Goal: Task Accomplishment & Management: Manage account settings

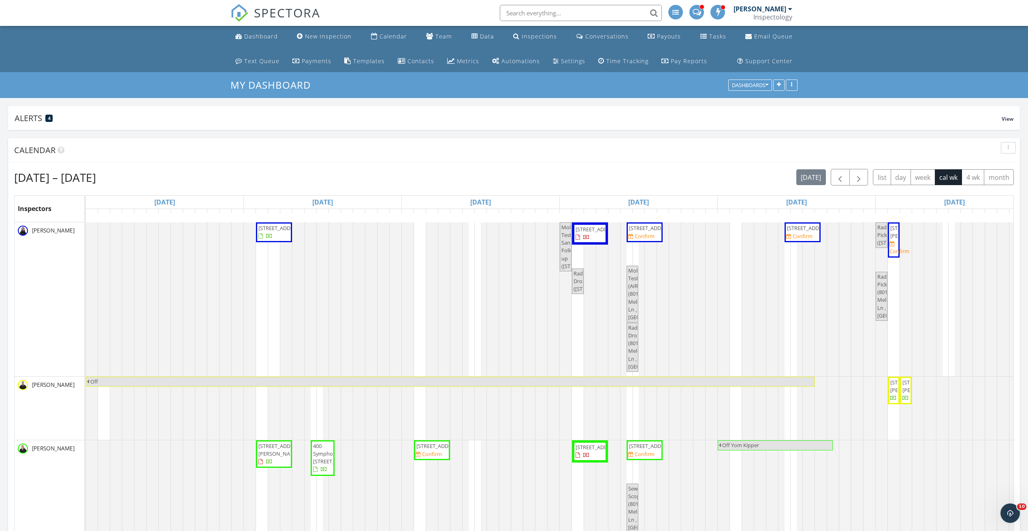
click at [564, 18] on input "text" at bounding box center [581, 13] width 162 height 16
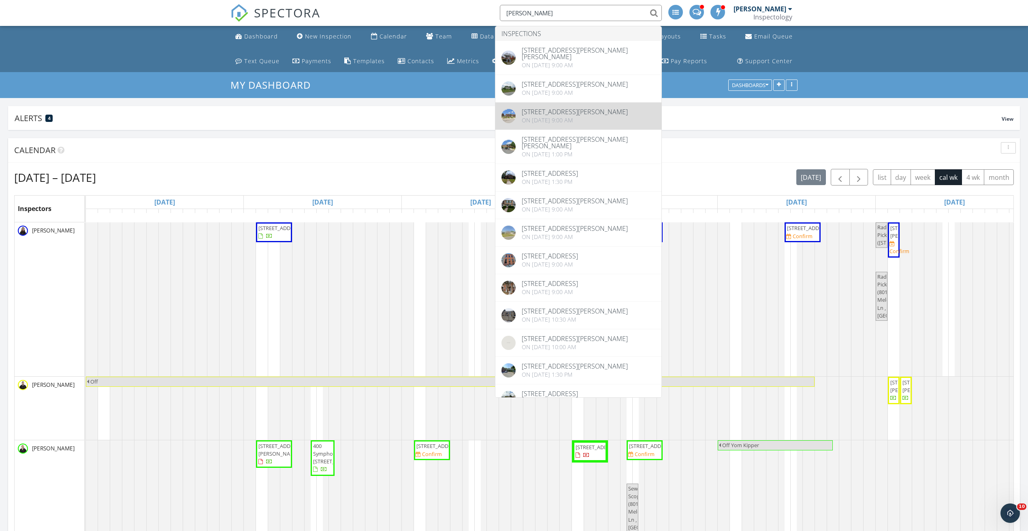
type input "karen harms"
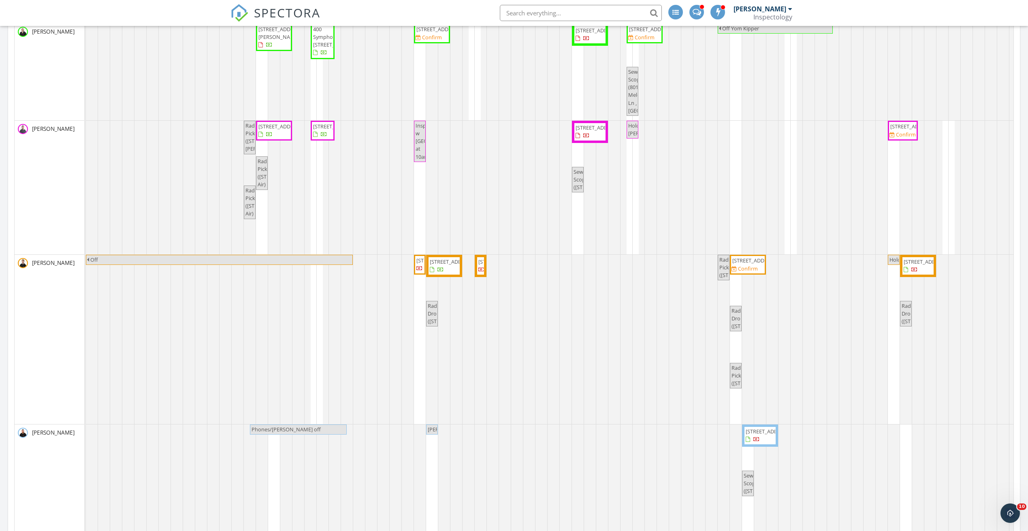
scroll to position [304, 0]
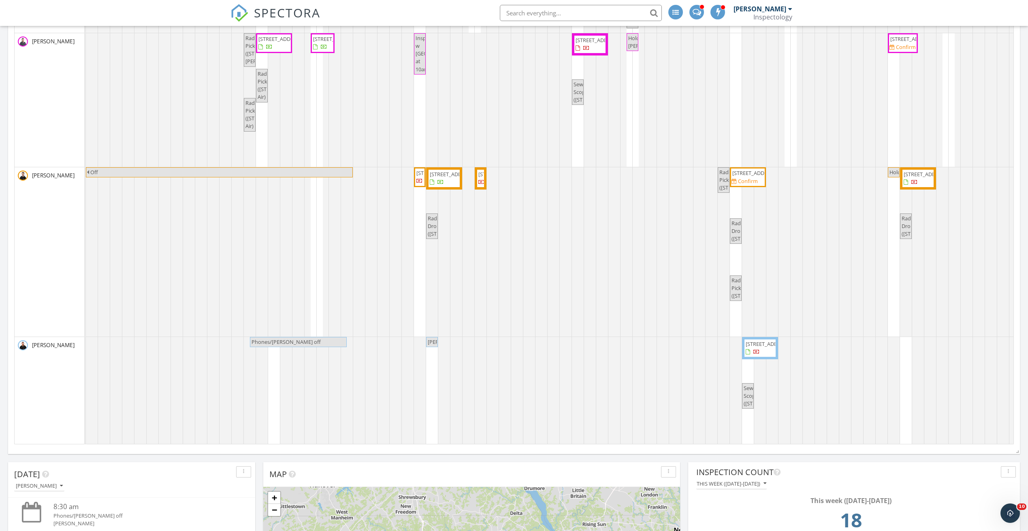
click at [571, 17] on input "text" at bounding box center [581, 13] width 162 height 16
type input "17 juliet"
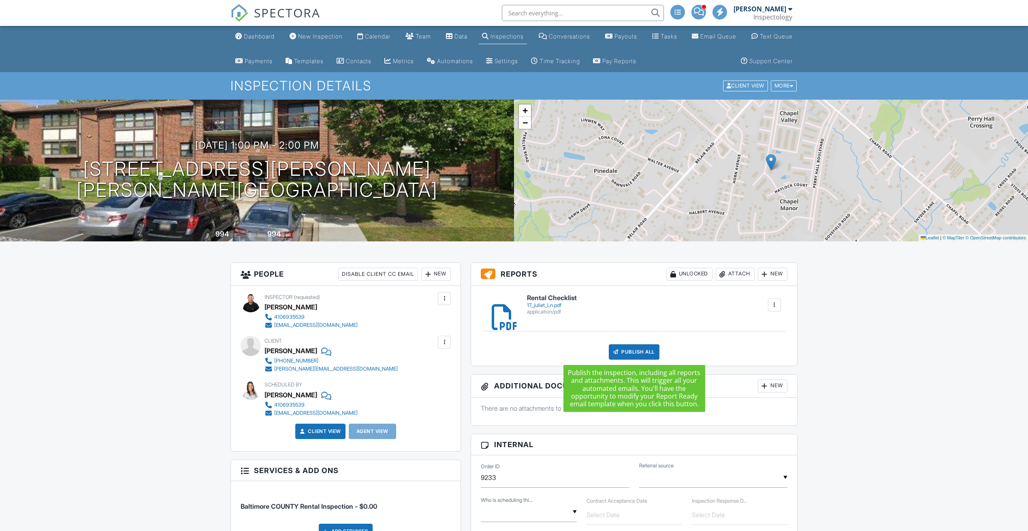
click at [644, 353] on div "Publish All" at bounding box center [634, 351] width 51 height 15
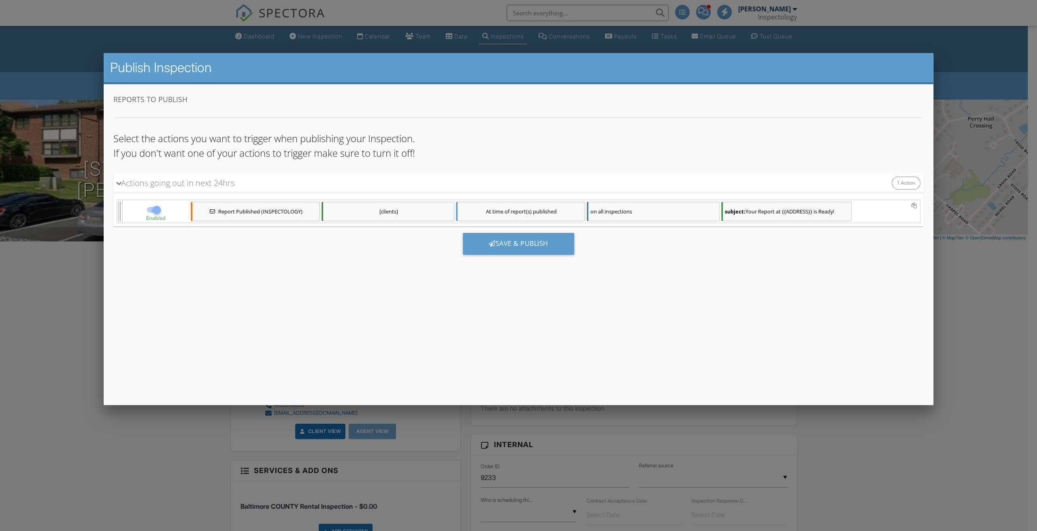
click at [638, 351] on div "Reports to Publish Select the actions you want to trigger when publishing your …" at bounding box center [518, 243] width 810 height 299
click at [550, 239] on div "Save & Publish" at bounding box center [518, 244] width 111 height 22
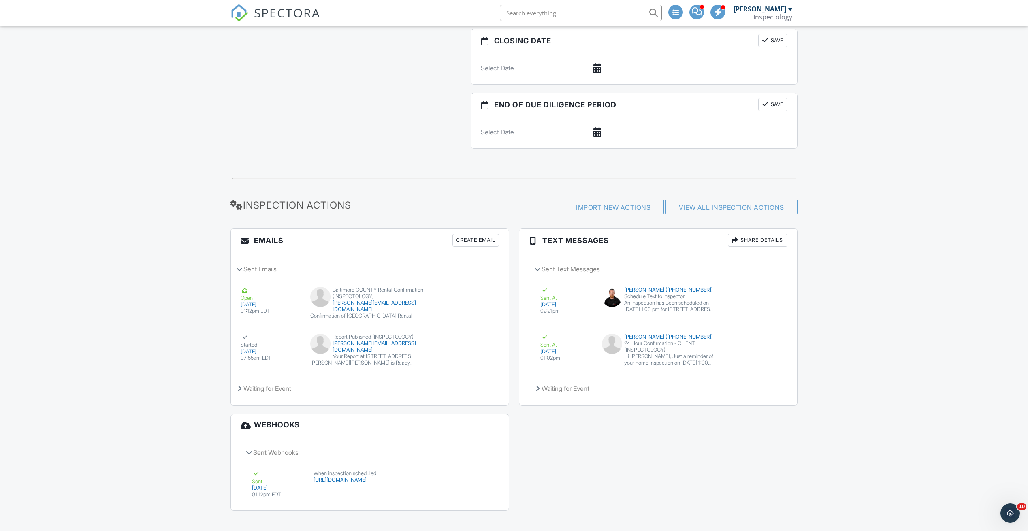
scroll to position [1158, 0]
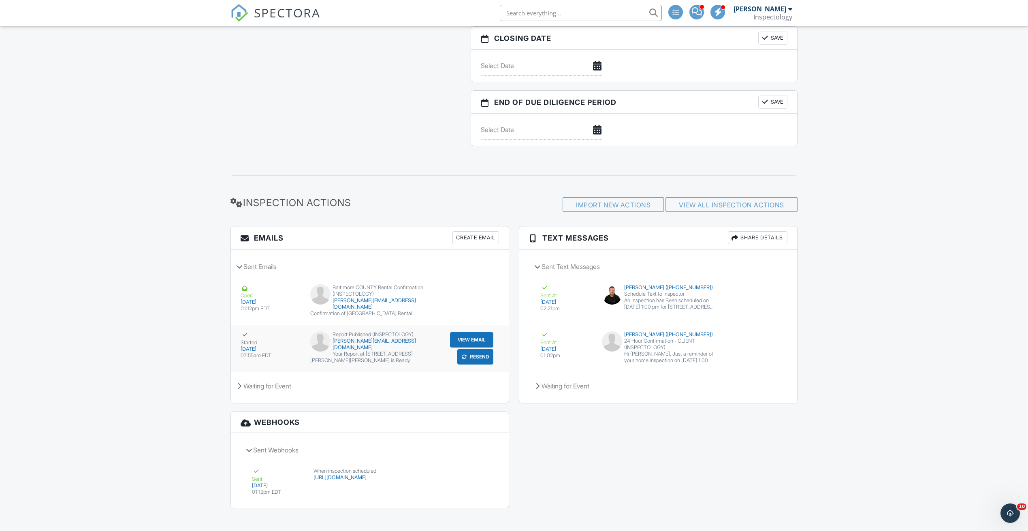
click at [466, 325] on div "Started [DATE] 07:55am EDT Report Published (INSPECTOLOGY) [PERSON_NAME][EMAIL_…" at bounding box center [370, 348] width 278 height 47
click at [468, 332] on button "View Email" at bounding box center [471, 339] width 43 height 15
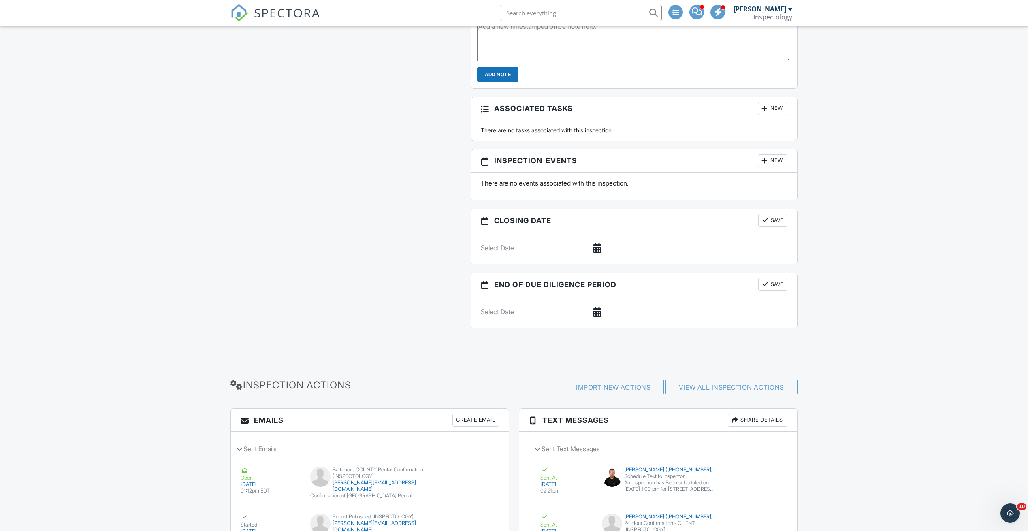
scroll to position [1097, 0]
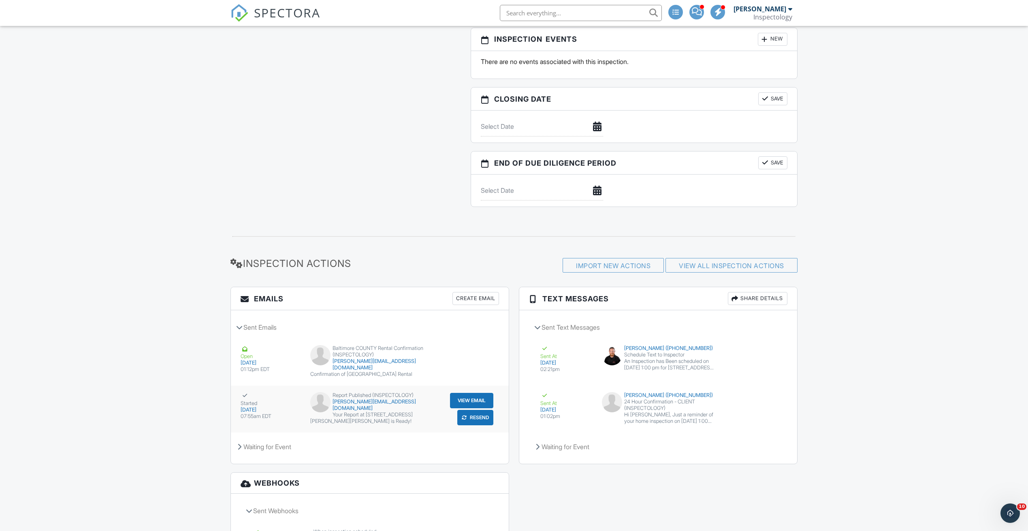
click at [285, 397] on div "Started" at bounding box center [270, 399] width 60 height 15
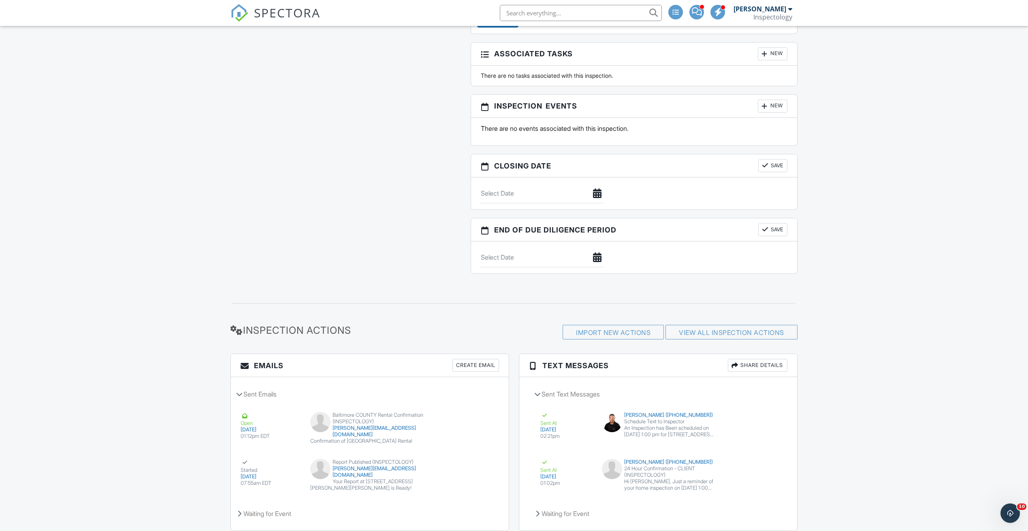
scroll to position [1158, 0]
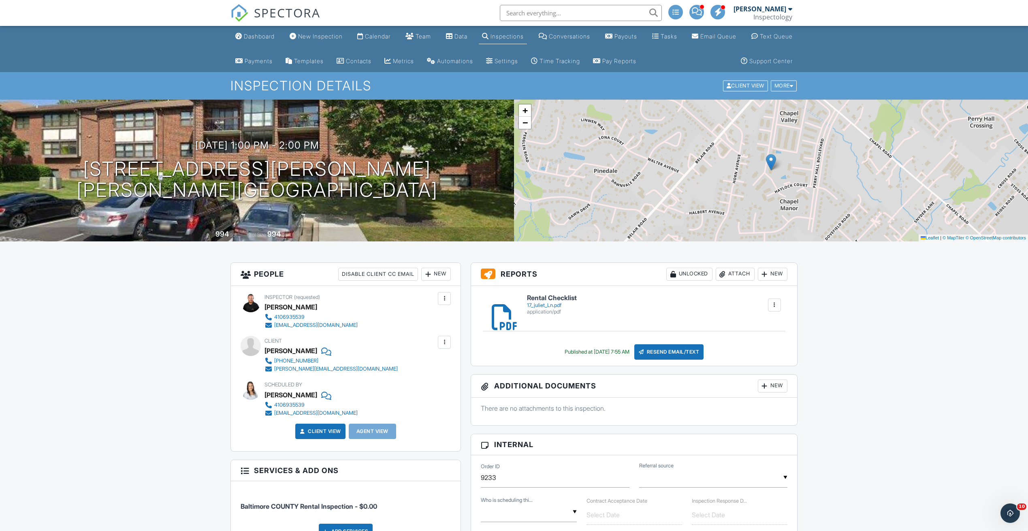
click at [572, 4] on li at bounding box center [578, 13] width 173 height 26
click at [574, 17] on input "text" at bounding box center [581, 13] width 162 height 16
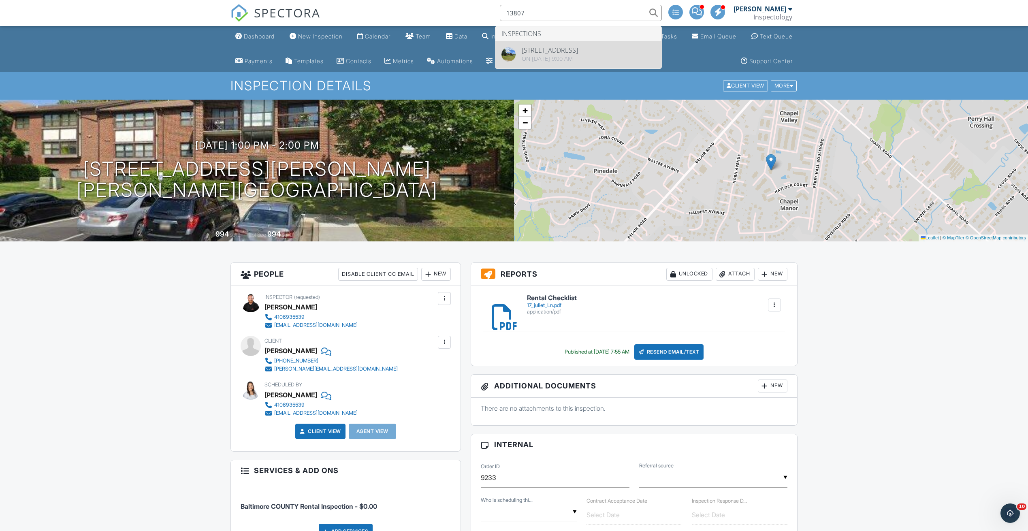
type input "13807"
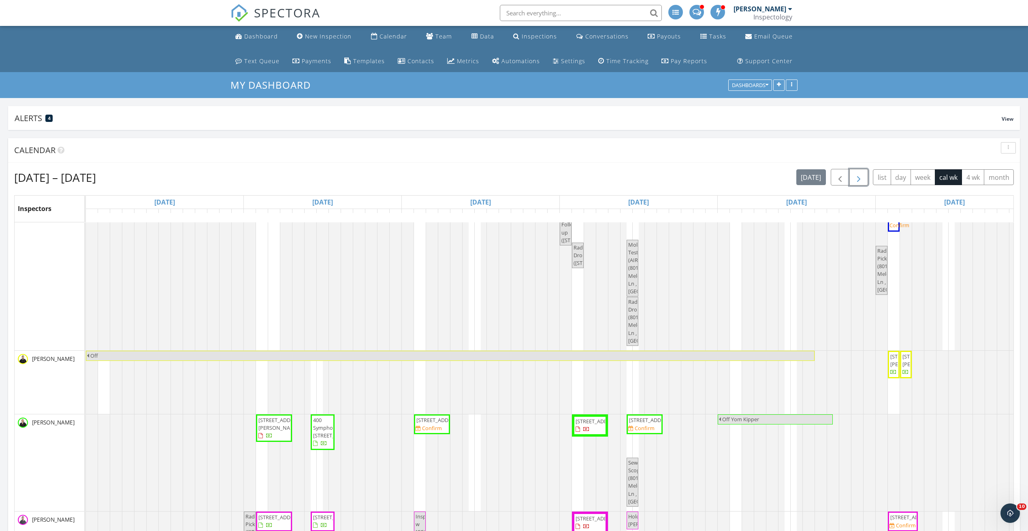
click at [862, 175] on span "button" at bounding box center [858, 177] width 10 height 10
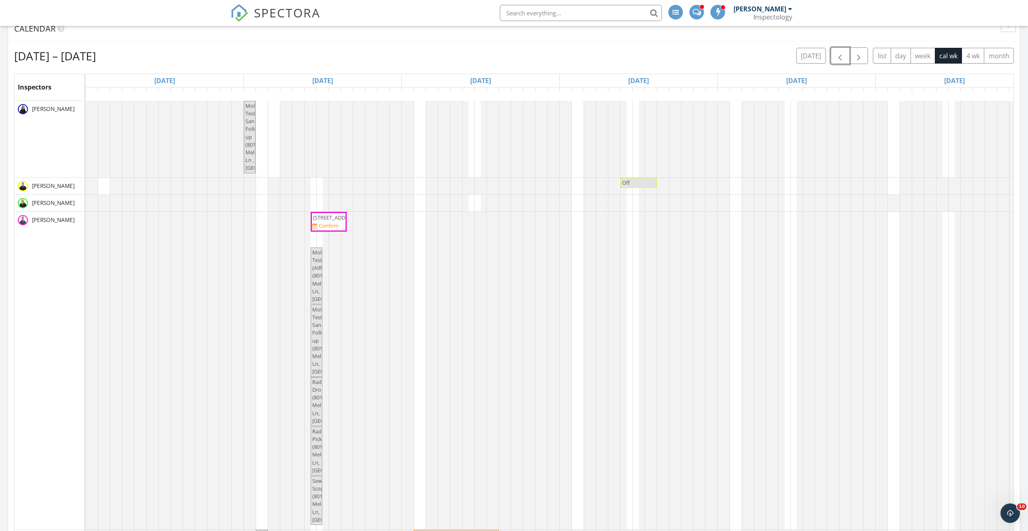
click at [840, 56] on span "button" at bounding box center [840, 56] width 10 height 10
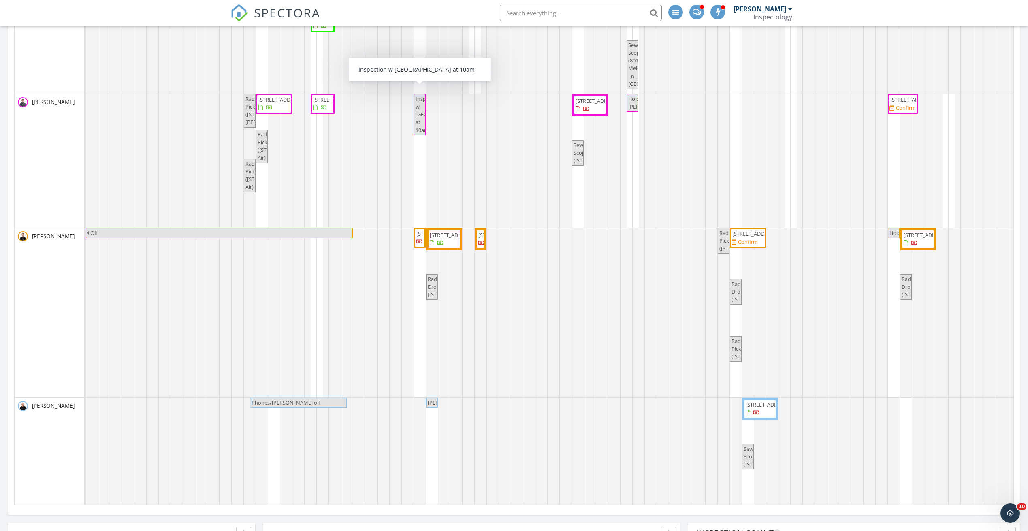
click at [421, 98] on span "Inspection w Jordan at 10am" at bounding box center [420, 114] width 10 height 39
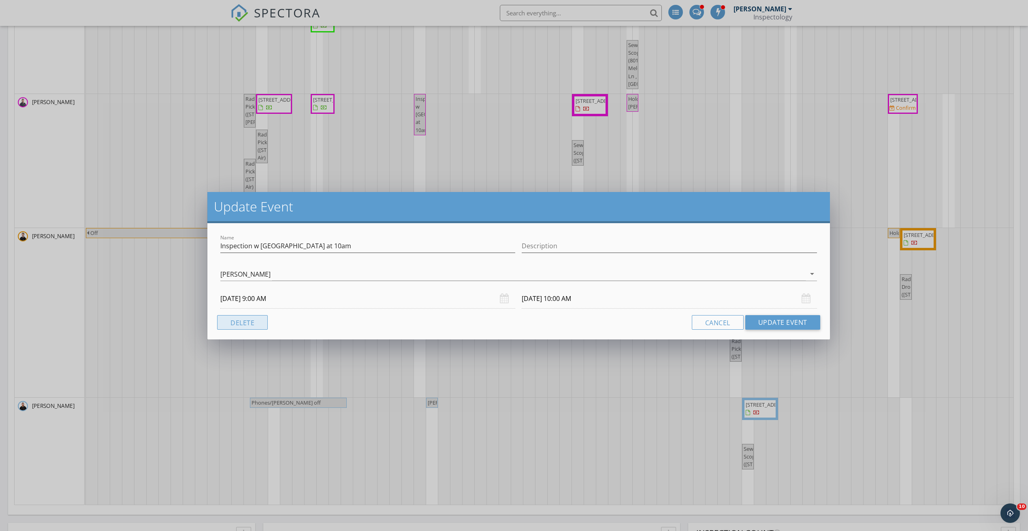
click at [251, 321] on button "Delete" at bounding box center [242, 322] width 51 height 15
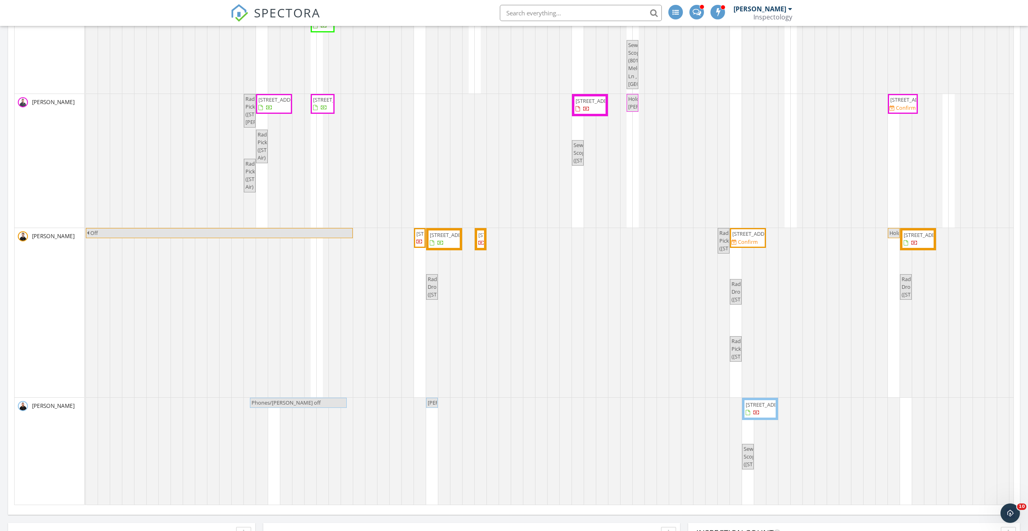
click at [432, 399] on span "Karen" at bounding box center [448, 402] width 41 height 7
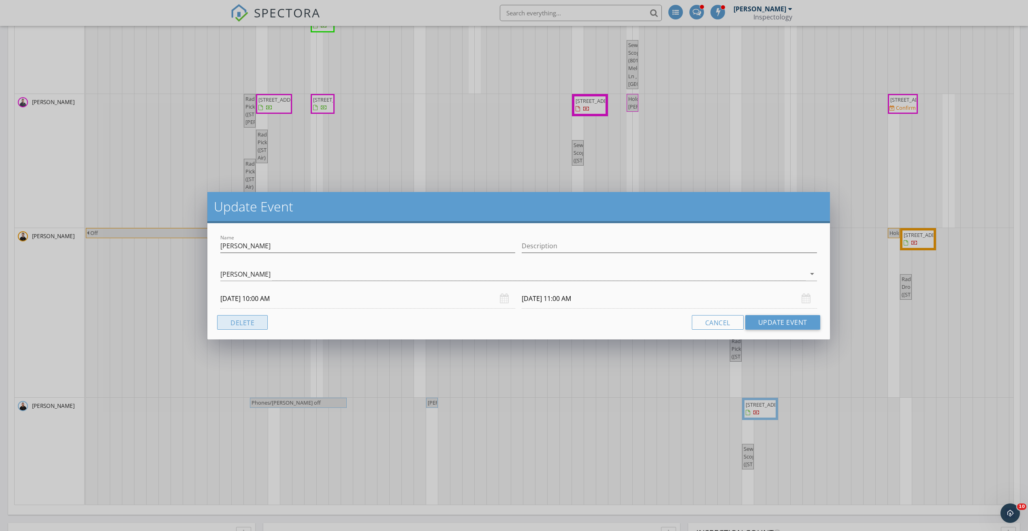
click at [261, 319] on button "Delete" at bounding box center [242, 322] width 51 height 15
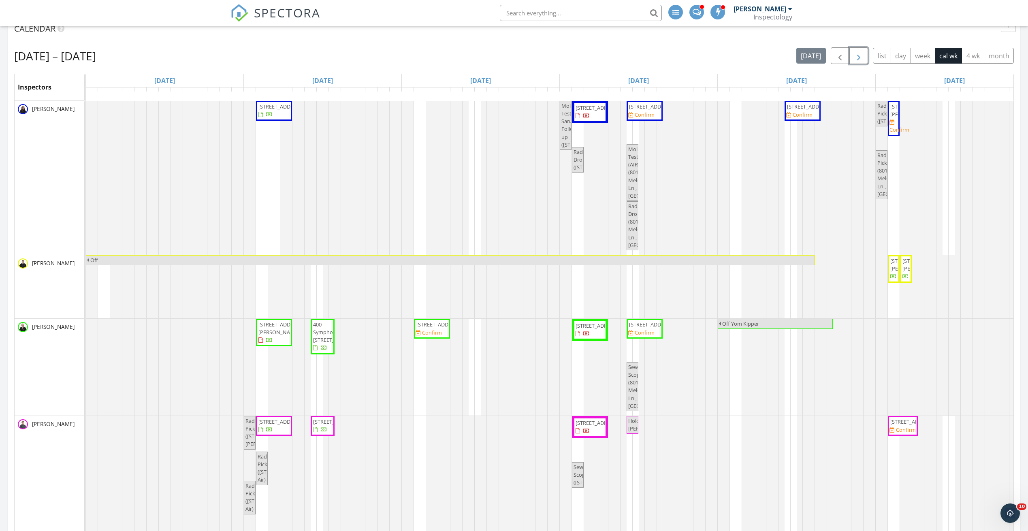
click at [855, 55] on span "button" at bounding box center [858, 56] width 10 height 10
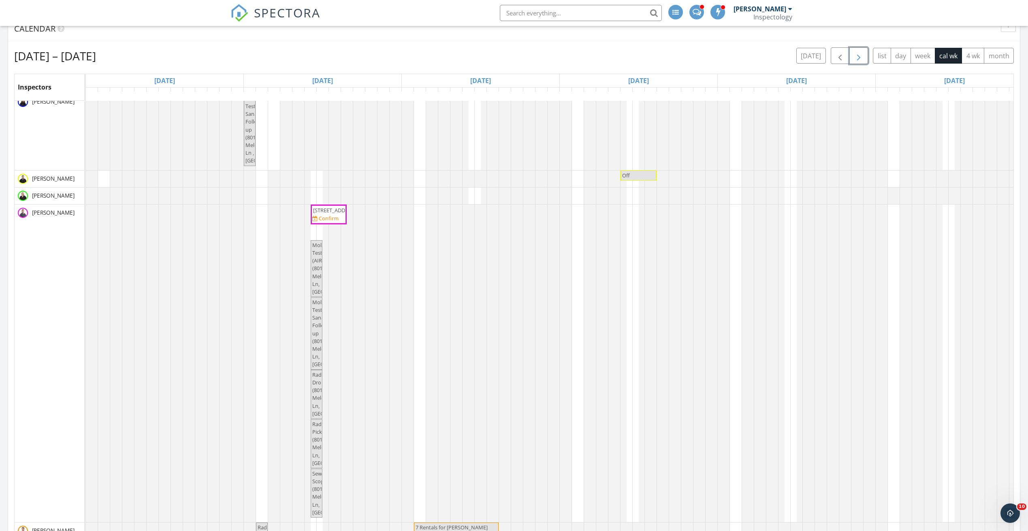
scroll to position [304, 0]
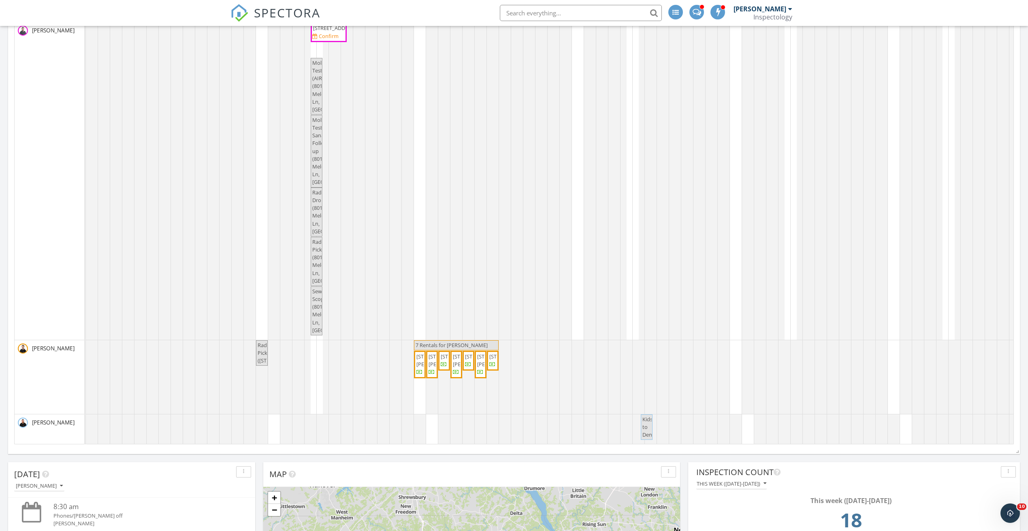
click at [272, 419] on div "Mold Test Sanair Follow-up (8014 Melody Ln , Pikesville) Off 8014 Melody Ln, Pi…" at bounding box center [638, 177] width 1105 height 533
click at [286, 394] on link "Event" at bounding box center [273, 398] width 42 height 13
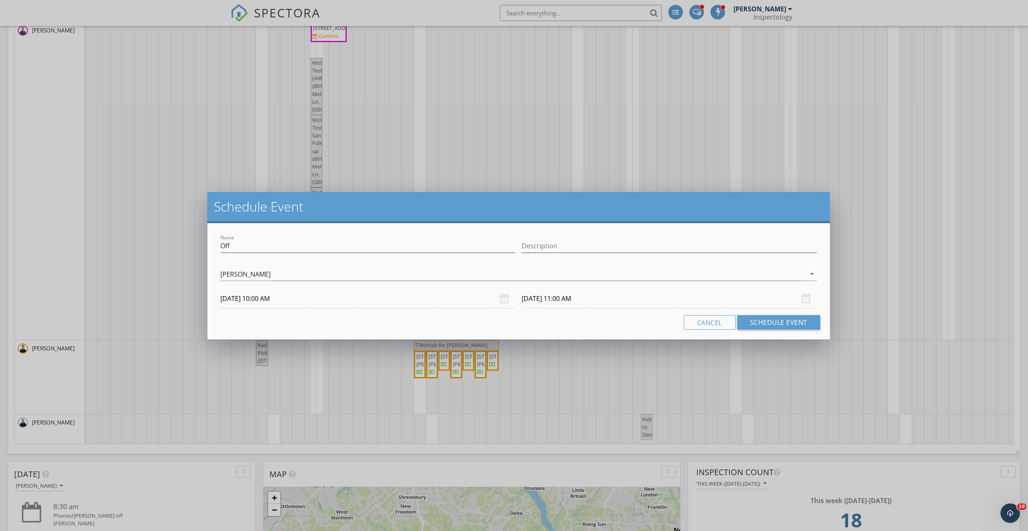
click at [482, 281] on div "Jordan Bird arrow_drop_down" at bounding box center [518, 277] width 596 height 21
click at [485, 271] on div "[PERSON_NAME]" at bounding box center [512, 273] width 585 height 13
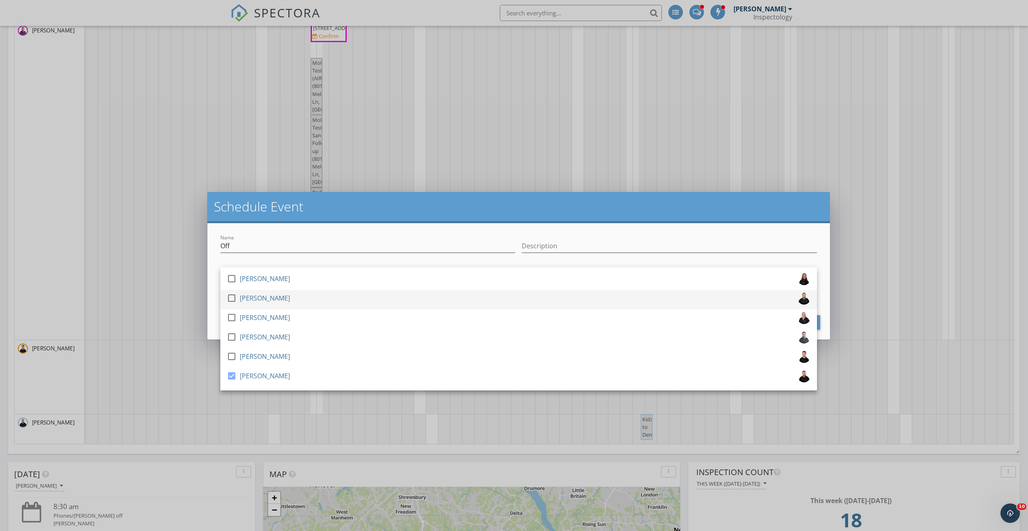
click at [232, 299] on div at bounding box center [232, 298] width 14 height 14
click at [651, 203] on h2 "Schedule Event" at bounding box center [518, 206] width 609 height 16
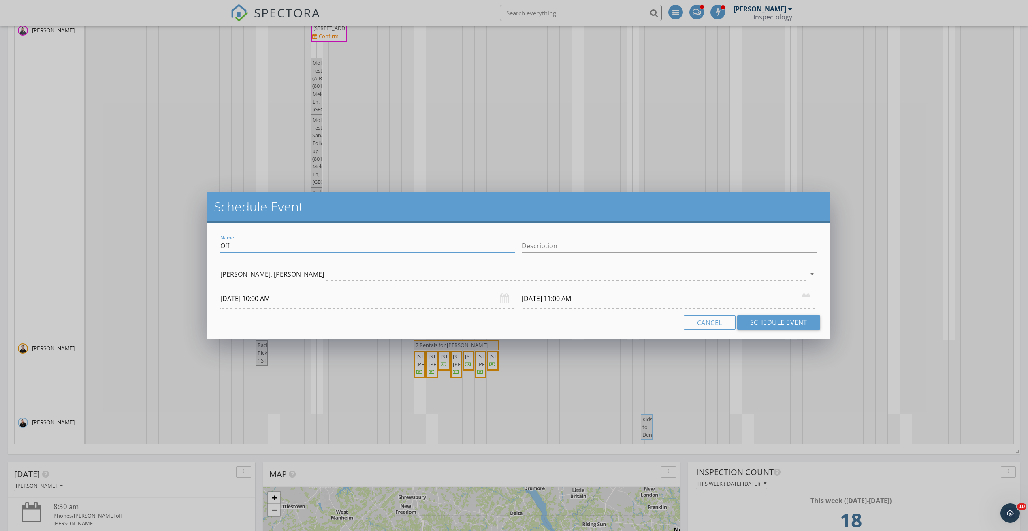
click at [373, 246] on input "Off" at bounding box center [367, 245] width 295 height 13
type input "Hold for Karen Hubble"
click at [762, 317] on button "Schedule Event" at bounding box center [778, 322] width 83 height 15
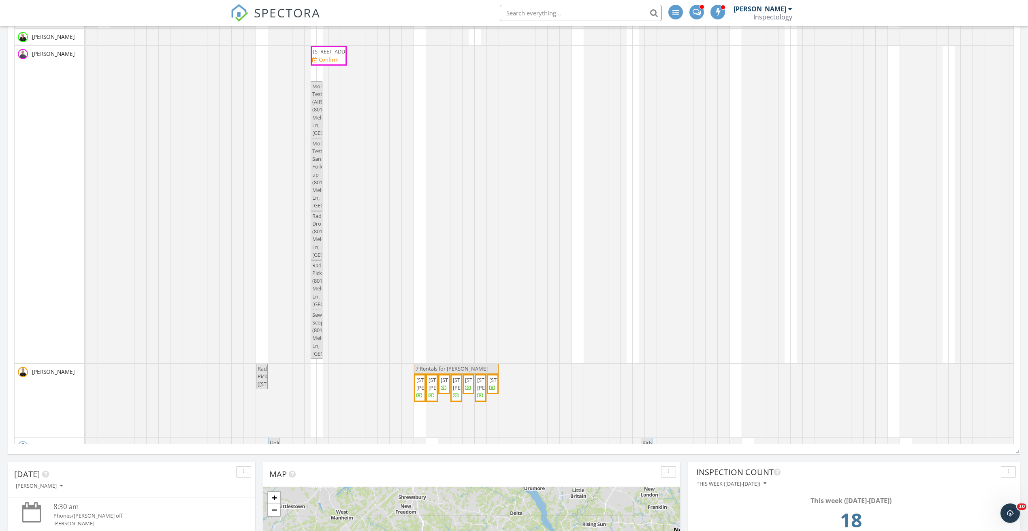
scroll to position [0, 0]
click at [561, 15] on input "text" at bounding box center [581, 13] width 162 height 16
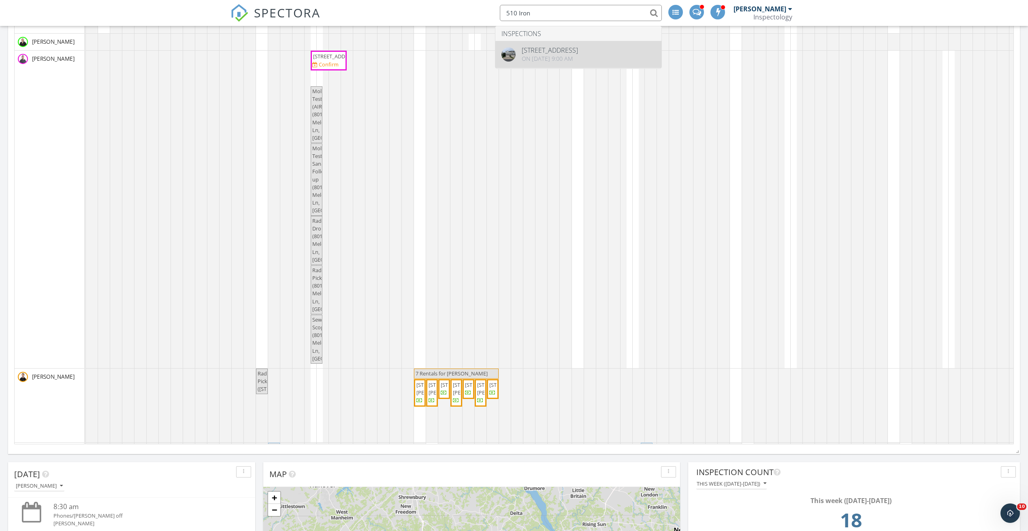
type input "510 Iron"
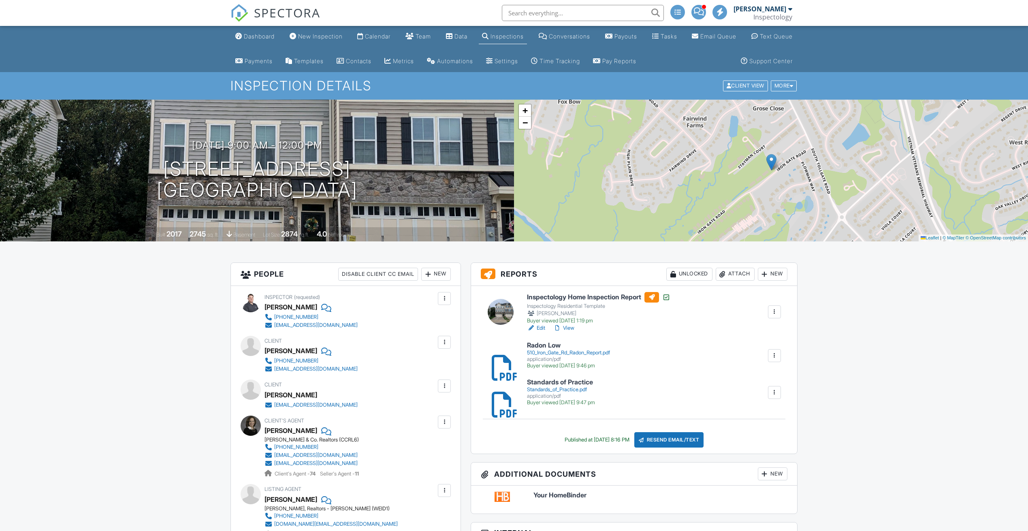
click at [743, 271] on div "Attach" at bounding box center [734, 274] width 39 height 13
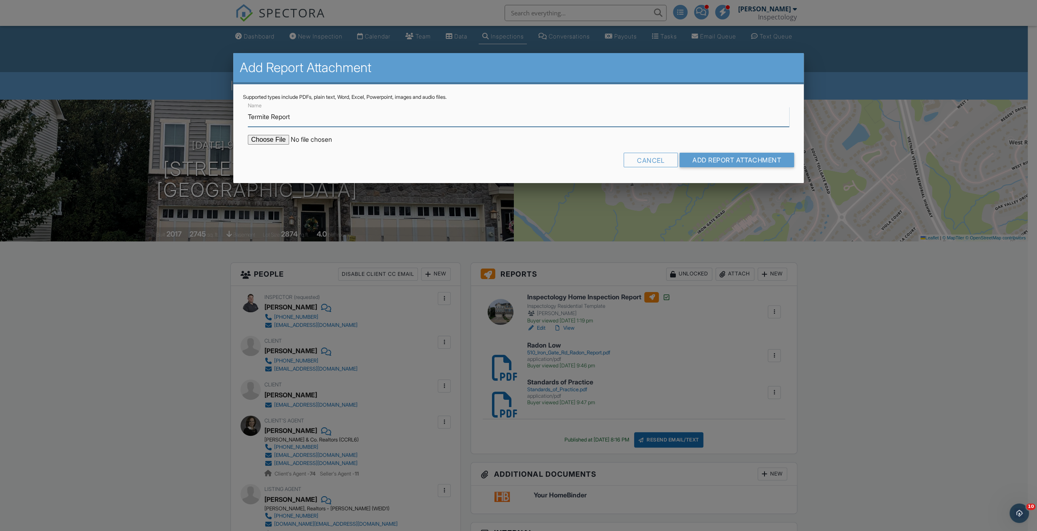
type input "Termite Report"
click at [279, 139] on input "file" at bounding box center [317, 140] width 138 height 10
type input "C:\fakepath\510 Iron Gate Rd 21014_002520.pdf"
click at [711, 156] on input "Add Report Attachment" at bounding box center [736, 160] width 115 height 15
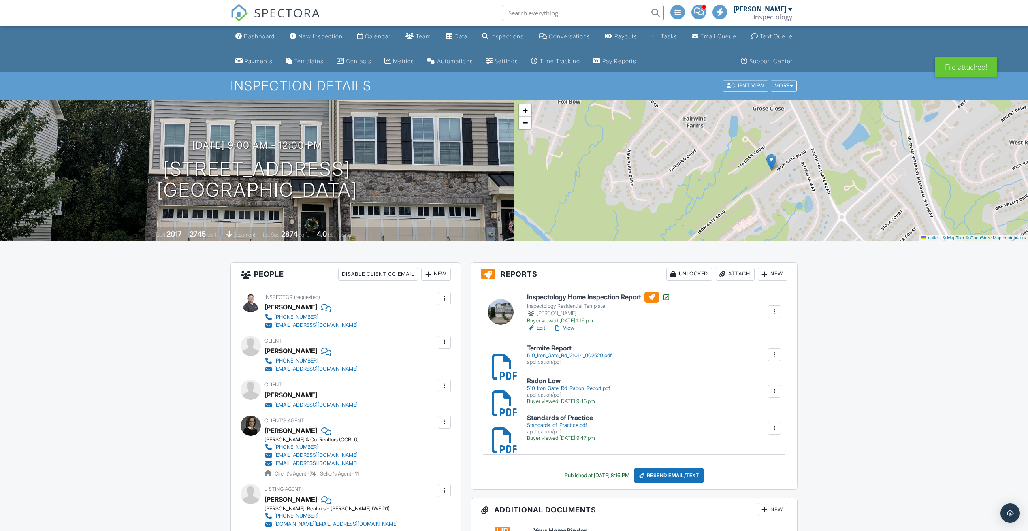
click at [547, 12] on input "text" at bounding box center [583, 13] width 162 height 16
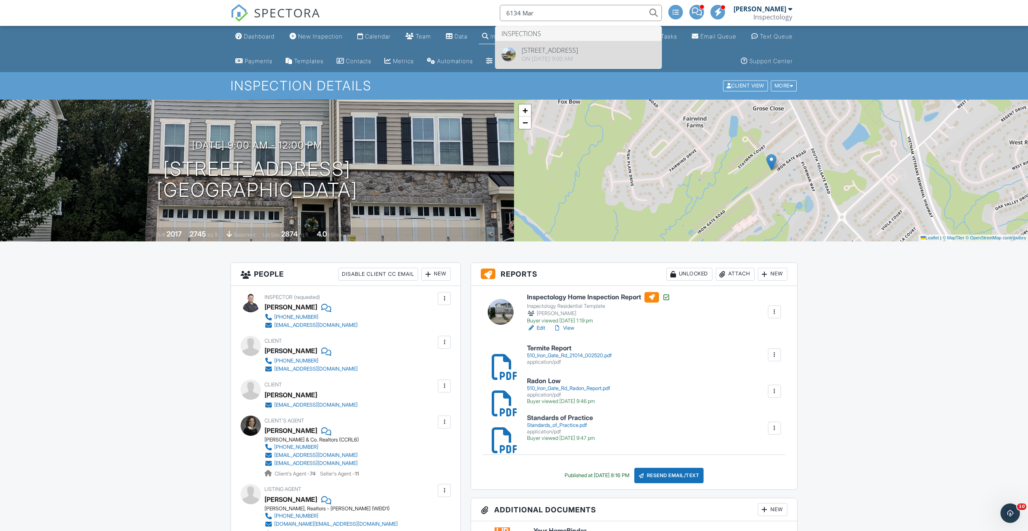
type input "6134 Mar"
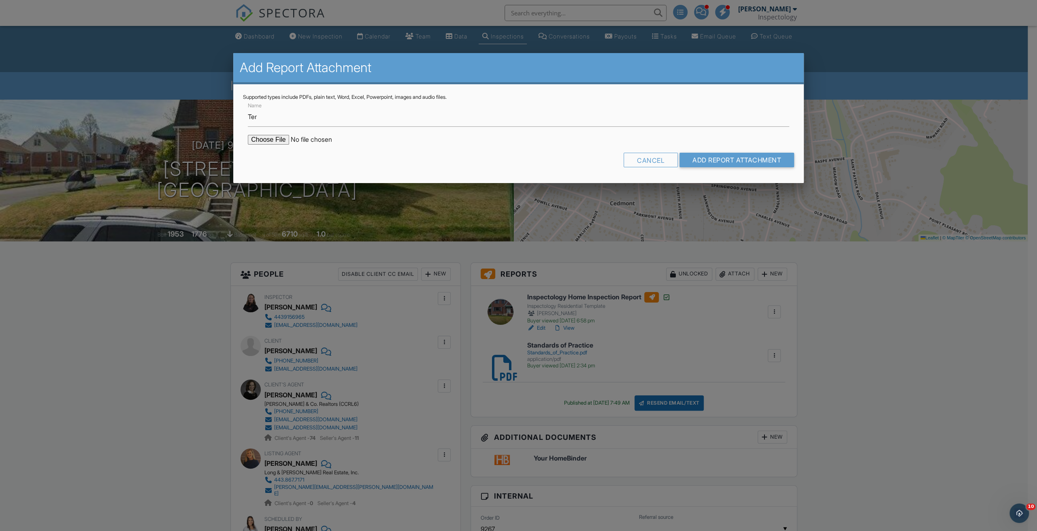
type input "Termite Report"
click at [269, 139] on input "file" at bounding box center [317, 140] width 138 height 10
type input "C:\fakepath\6134 Marglenn Ave 21206_002521.pdf"
click at [725, 155] on input "Add Report Attachment" at bounding box center [736, 160] width 115 height 15
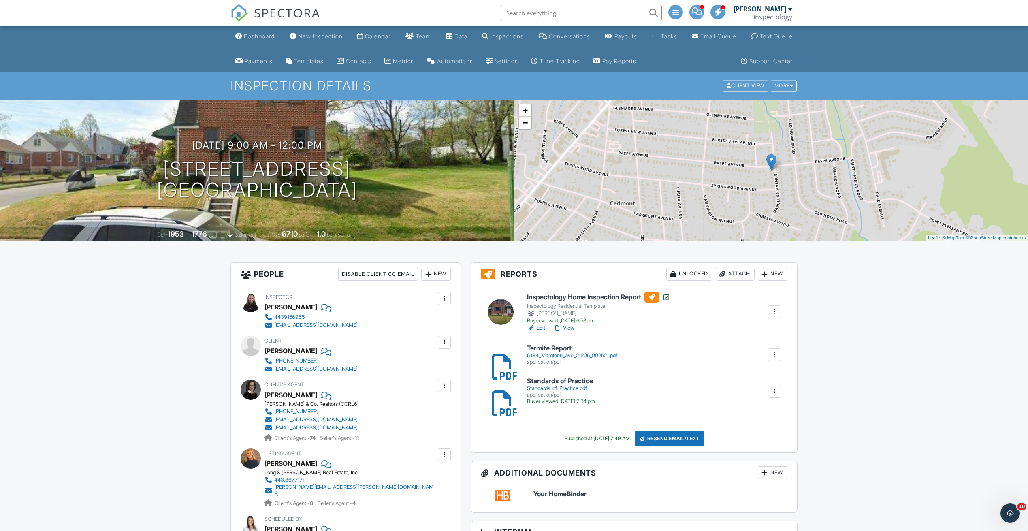
click at [555, 19] on input "text" at bounding box center [581, 13] width 162 height 16
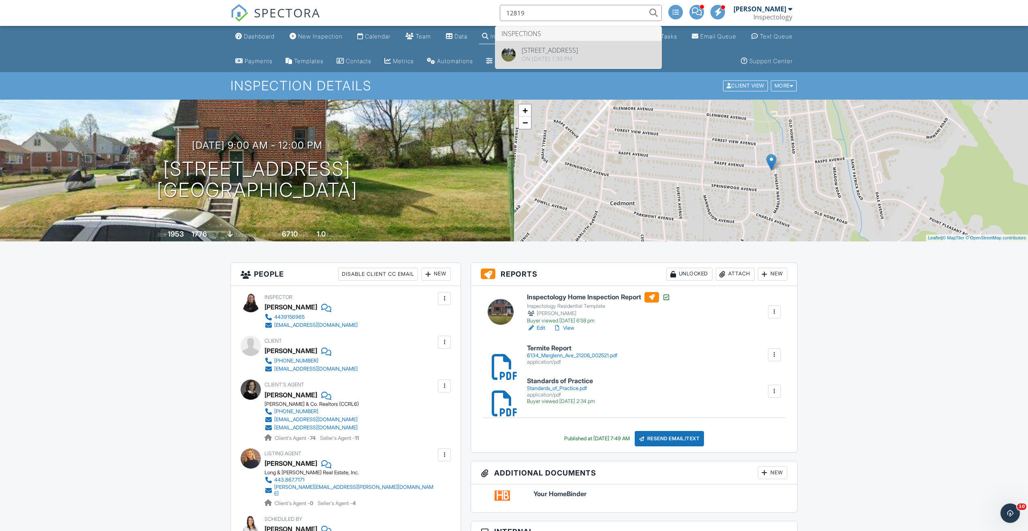
type input "12819"
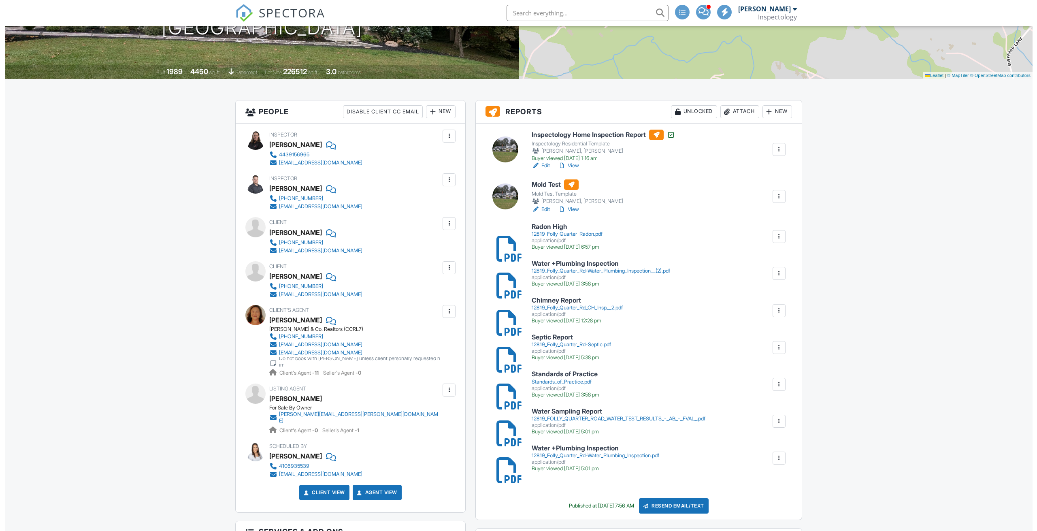
scroll to position [182, 0]
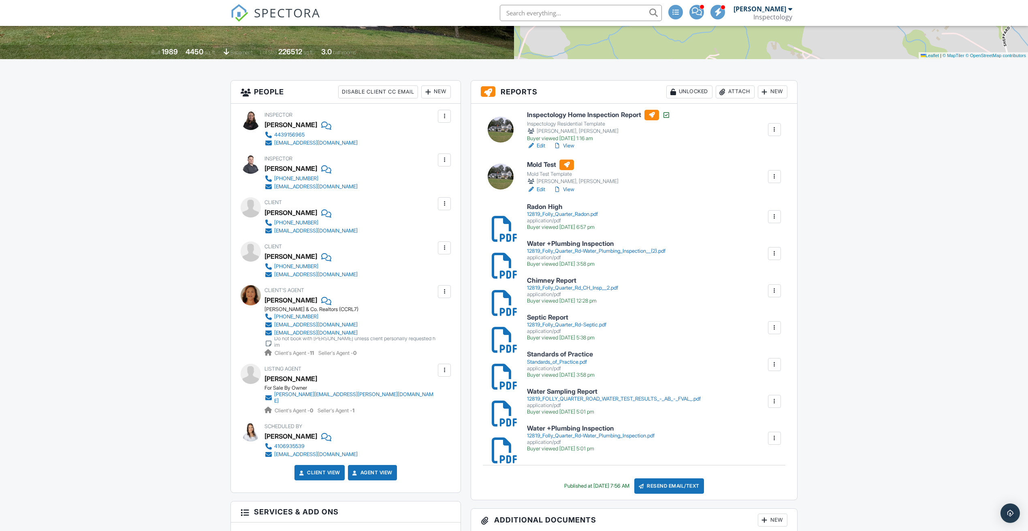
click at [736, 89] on div "Attach" at bounding box center [734, 91] width 39 height 13
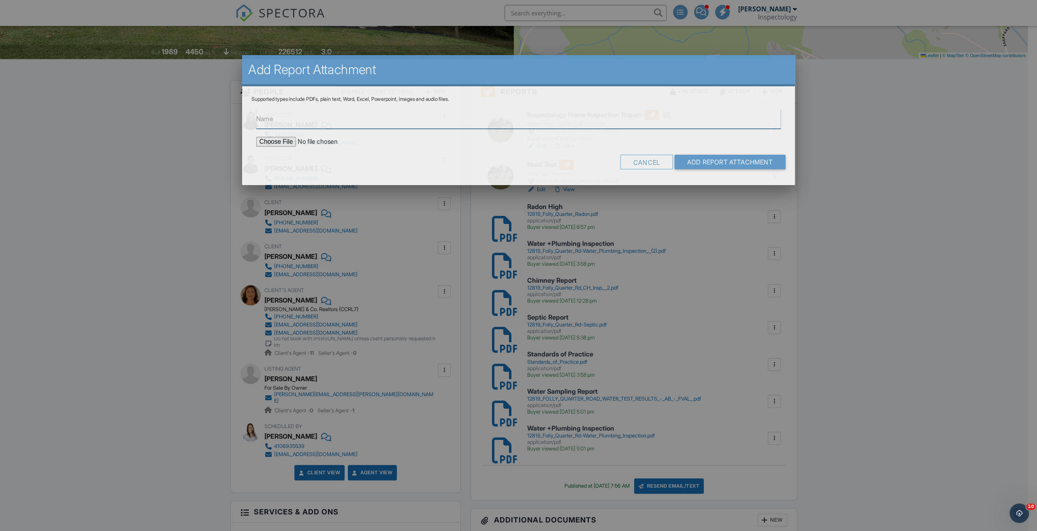
scroll to position [0, 0]
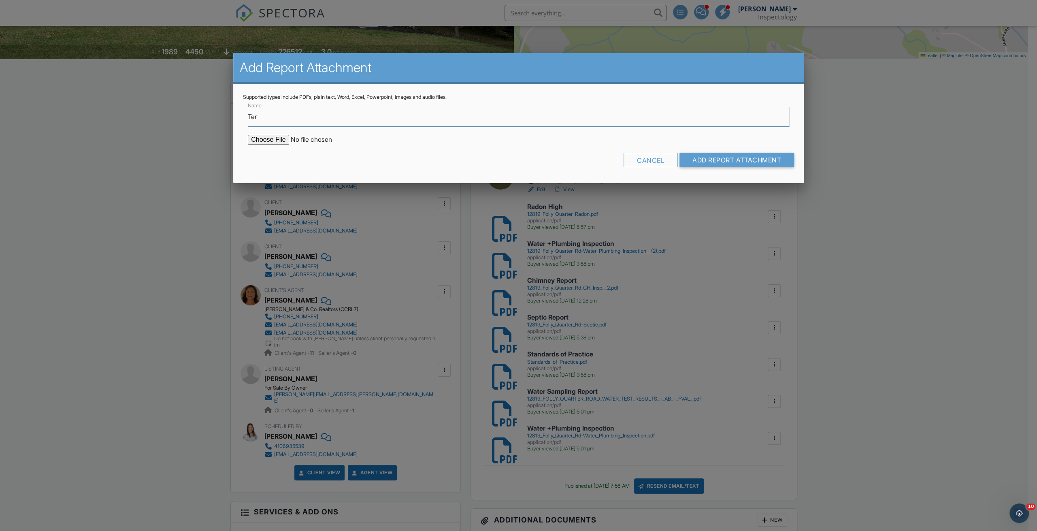
type input "Termite Report"
click at [279, 138] on input "file" at bounding box center [317, 140] width 138 height 10
type input "C:\fakepath\12819 Folly Quarter Rd 21042_002522.pdf"
click at [712, 160] on input "Add Report Attachment" at bounding box center [736, 160] width 115 height 15
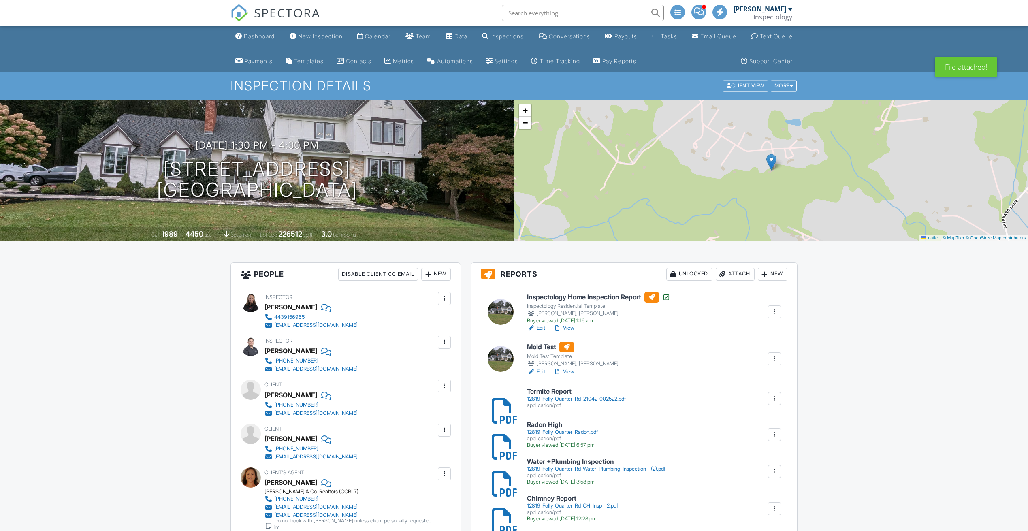
click at [578, 13] on input "text" at bounding box center [583, 13] width 162 height 16
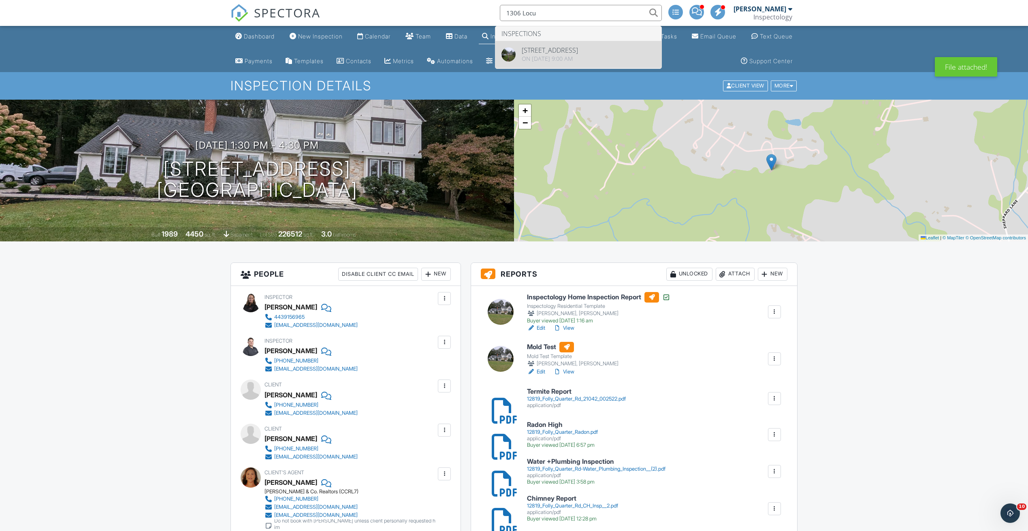
type input "1306 Locu"
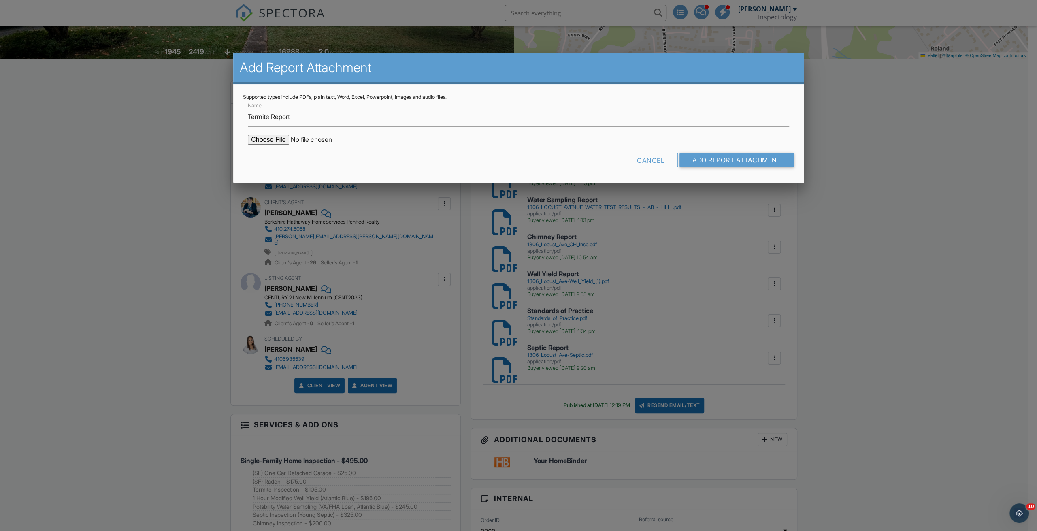
type input "Termite Report"
click at [271, 140] on input "file" at bounding box center [317, 140] width 138 height 10
type input "C:\fakepath\[STREET_ADDRESS]pdf"
click at [701, 158] on input "Add Report Attachment" at bounding box center [736, 160] width 115 height 15
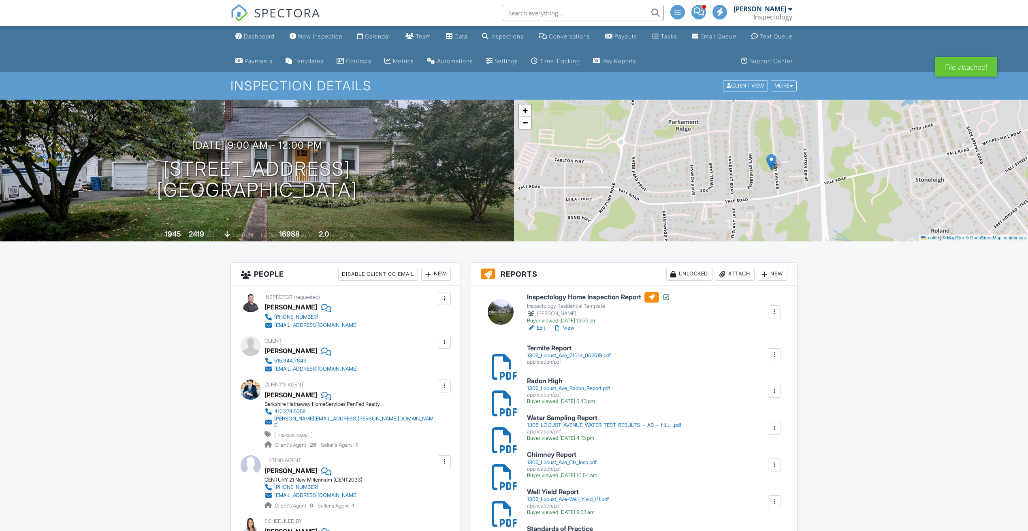
click at [556, 12] on input "text" at bounding box center [583, 13] width 162 height 16
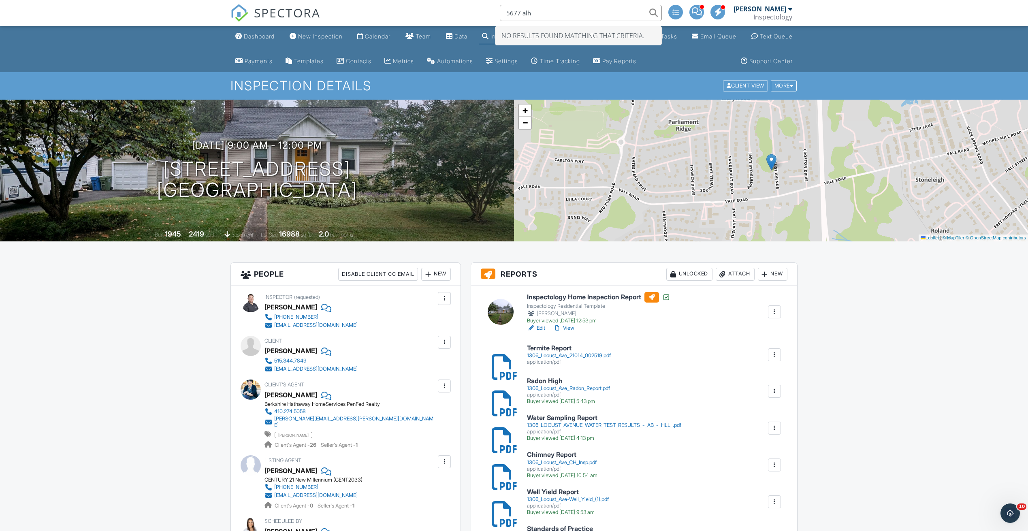
drag, startPoint x: 564, startPoint y: 9, endPoint x: 478, endPoint y: -2, distance: 86.6
type input "alhambra"
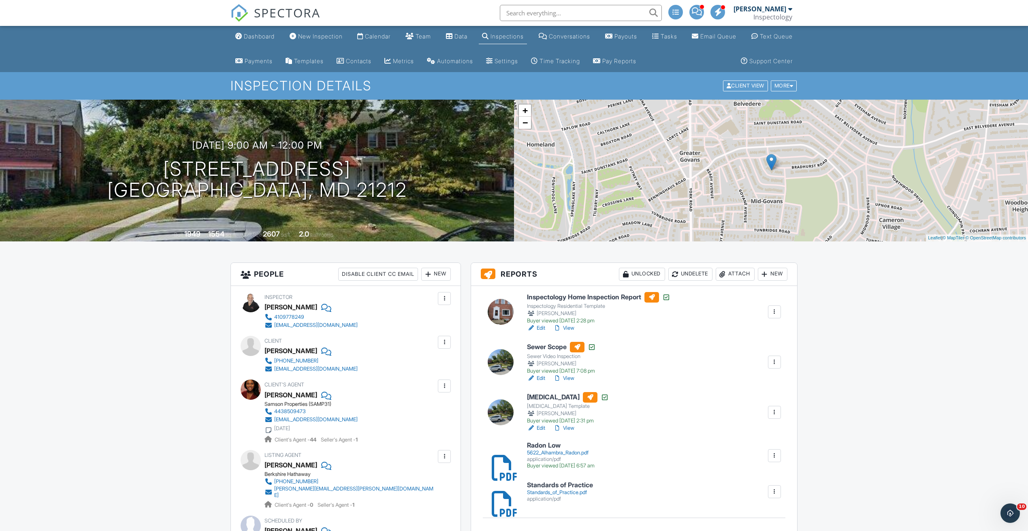
click at [594, 18] on input "text" at bounding box center [581, 13] width 162 height 16
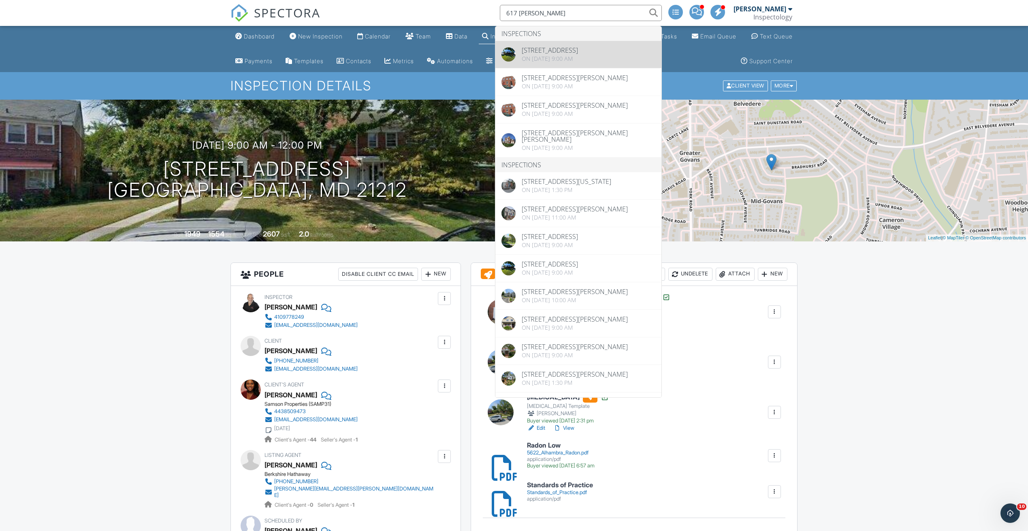
type input "617 Yan"
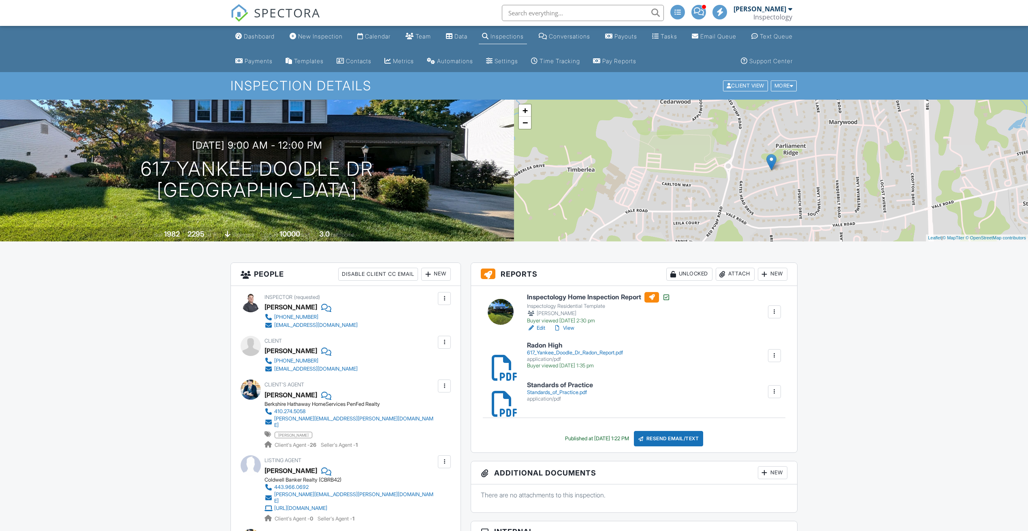
click at [730, 272] on div "Attach" at bounding box center [734, 274] width 39 height 13
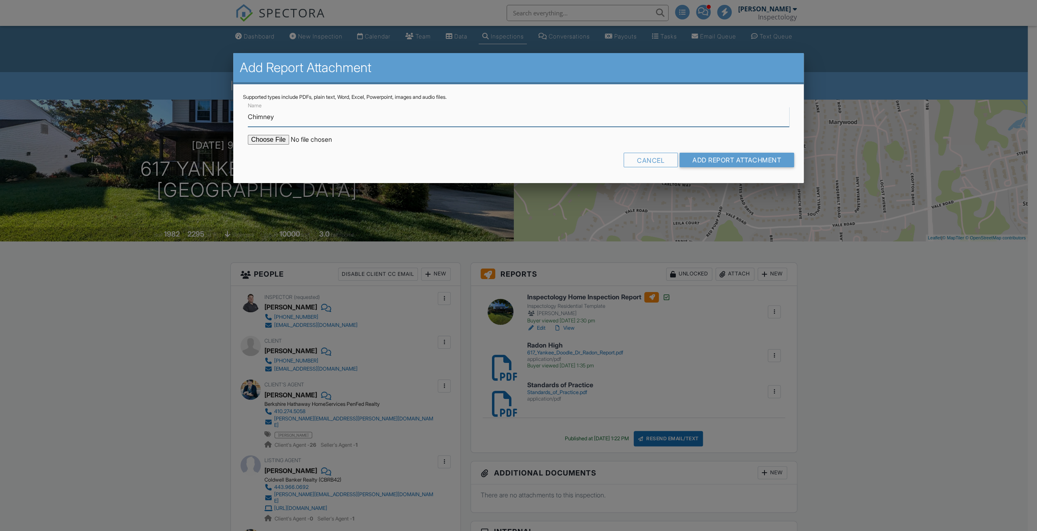
type input "Chimney Report"
click at [273, 135] on input "file" at bounding box center [317, 140] width 138 height 10
type input "C:\fakepath\617 Yankee Doodle Dr CH Insp.pdf"
click at [700, 154] on input "Add Report Attachment" at bounding box center [736, 160] width 115 height 15
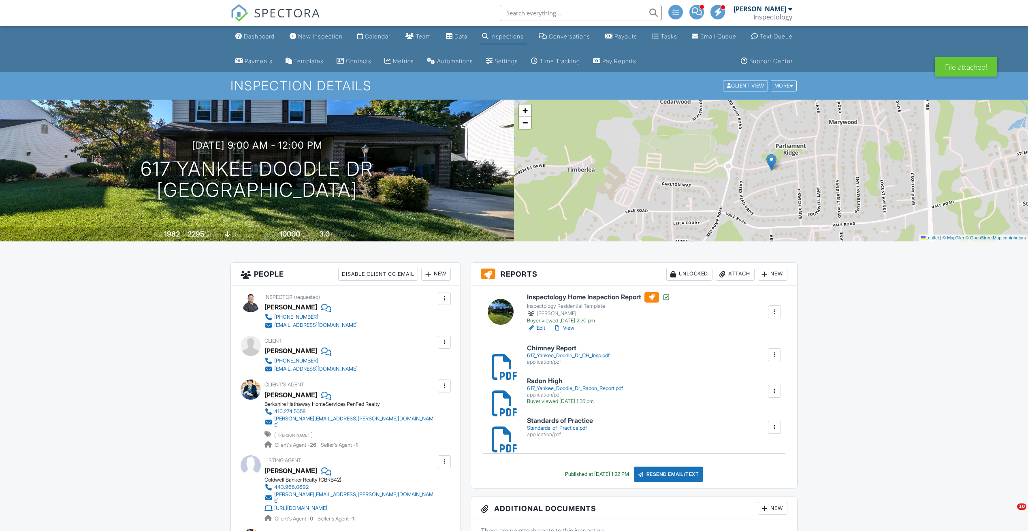
click at [554, 6] on input "text" at bounding box center [581, 13] width 162 height 16
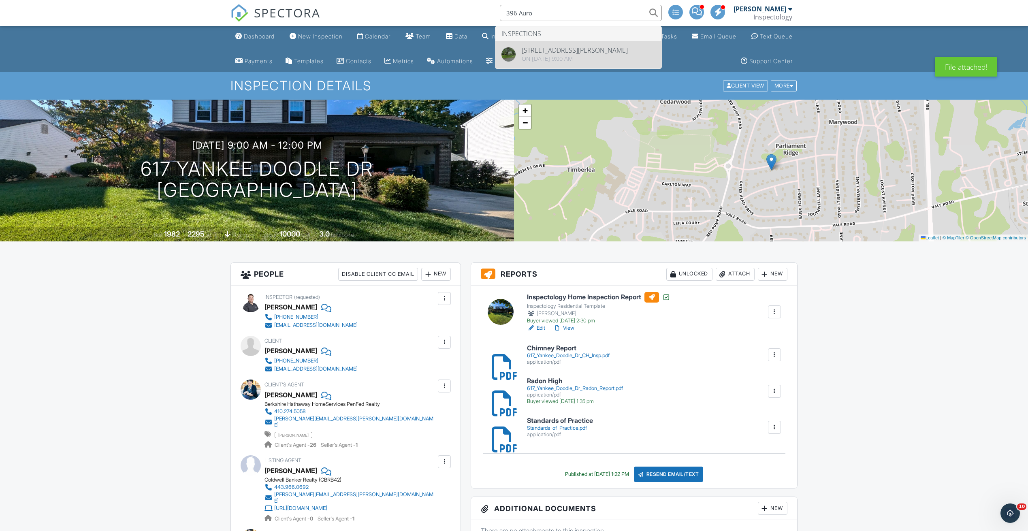
type input "396 Auro"
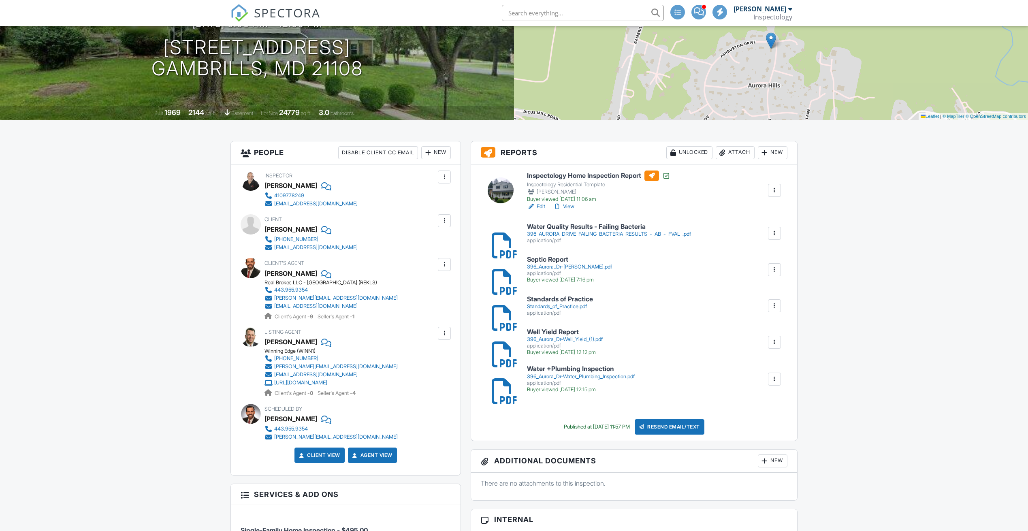
click at [744, 152] on div "Attach" at bounding box center [734, 152] width 39 height 13
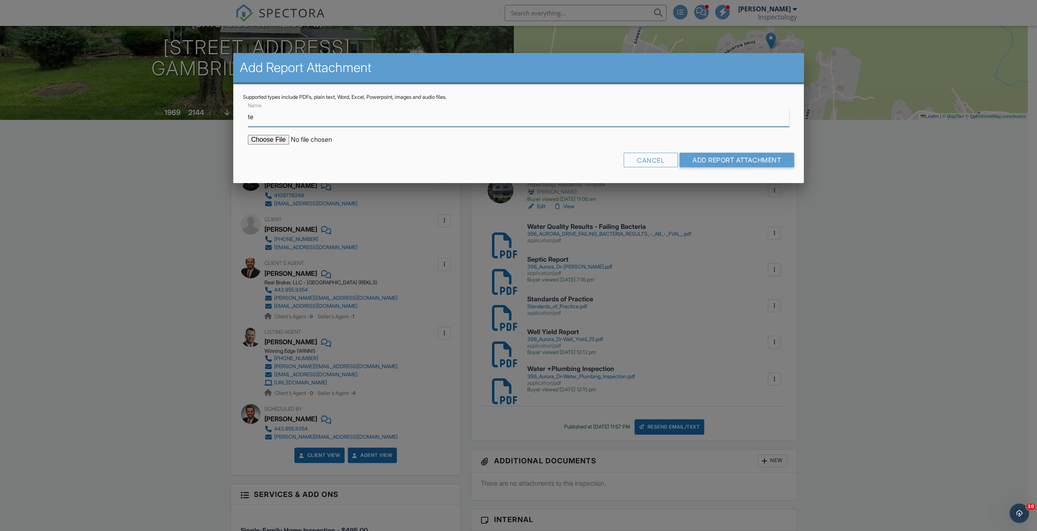
type input "Termite Report"
click at [253, 136] on input "file" at bounding box center [317, 140] width 138 height 10
type input "C:\fakepath\396 Aurora Dr 21108_002542.pdf"
click at [712, 162] on input "Add Report Attachment" at bounding box center [736, 160] width 115 height 15
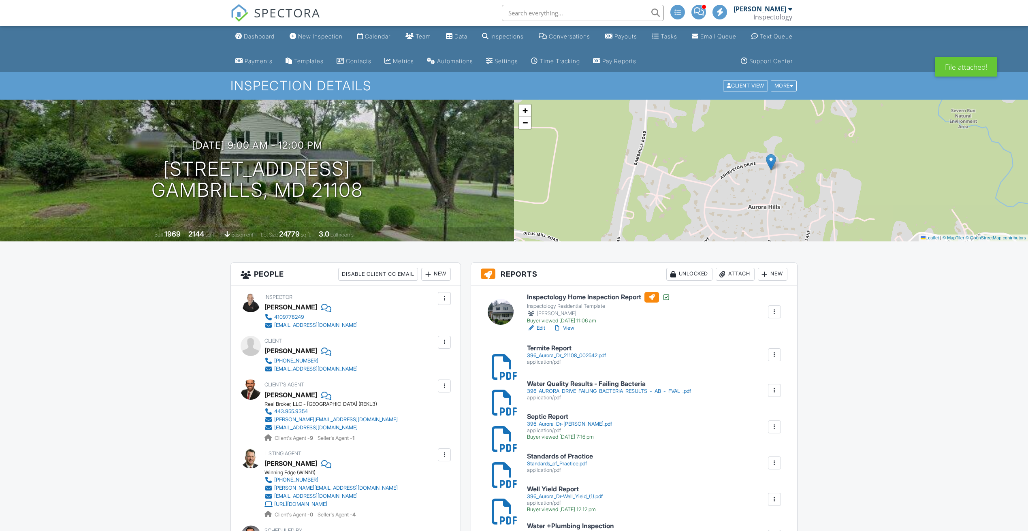
click at [564, 12] on input "text" at bounding box center [583, 13] width 162 height 16
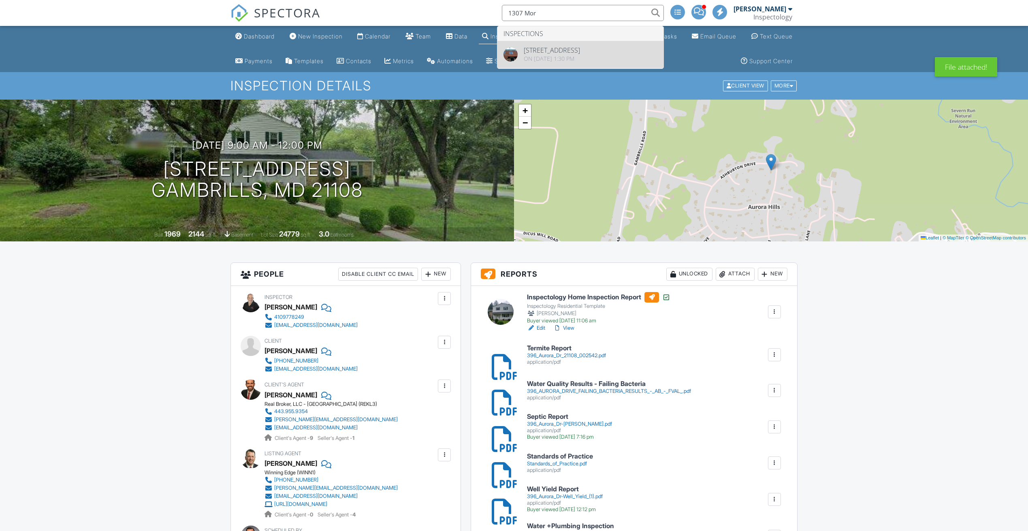
type input "1307 Mor"
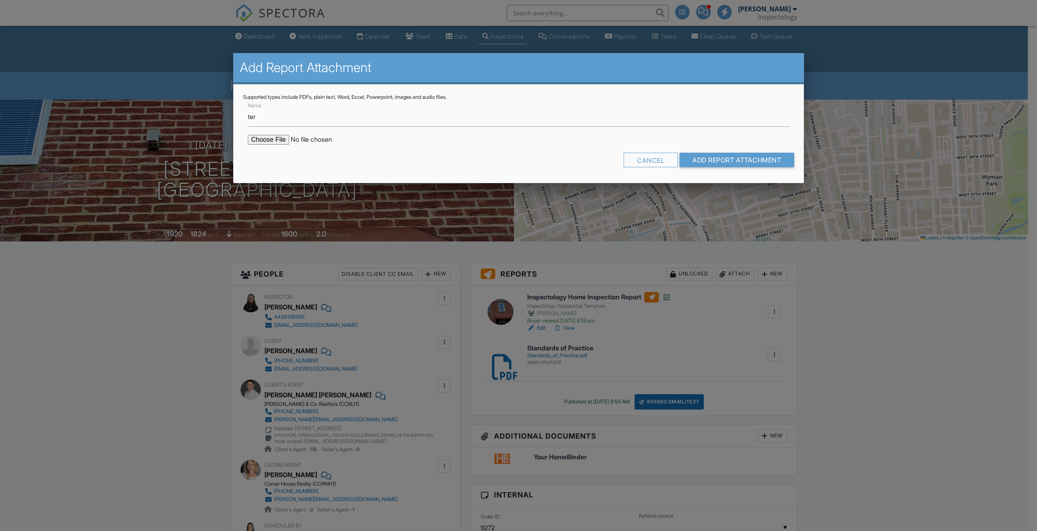
type input "Termite Report"
click at [264, 138] on input "file" at bounding box center [317, 140] width 138 height 10
type input "C:\fakepath\1307 Morling Ave 21211_002543 (1).pdf"
click at [721, 158] on input "Add Report Attachment" at bounding box center [736, 160] width 115 height 15
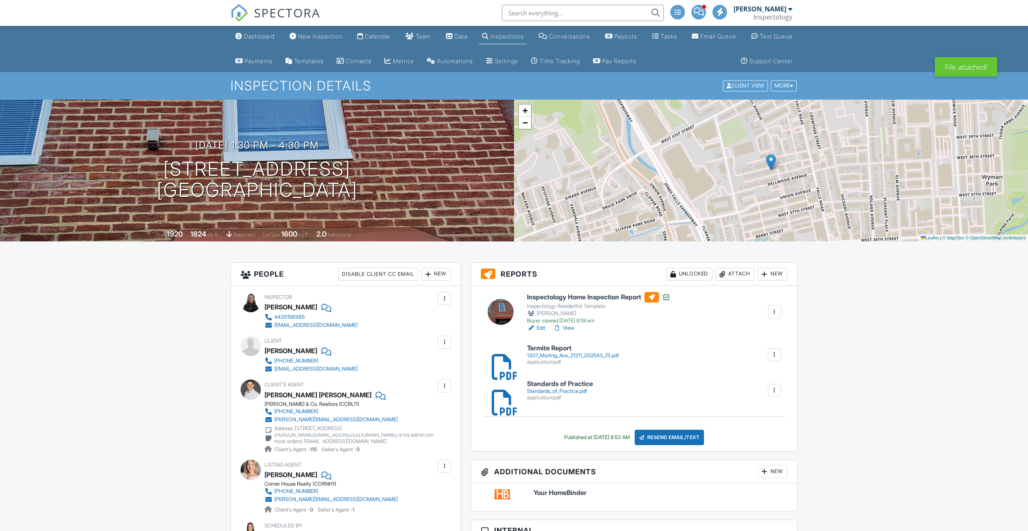
click at [557, 17] on input "text" at bounding box center [583, 13] width 162 height 16
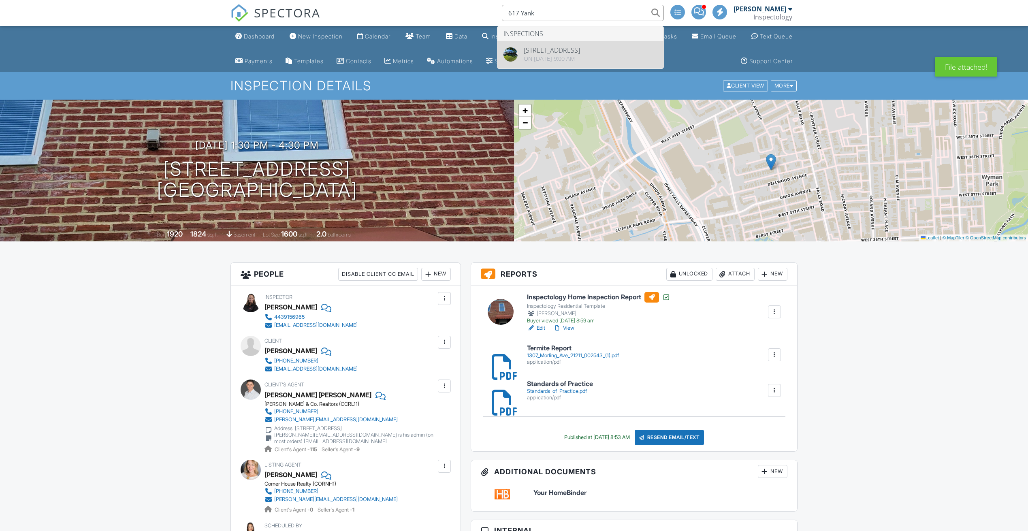
type input "617 Yank"
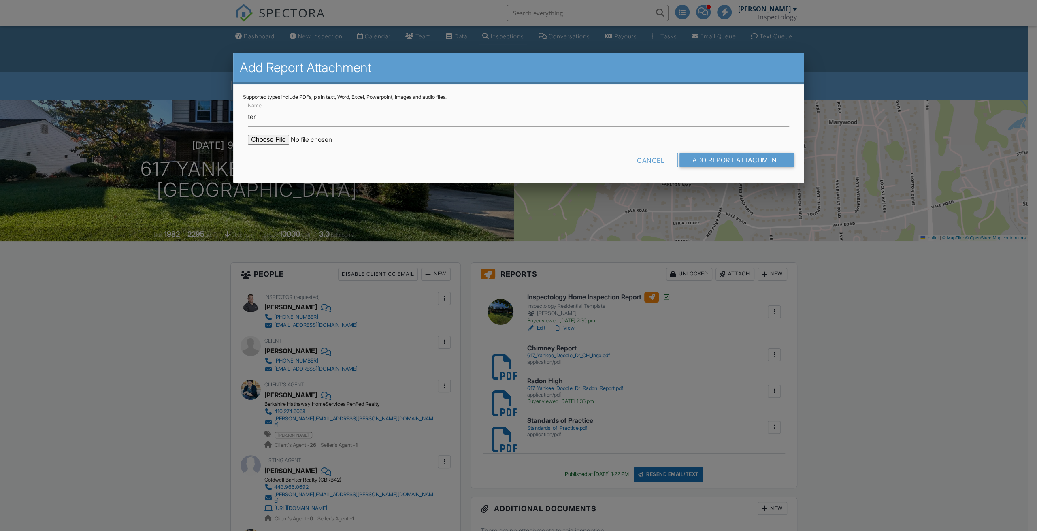
type input "Termite Report"
click at [275, 137] on input "file" at bounding box center [317, 140] width 138 height 10
type input "C:\fakepath\617 Yankee Doodle Dr 21014_002544.pdf"
click at [730, 162] on input "Add Report Attachment" at bounding box center [736, 160] width 115 height 15
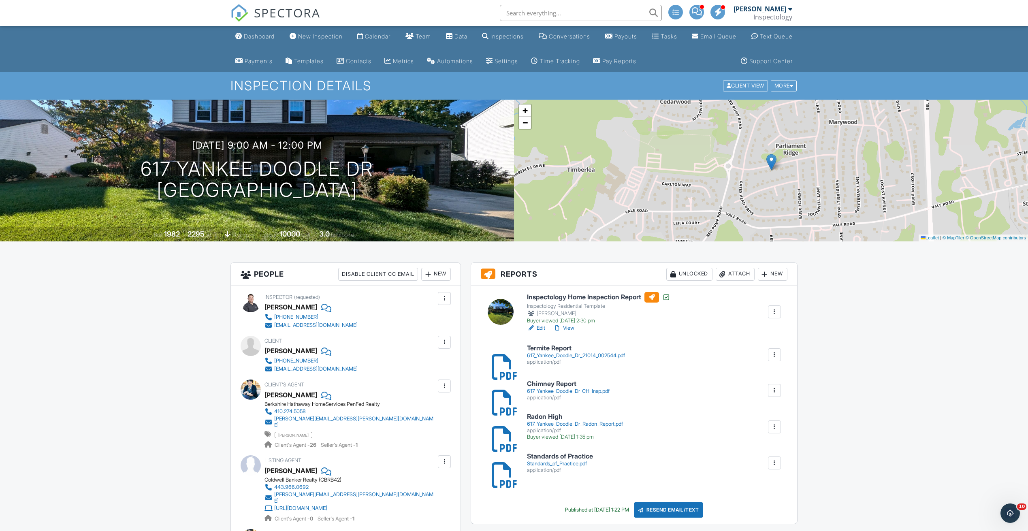
click at [586, 10] on input "text" at bounding box center [581, 13] width 162 height 16
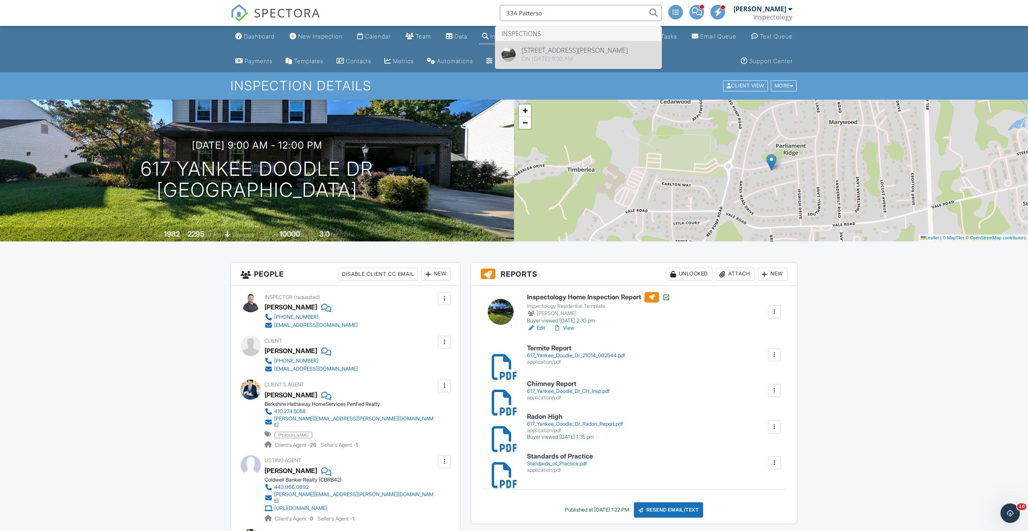
type input "334 Patterso"
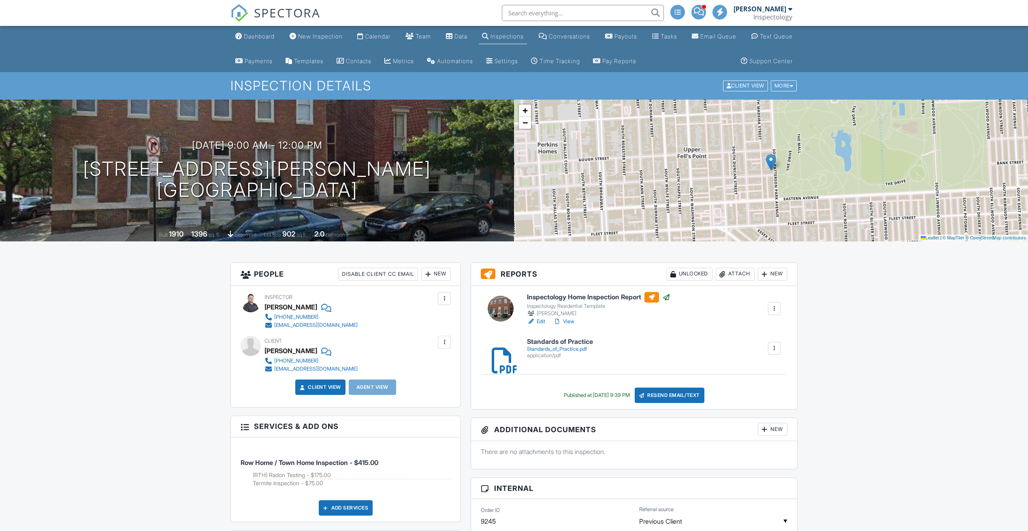
click at [734, 273] on div "Attach" at bounding box center [734, 274] width 39 height 13
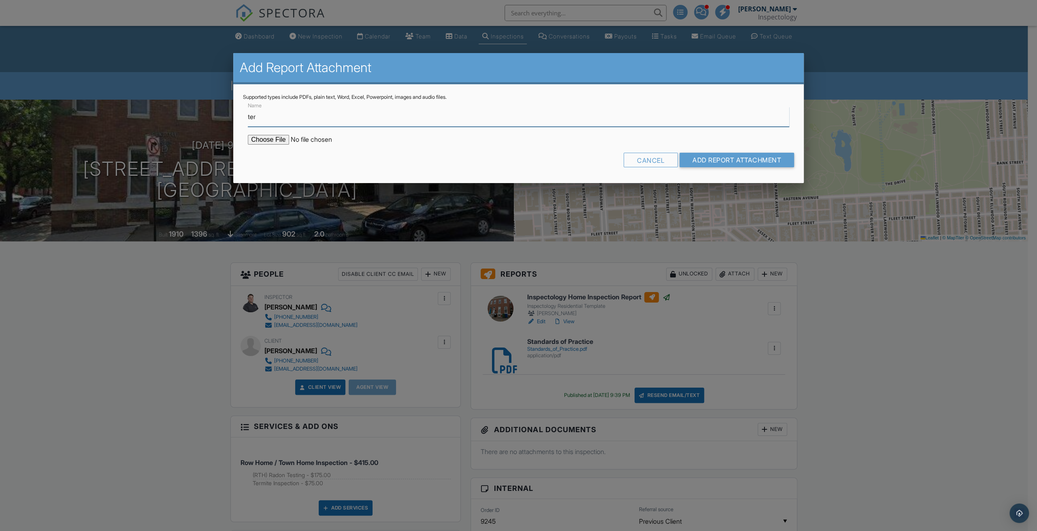
type input "Termite Report"
click at [268, 138] on input "file" at bounding box center [317, 140] width 138 height 10
type input "C:\fakepath\334 Patterson Park Ave S 21231_002554.pdf"
click at [732, 159] on input "Add Report Attachment" at bounding box center [736, 160] width 115 height 15
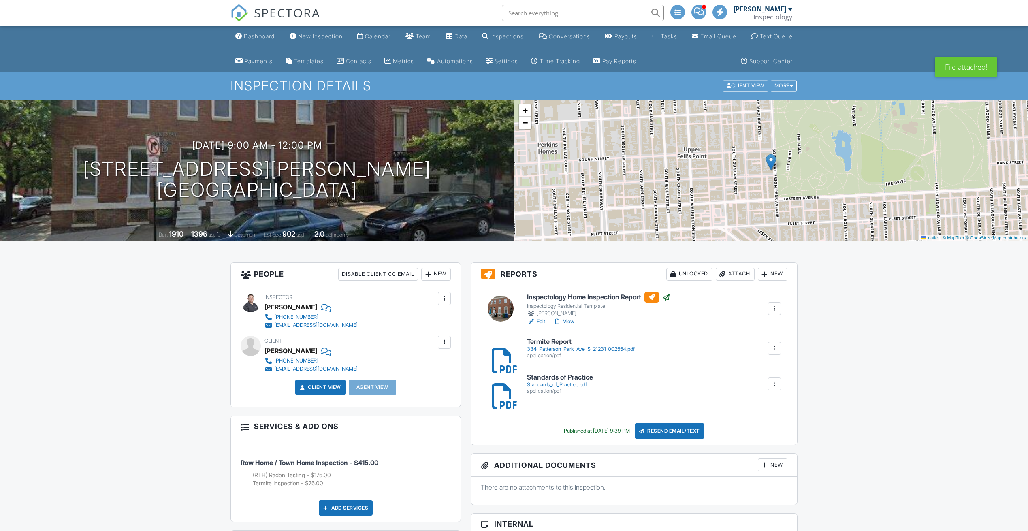
click at [627, 14] on input "text" at bounding box center [583, 13] width 162 height 16
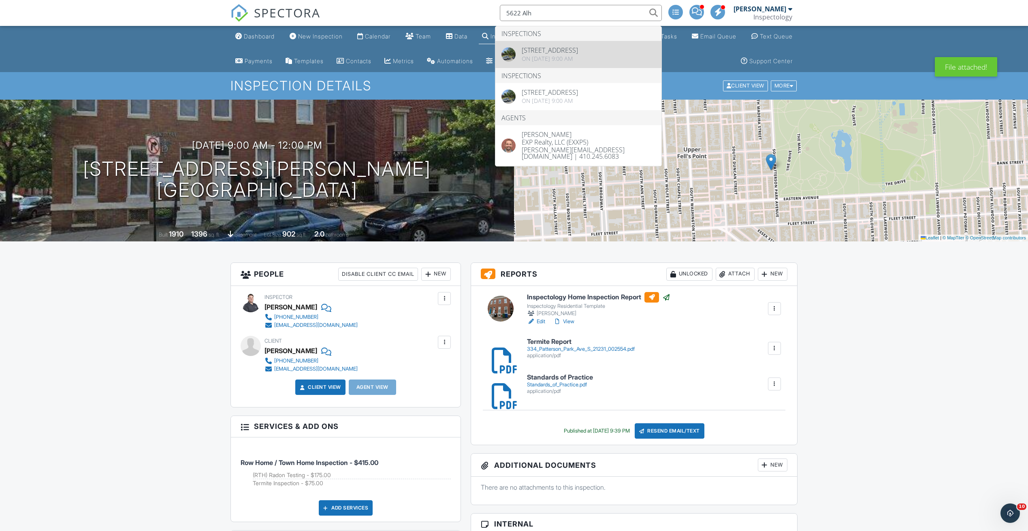
type input "5622 Alh"
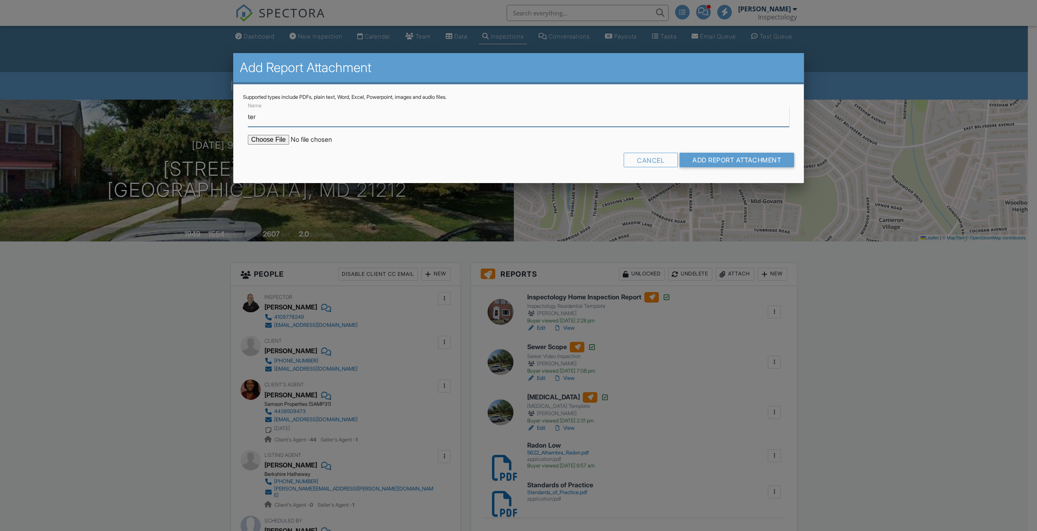
type input "Termite Report"
click at [282, 148] on form "Name Termite Report Cancel Add Report Attachment" at bounding box center [518, 136] width 551 height 73
click at [281, 141] on input "file" at bounding box center [317, 140] width 138 height 10
type input "C:\fakepath\5622 Alhambra Ave 21212_002553.pdf"
drag, startPoint x: 719, startPoint y: 157, endPoint x: 712, endPoint y: 157, distance: 6.9
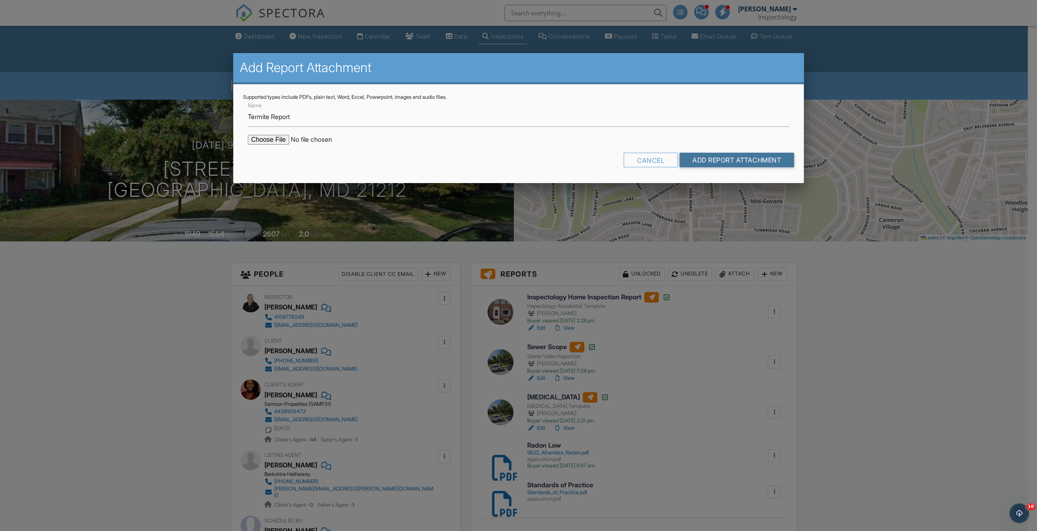
click at [719, 156] on input "Add Report Attachment" at bounding box center [736, 160] width 115 height 15
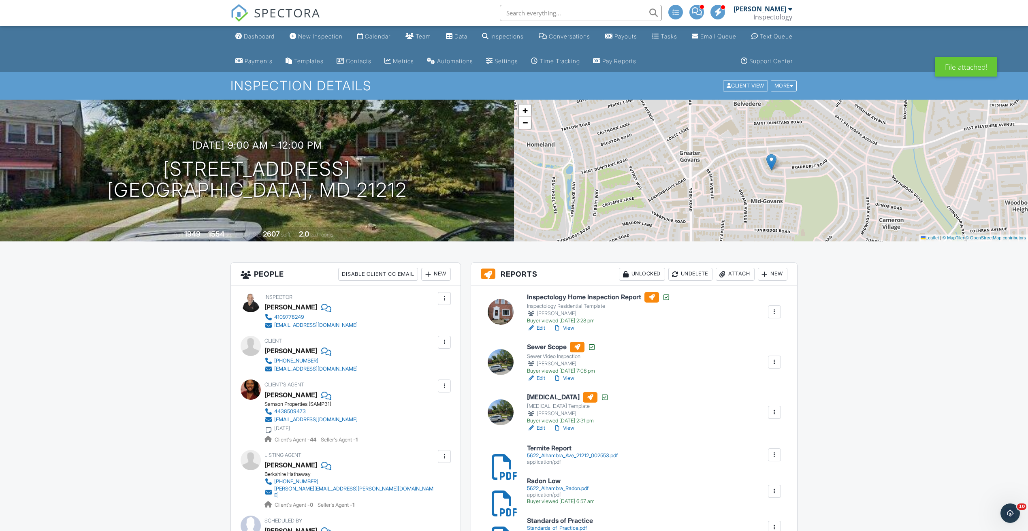
click at [568, 15] on input "text" at bounding box center [581, 13] width 162 height 16
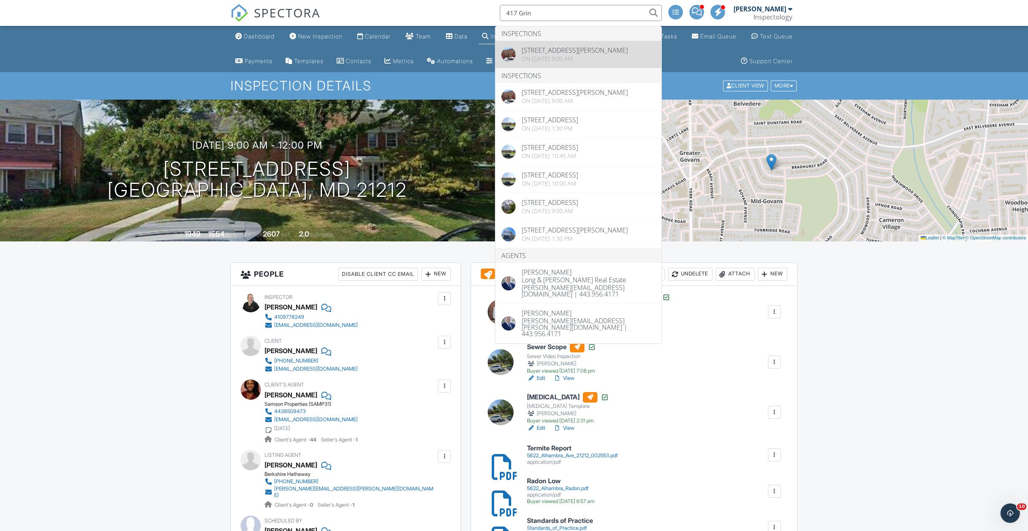
type input "417 Grin"
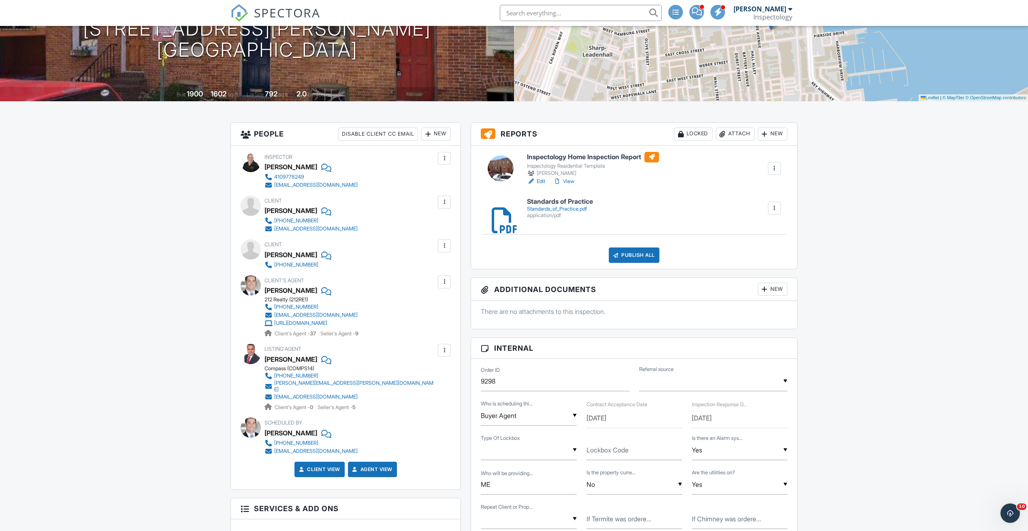
scroll to position [304, 0]
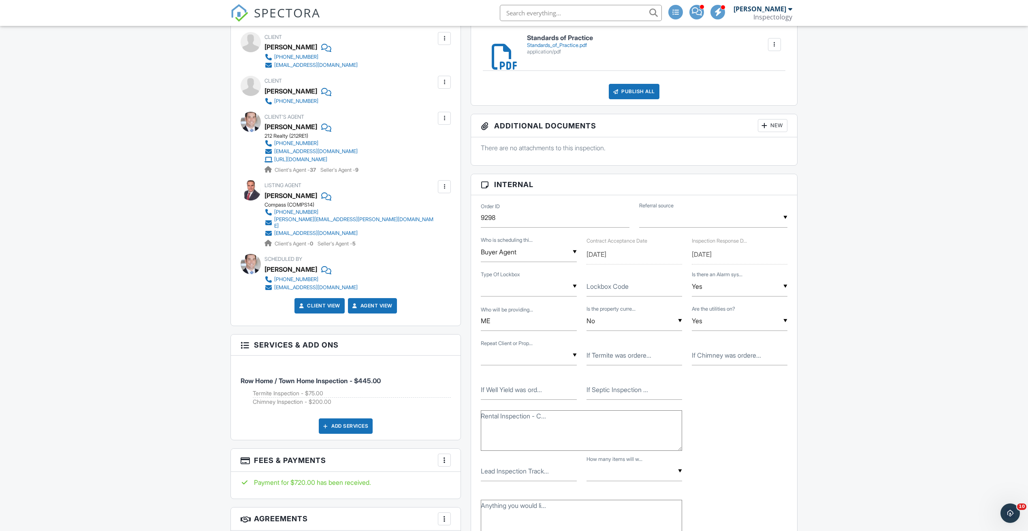
click at [733, 355] on label "If Chimney was ordere..." at bounding box center [726, 355] width 69 height 9
click at [733, 355] on input "If Chimney was ordere..." at bounding box center [740, 355] width 96 height 20
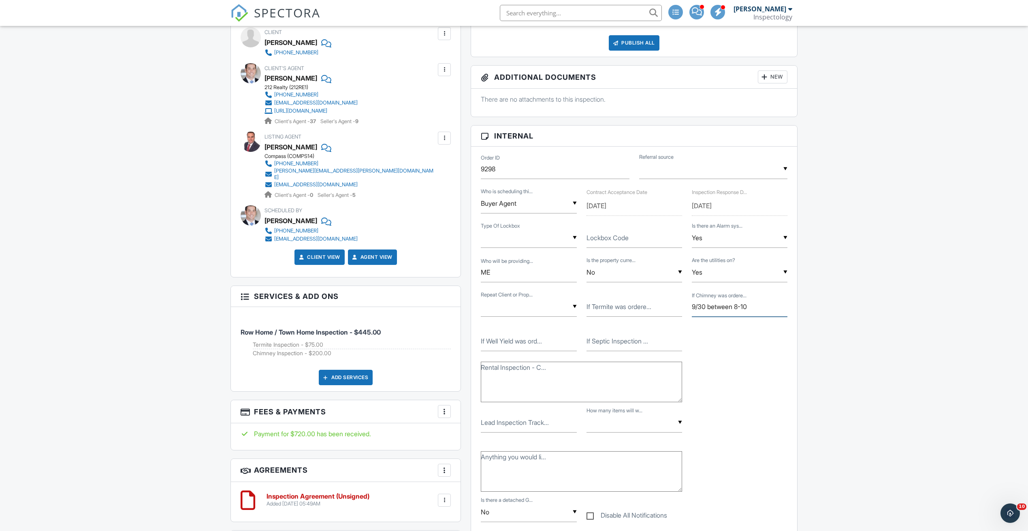
scroll to position [364, 0]
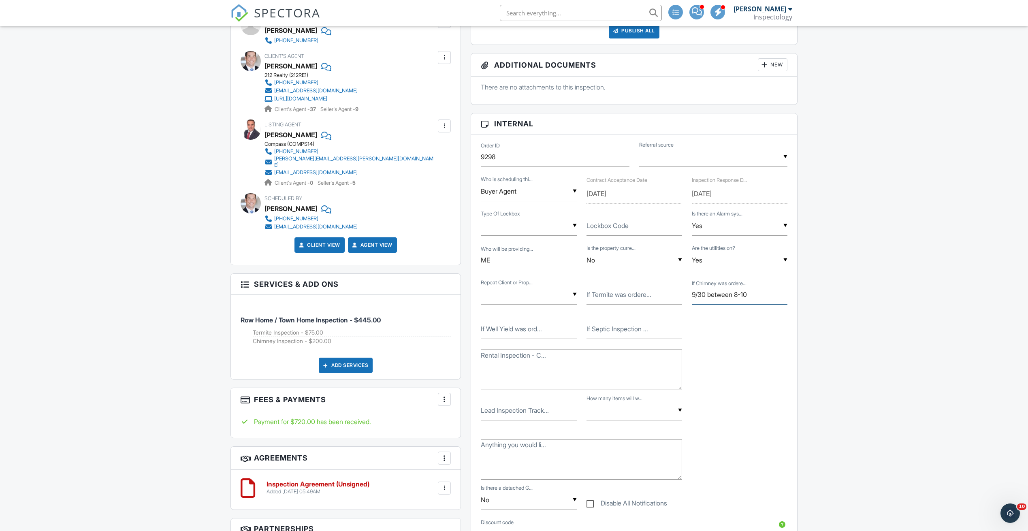
type input "9/30 between 8-10"
click at [602, 294] on label "If Termite was ordere..." at bounding box center [618, 294] width 65 height 9
click at [602, 294] on input "If Termite was ordere..." at bounding box center [634, 295] width 96 height 20
type input "9/30 2pm"
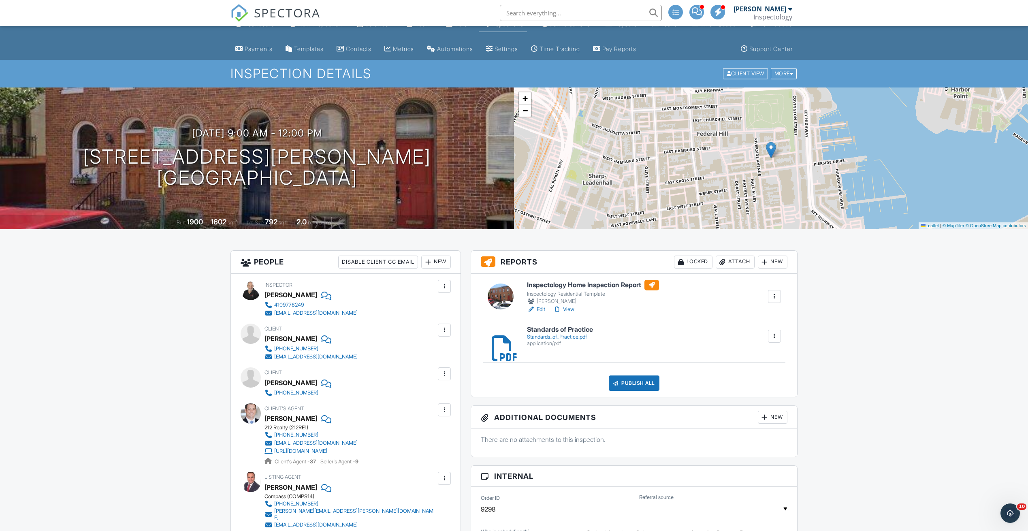
scroll to position [0, 0]
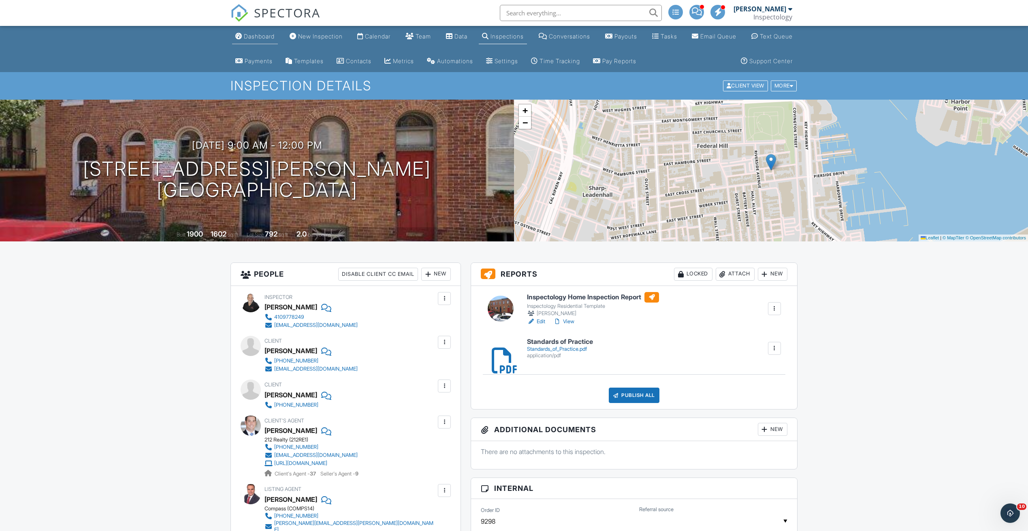
click at [260, 34] on div "Dashboard" at bounding box center [259, 36] width 31 height 7
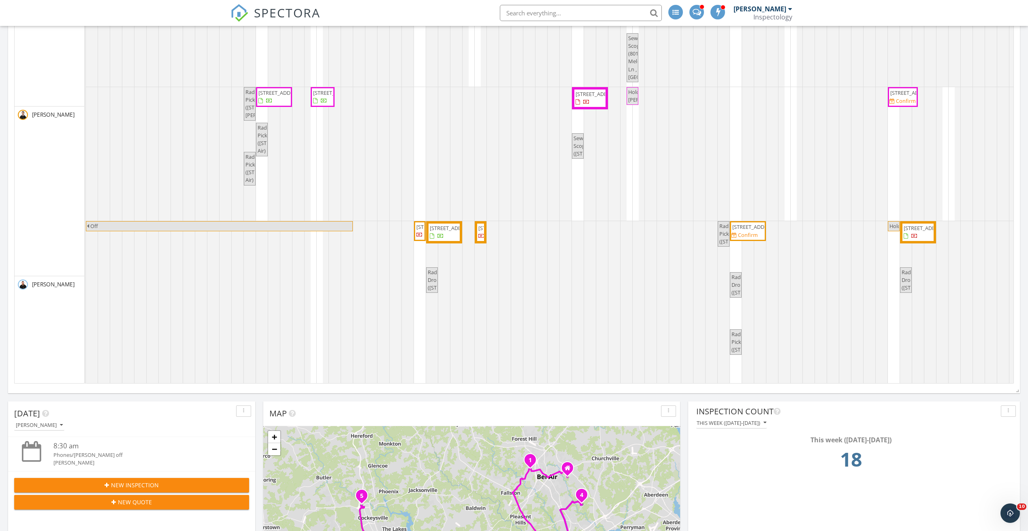
scroll to position [61, 0]
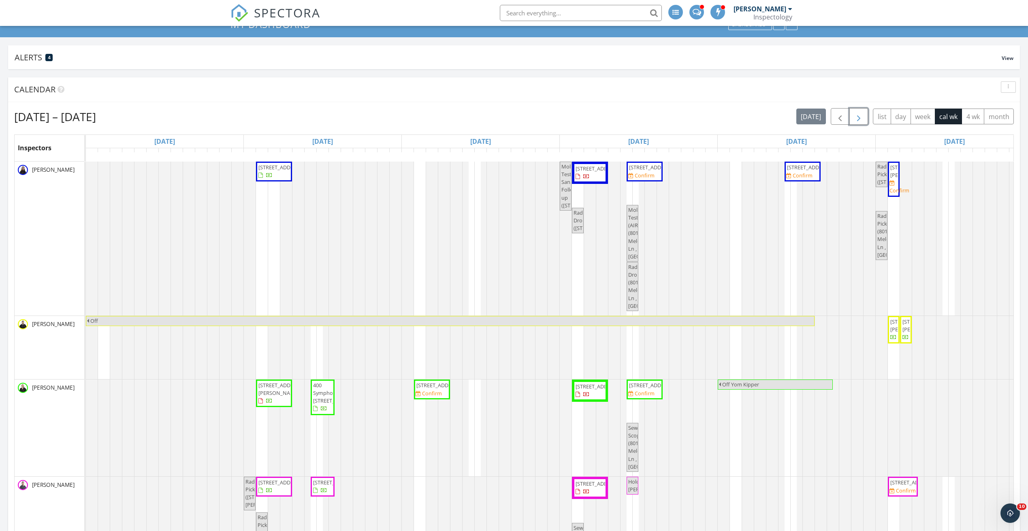
click at [856, 113] on span "button" at bounding box center [858, 117] width 10 height 10
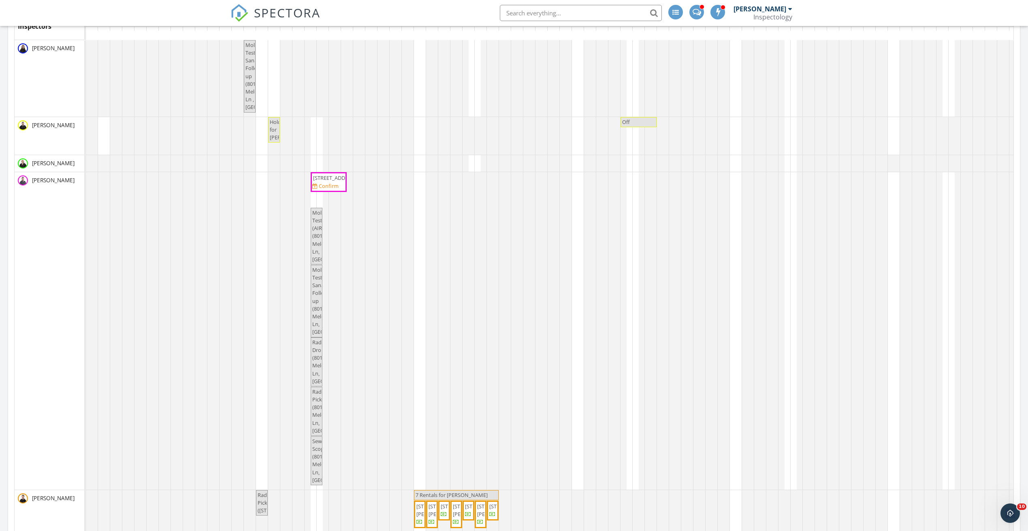
scroll to position [121, 0]
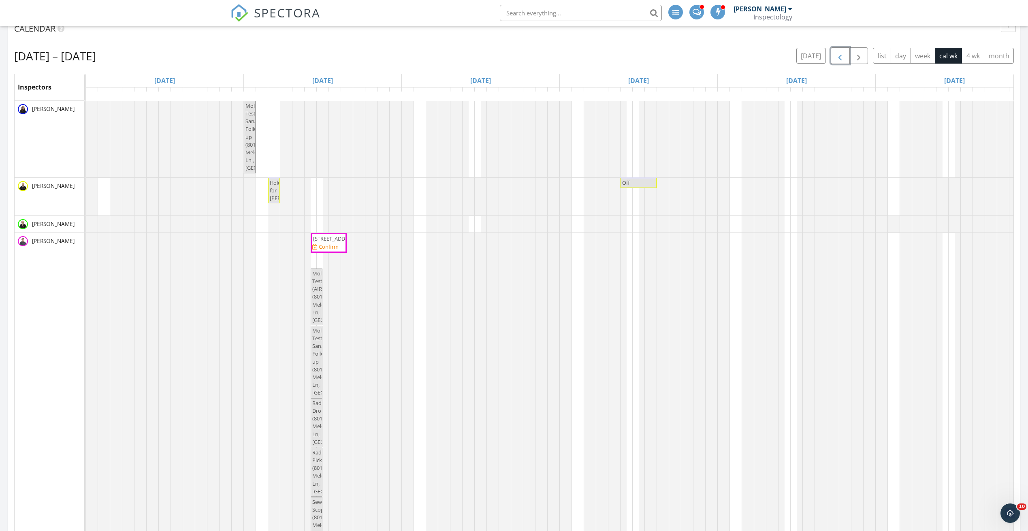
click at [839, 55] on span "button" at bounding box center [840, 56] width 10 height 10
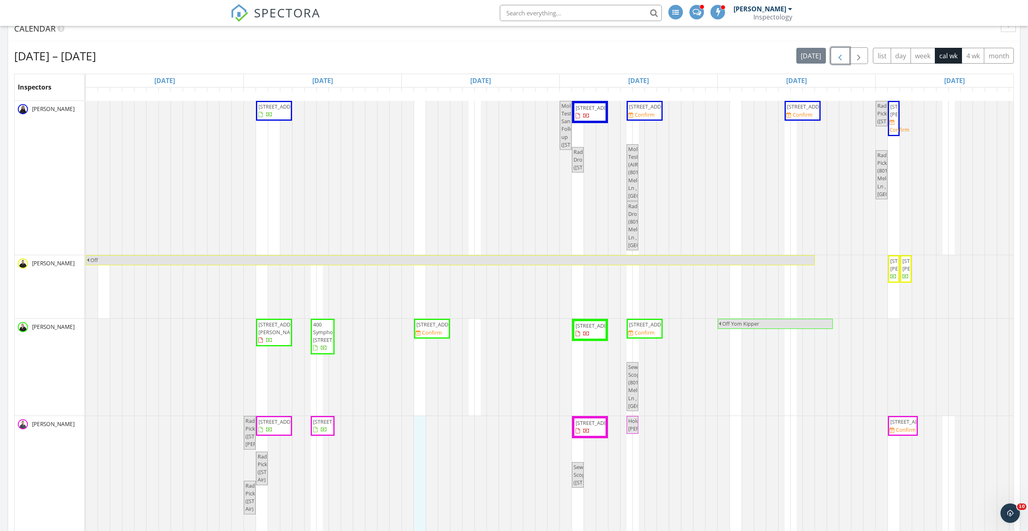
click at [420, 434] on div "710 Clearview Dr, Bel Air 21015 Mold Test Sanair Follow-up (12819 Folly Quarter…" at bounding box center [638, 464] width 1105 height 726
click at [423, 410] on link "Event" at bounding box center [419, 414] width 42 height 13
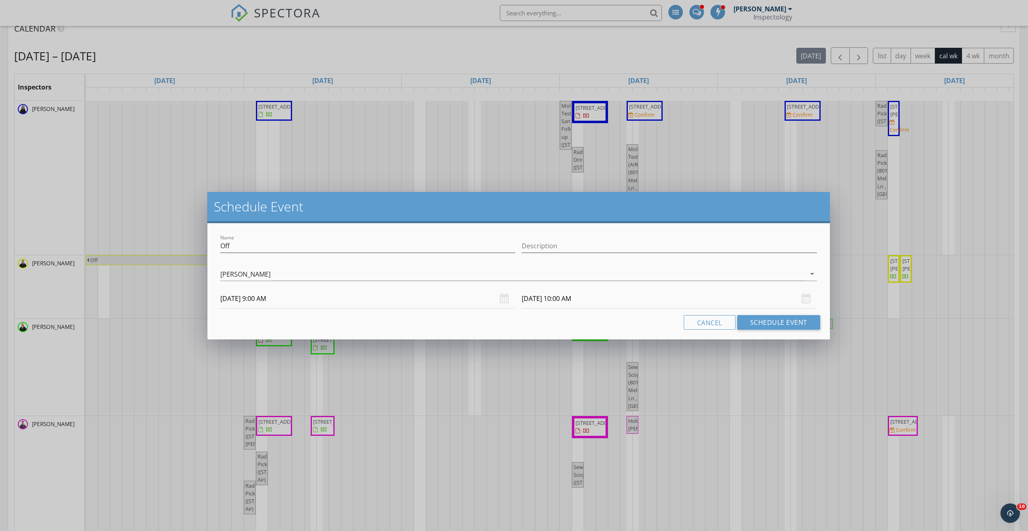
click at [270, 238] on div "Name Off" at bounding box center [367, 247] width 295 height 26
click at [273, 244] on input "Off" at bounding box center [367, 245] width 295 height 13
type input "8014 Melody Additional Services."
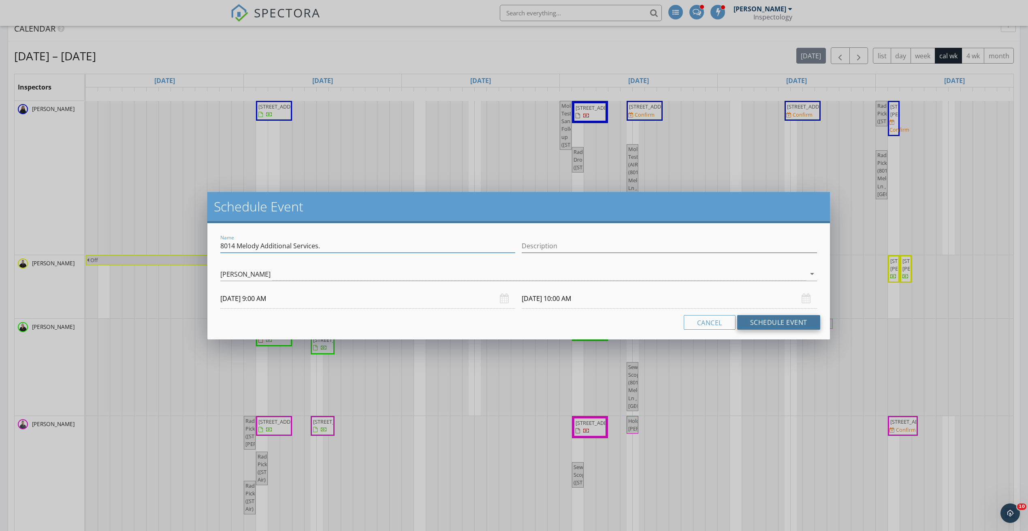
click at [802, 325] on button "Schedule Event" at bounding box center [778, 322] width 83 height 15
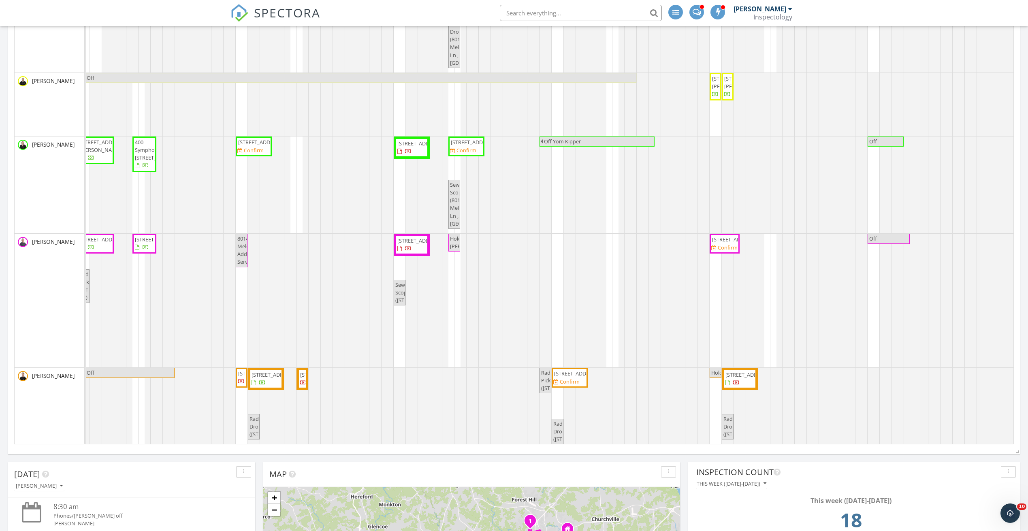
scroll to position [0, 166]
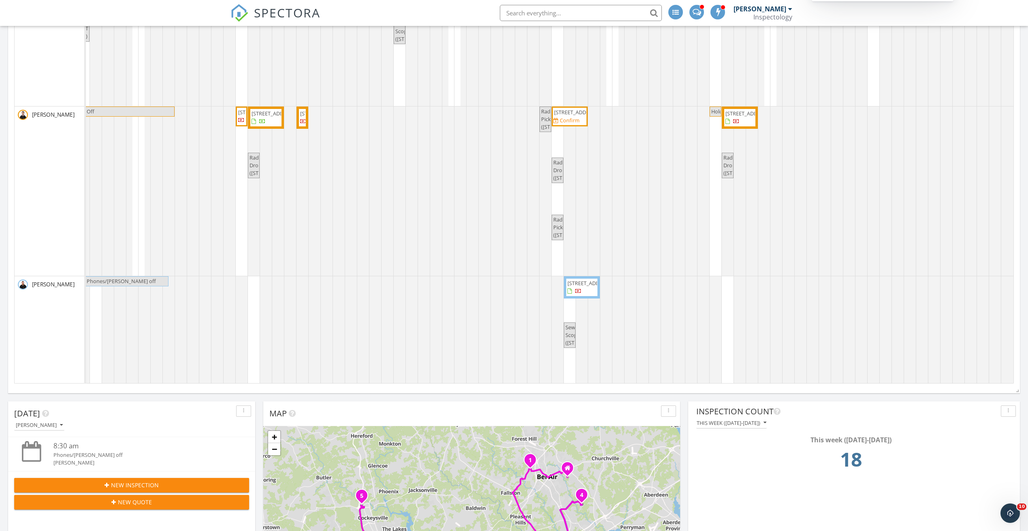
click at [880, 94] on link "Event" at bounding box center [891, 96] width 42 height 13
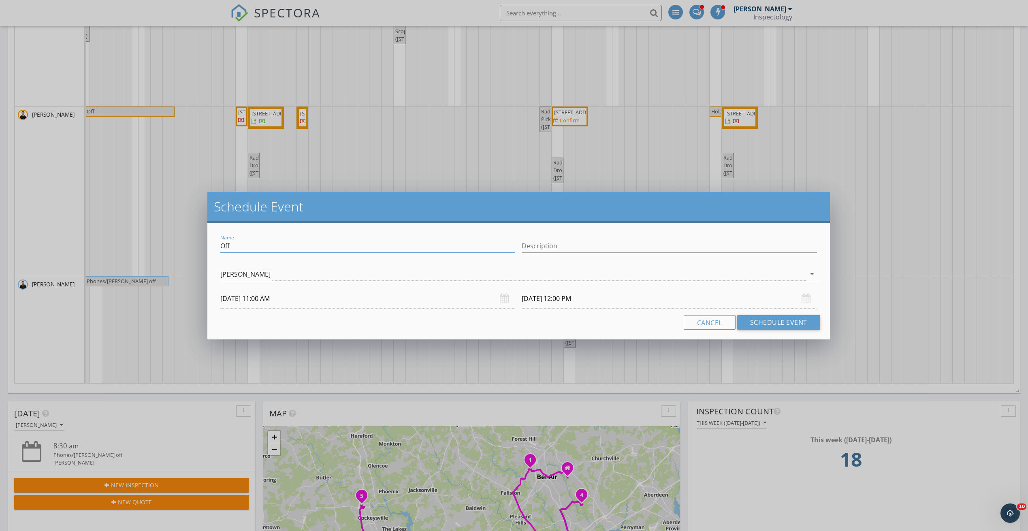
click at [278, 249] on input "Off" at bounding box center [367, 245] width 295 height 13
click at [279, 249] on input "Off" at bounding box center [367, 245] width 295 height 13
type input "O"
type input "5 forrest ridge ct - Off market"
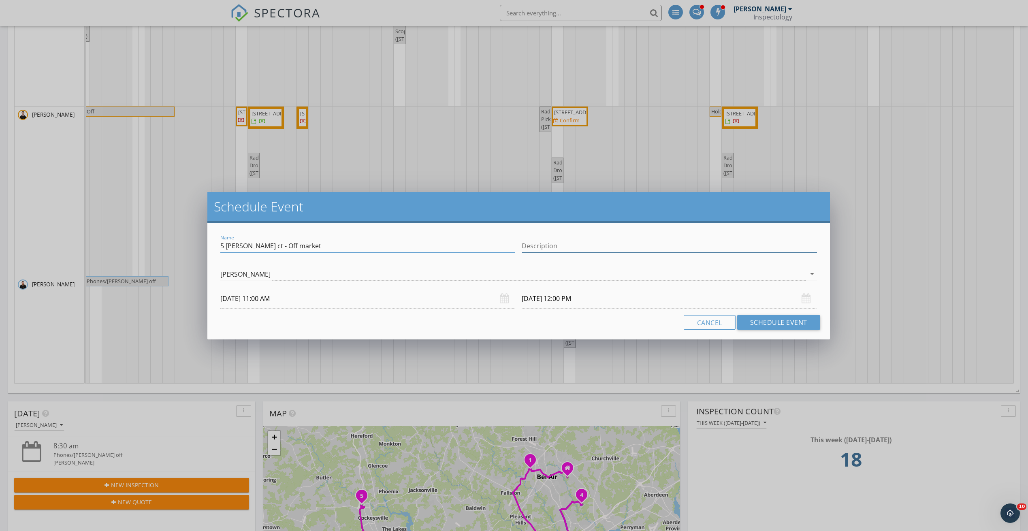
click at [545, 240] on input "Description" at bounding box center [668, 245] width 295 height 13
type input "Blandy becker"
click at [781, 323] on button "Schedule Event" at bounding box center [778, 322] width 83 height 15
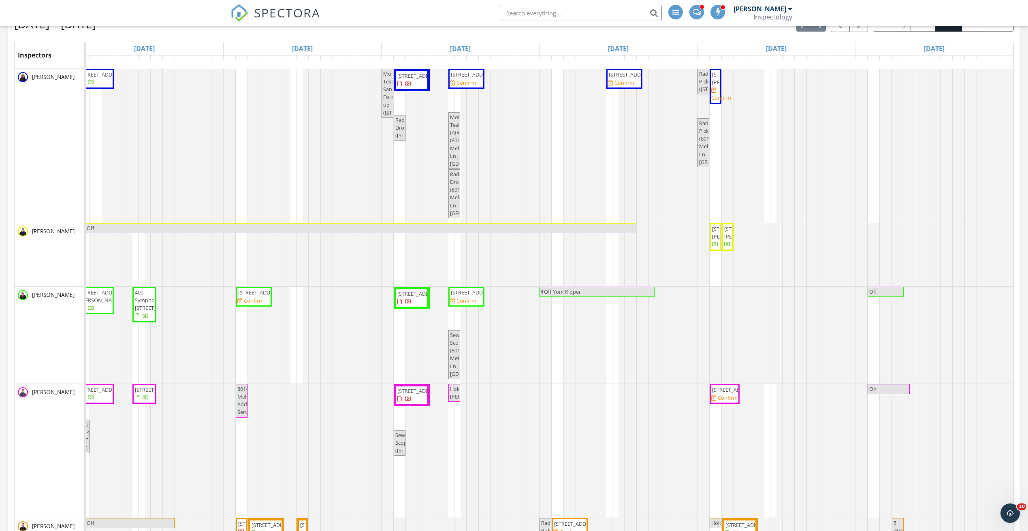
scroll to position [61, 0]
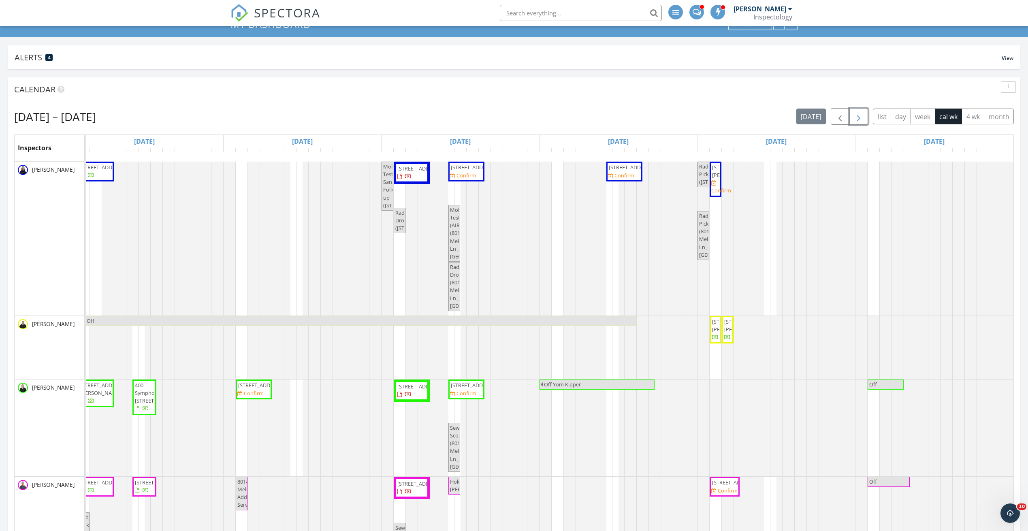
click at [862, 115] on span "button" at bounding box center [858, 117] width 10 height 10
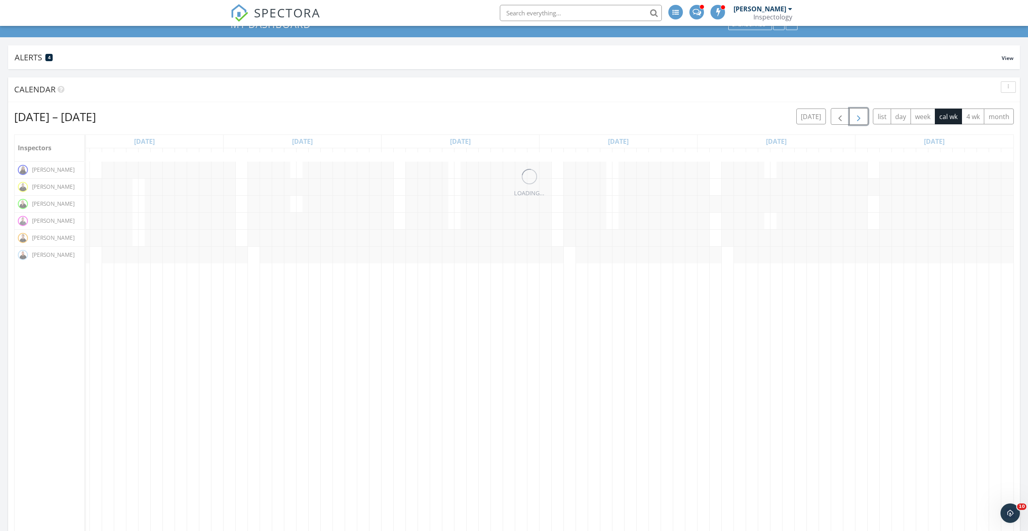
scroll to position [0, 0]
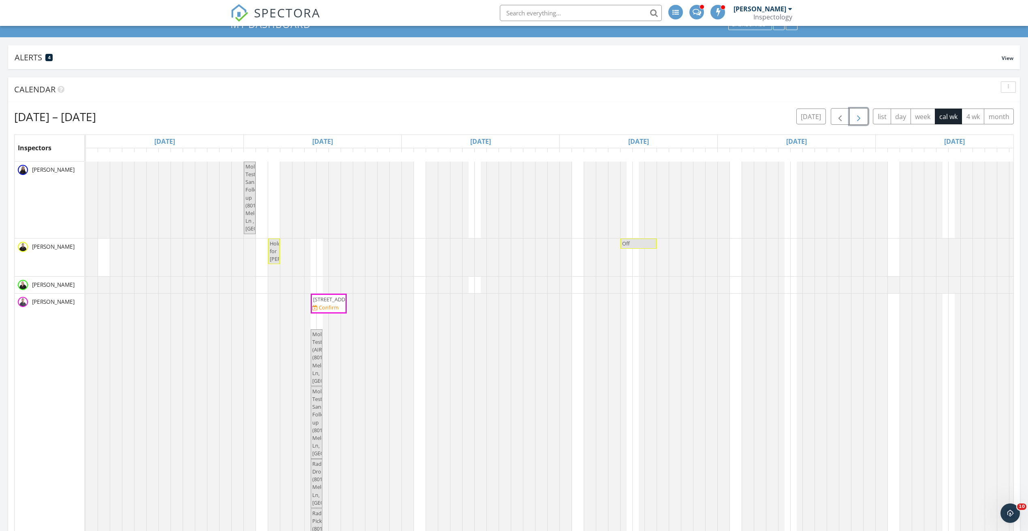
click at [342, 302] on span "8014 Melody Ln, Pikesville 21208" at bounding box center [335, 299] width 45 height 7
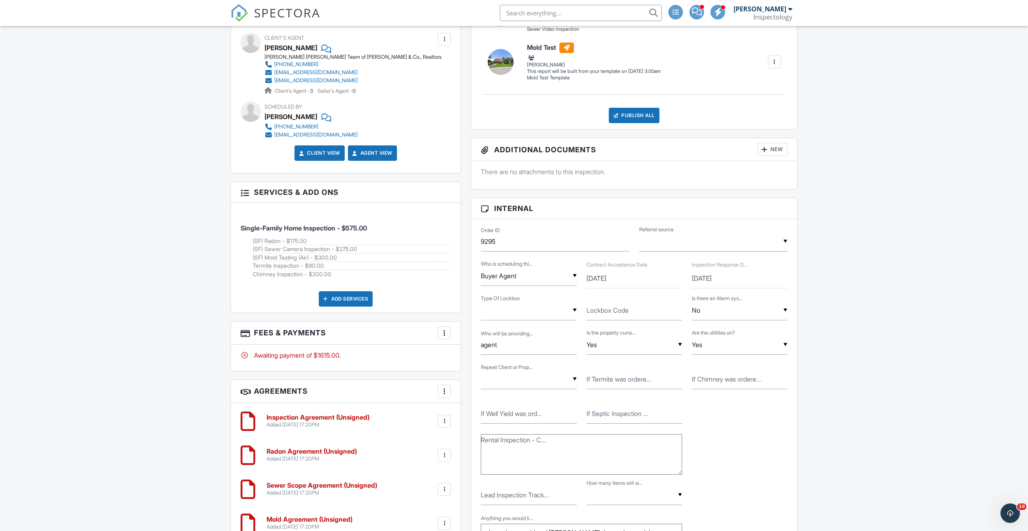
drag, startPoint x: 322, startPoint y: 256, endPoint x: 343, endPoint y: 256, distance: 20.2
click at [343, 256] on li "(SF) Mold Testing (Air) - $300.00" at bounding box center [352, 257] width 198 height 9
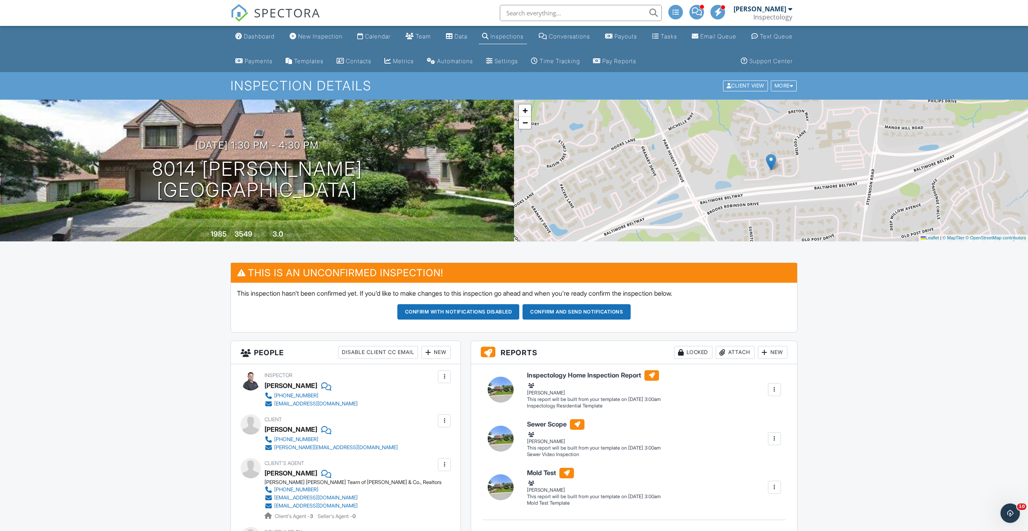
click at [274, 39] on div "Dashboard" at bounding box center [259, 36] width 31 height 7
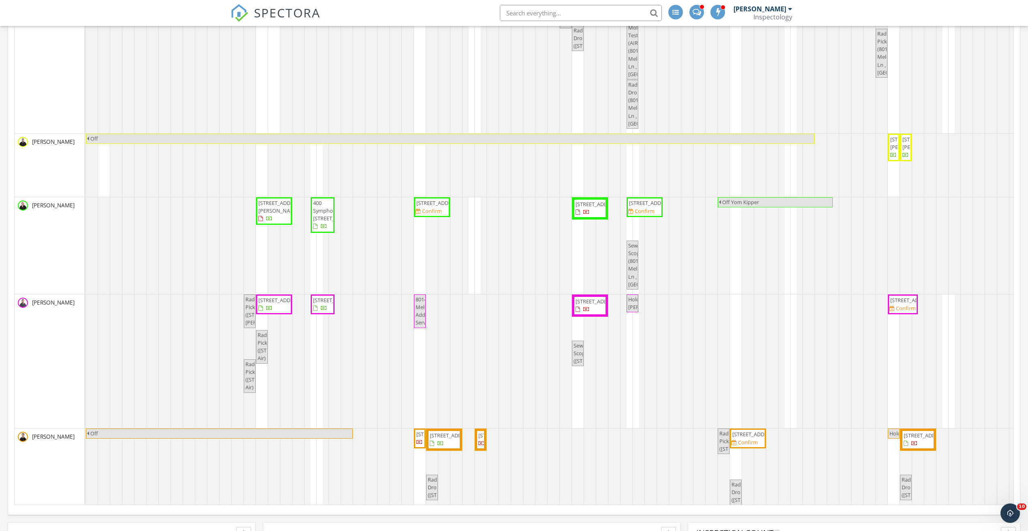
click at [438, 207] on span "9 Dunmore Rd, Catonsville 21228" at bounding box center [431, 203] width 33 height 8
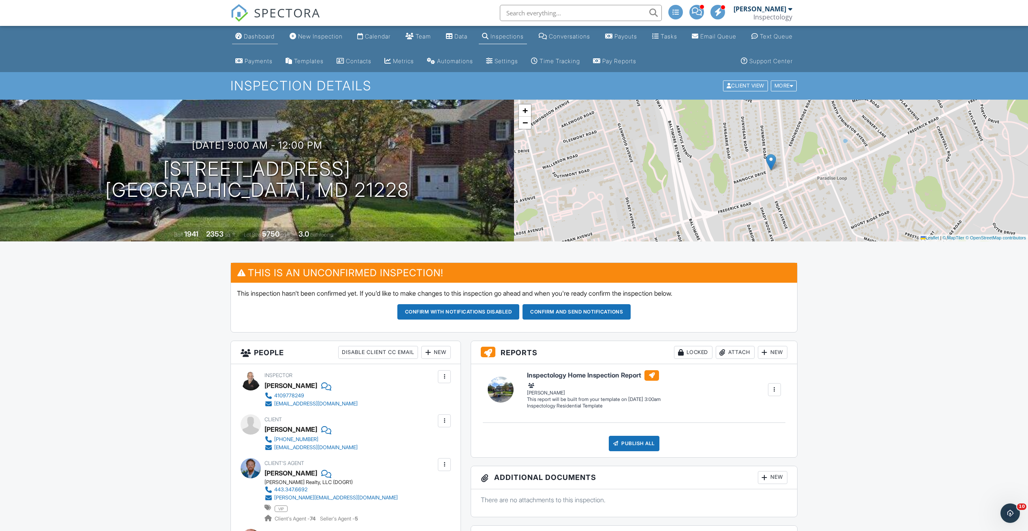
click at [252, 31] on link "Dashboard" at bounding box center [255, 36] width 46 height 15
click at [702, 11] on span at bounding box center [697, 11] width 10 height 0
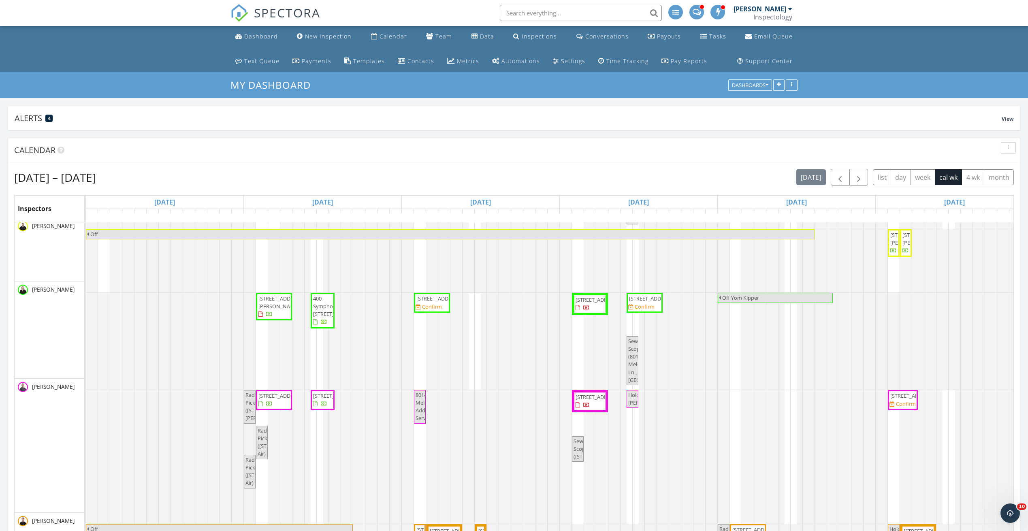
scroll to position [147, 0]
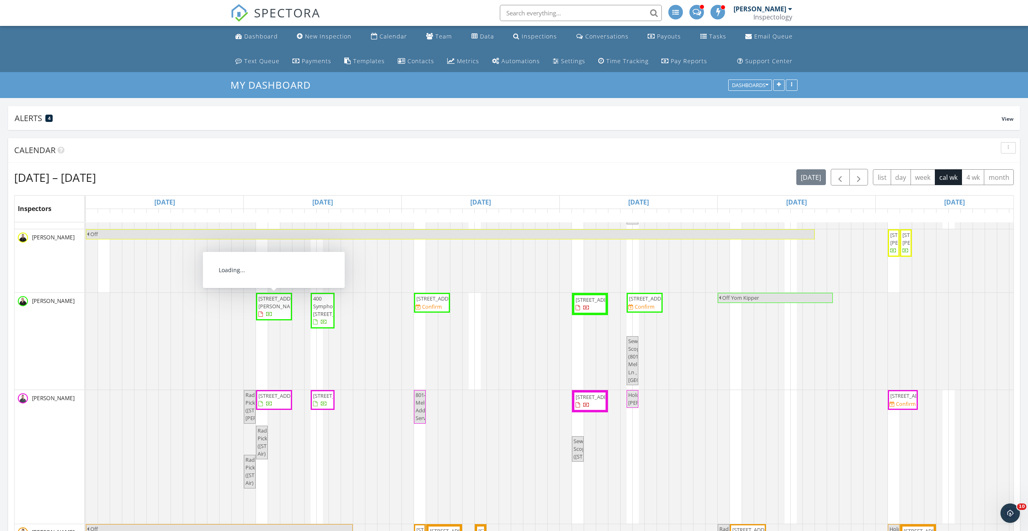
click at [270, 308] on span "[STREET_ADDRESS][PERSON_NAME]" at bounding box center [273, 307] width 33 height 24
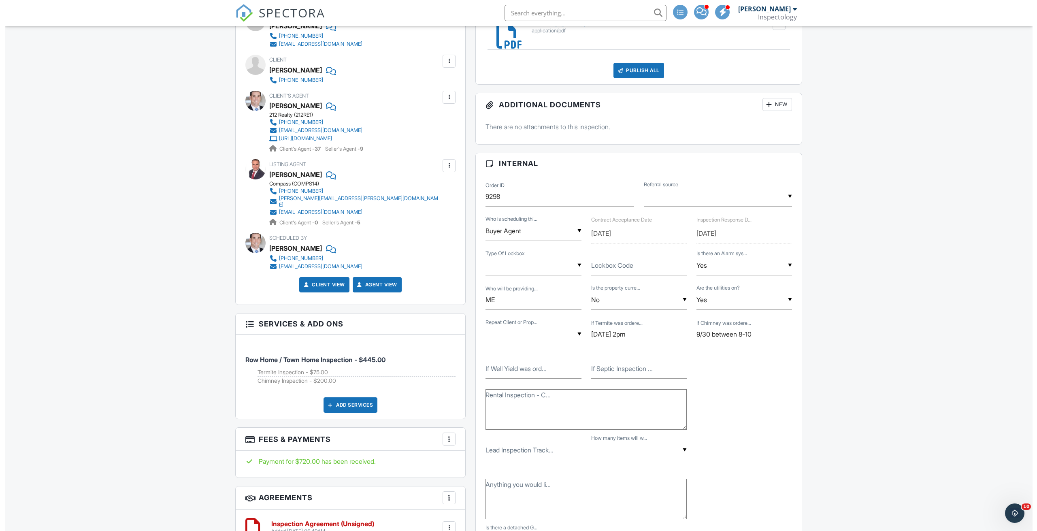
scroll to position [364, 0]
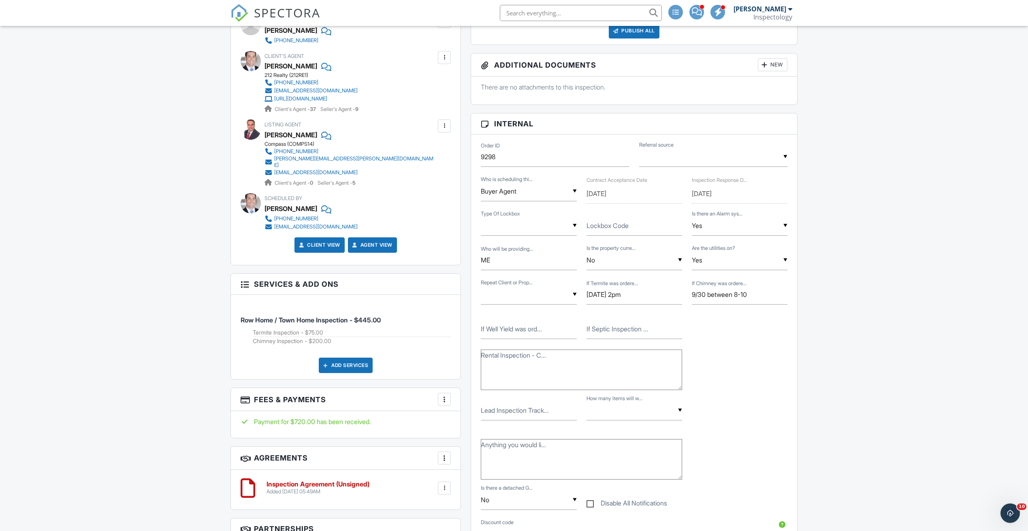
click at [357, 357] on div "Add Services" at bounding box center [346, 364] width 54 height 15
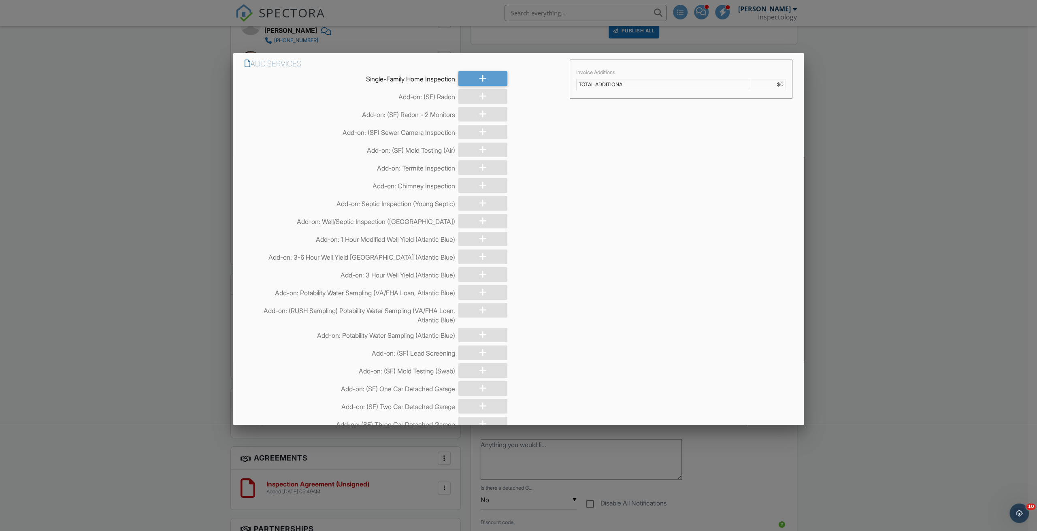
click at [479, 131] on div at bounding box center [482, 132] width 49 height 15
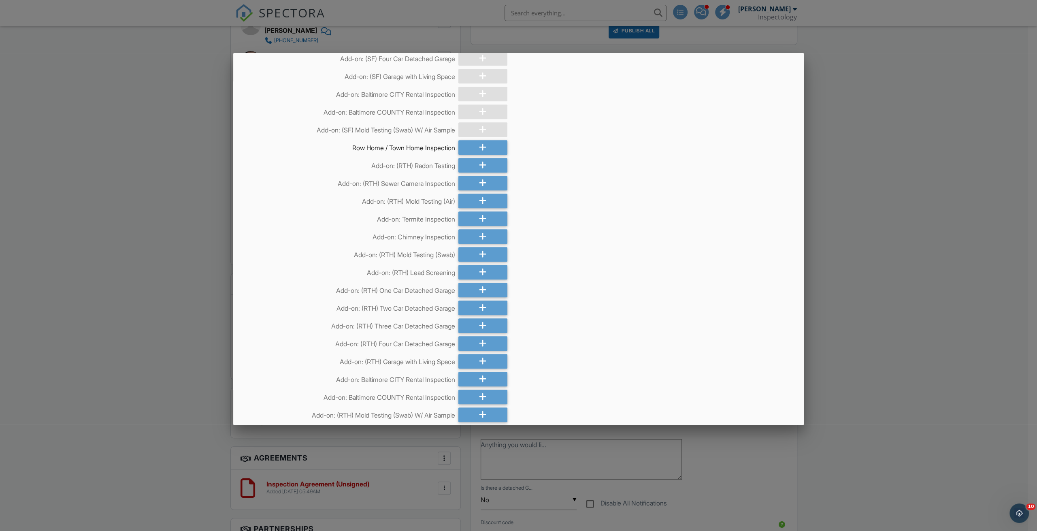
scroll to position [425, 0]
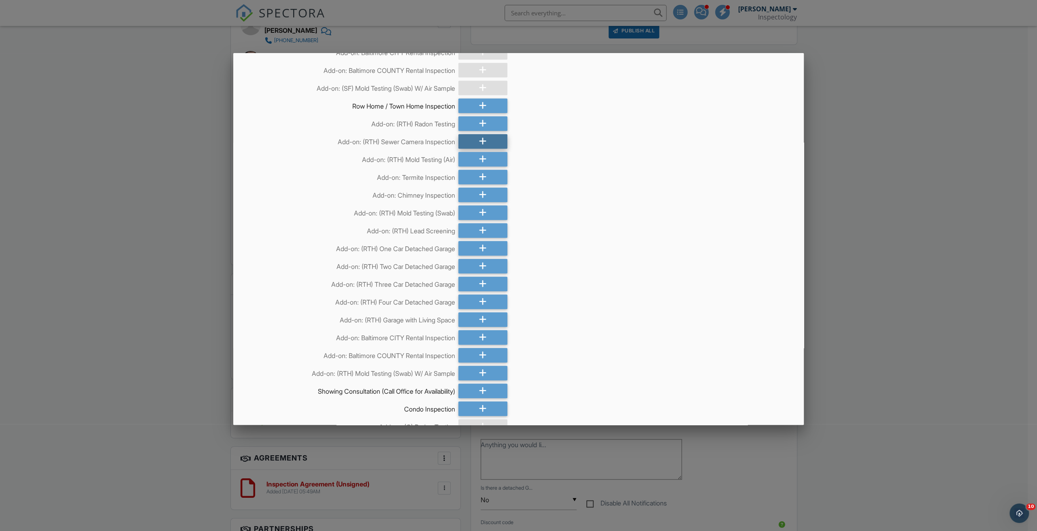
click at [481, 141] on icon at bounding box center [483, 141] width 8 height 15
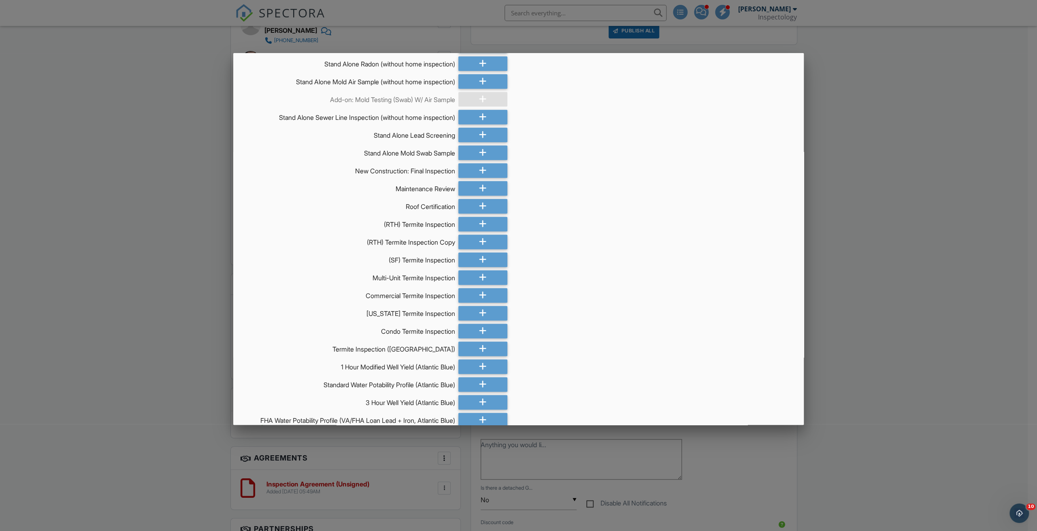
scroll to position [4251, 0]
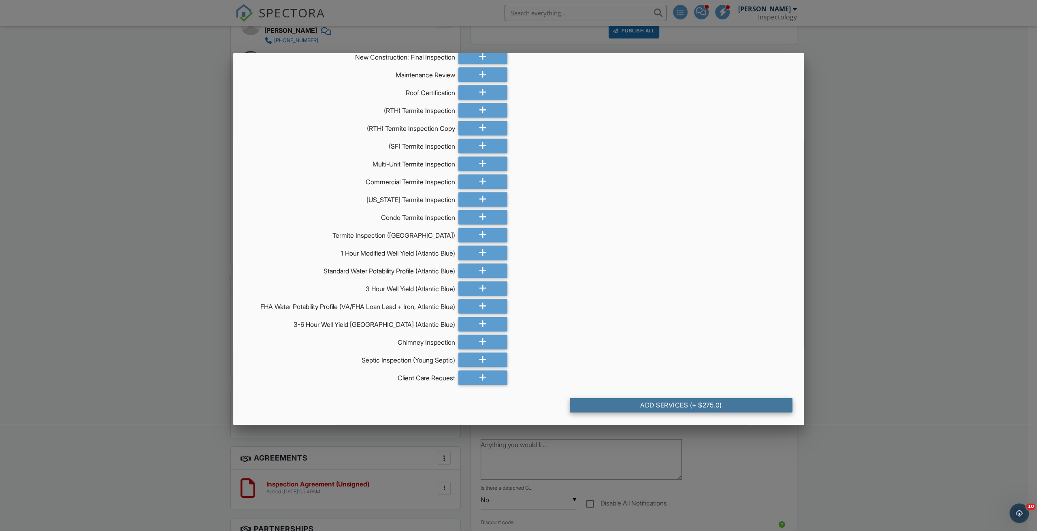
click at [686, 405] on div "Add Services (+ $275.0)" at bounding box center [681, 405] width 223 height 15
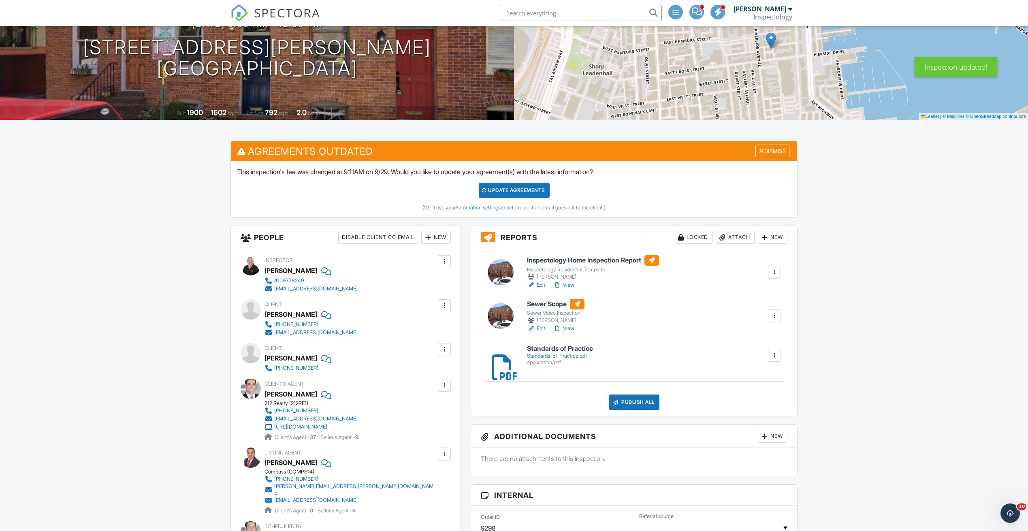
click at [530, 189] on div "Update Agreements" at bounding box center [514, 190] width 71 height 15
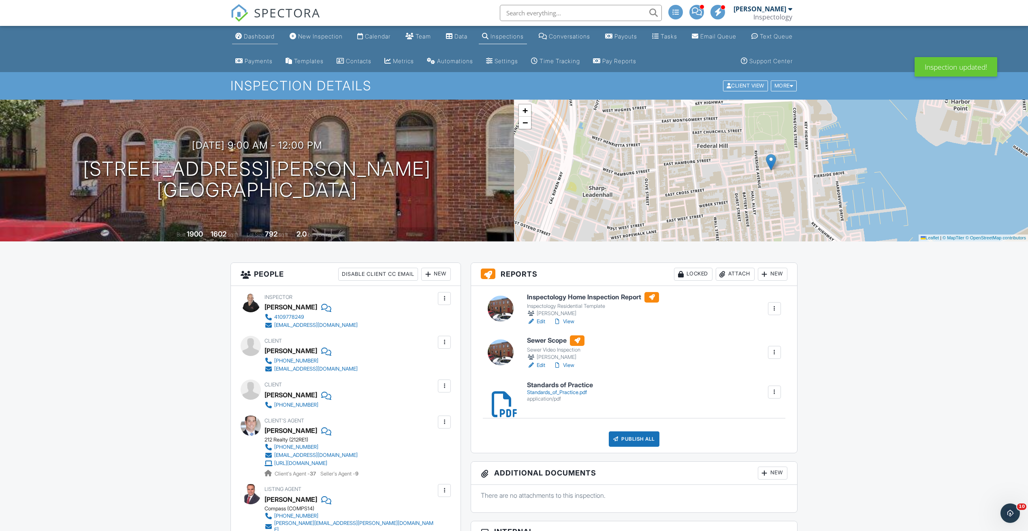
click at [260, 43] on link "Dashboard" at bounding box center [255, 36] width 46 height 15
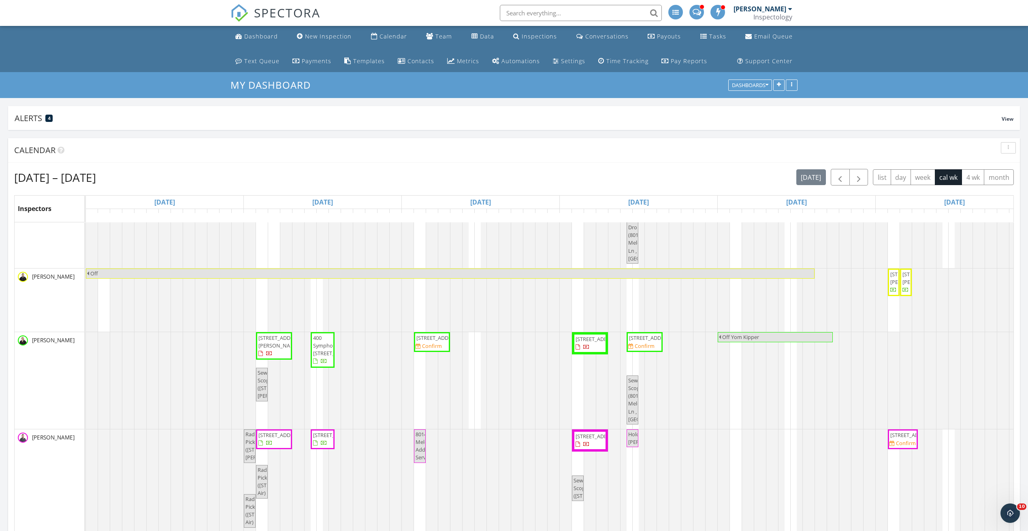
scroll to position [121, 0]
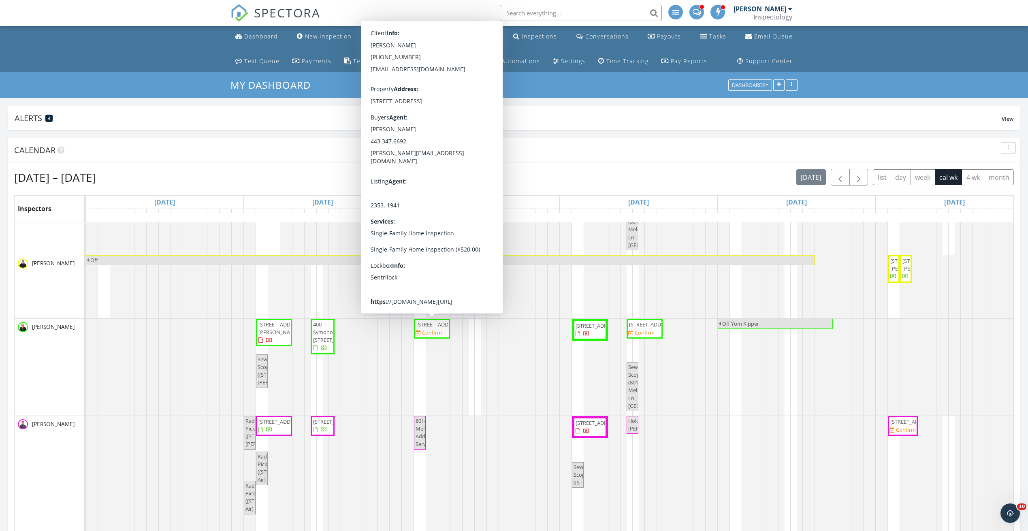
click at [430, 328] on span "9 Dunmore Rd, Catonsville 21228" at bounding box center [438, 324] width 45 height 7
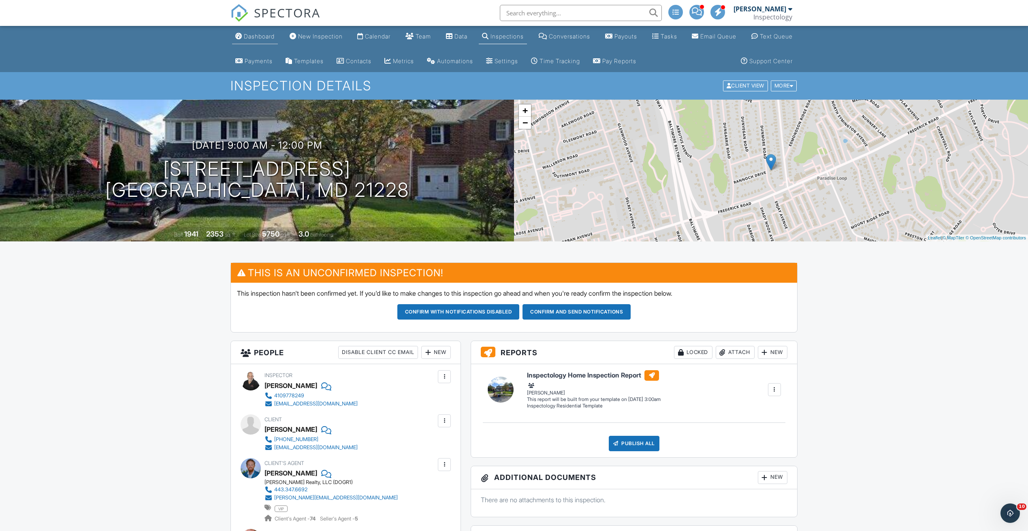
click at [258, 39] on div "Dashboard" at bounding box center [259, 36] width 31 height 7
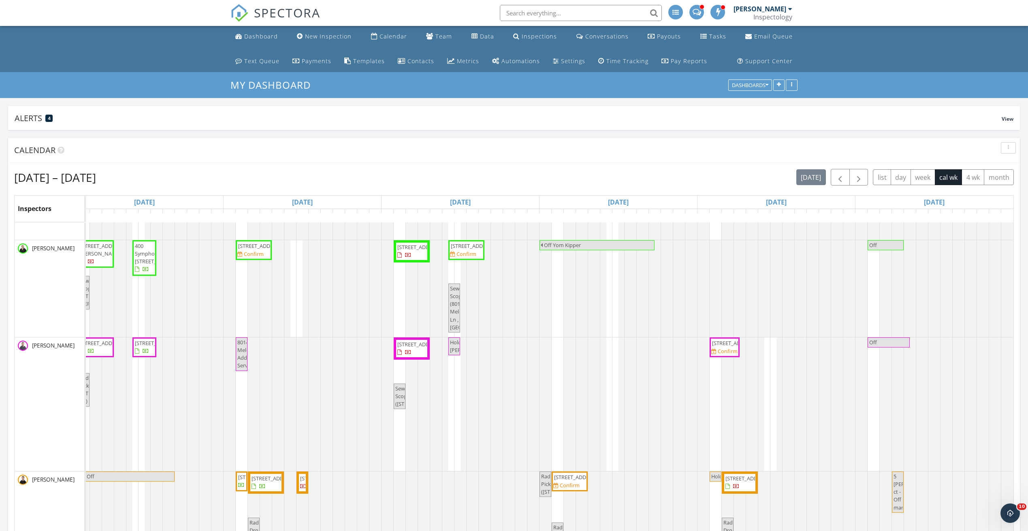
scroll to position [208, 0]
click at [245, 345] on div at bounding box center [246, 353] width 3 height 33
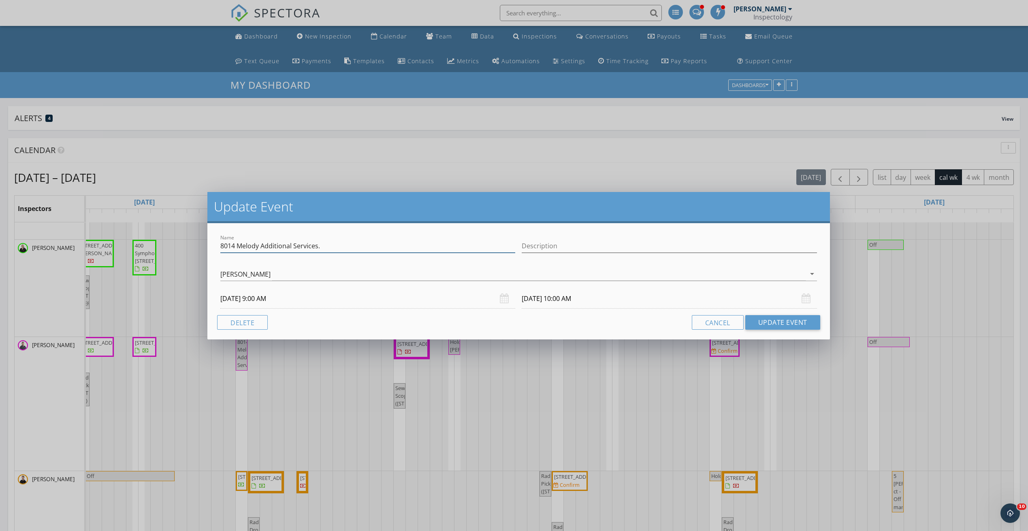
click at [366, 245] on input "8014 Melody Additional Services." at bounding box center [367, 245] width 295 height 13
type input "8014 Melody Additional Services. Mold and Radon"
click at [768, 323] on button "Update Event" at bounding box center [782, 322] width 75 height 15
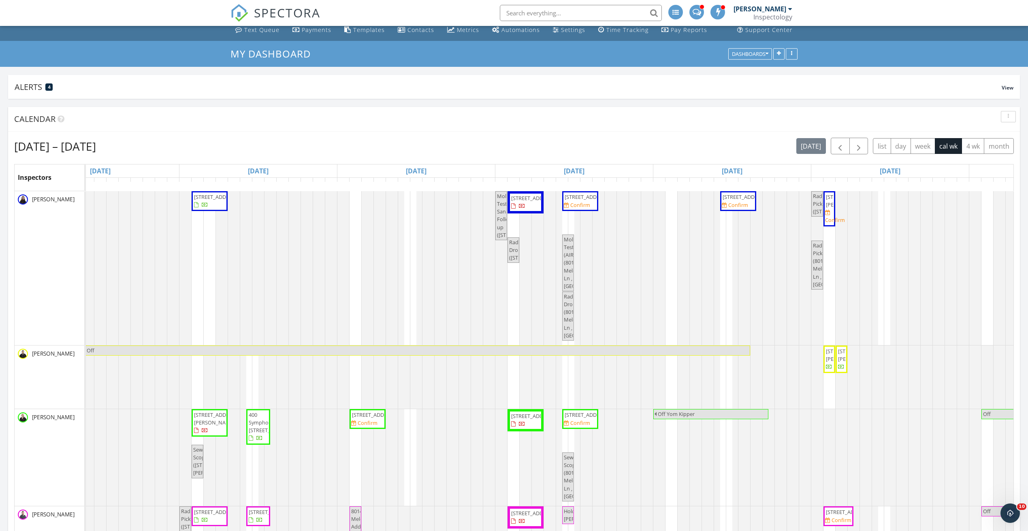
scroll to position [0, 0]
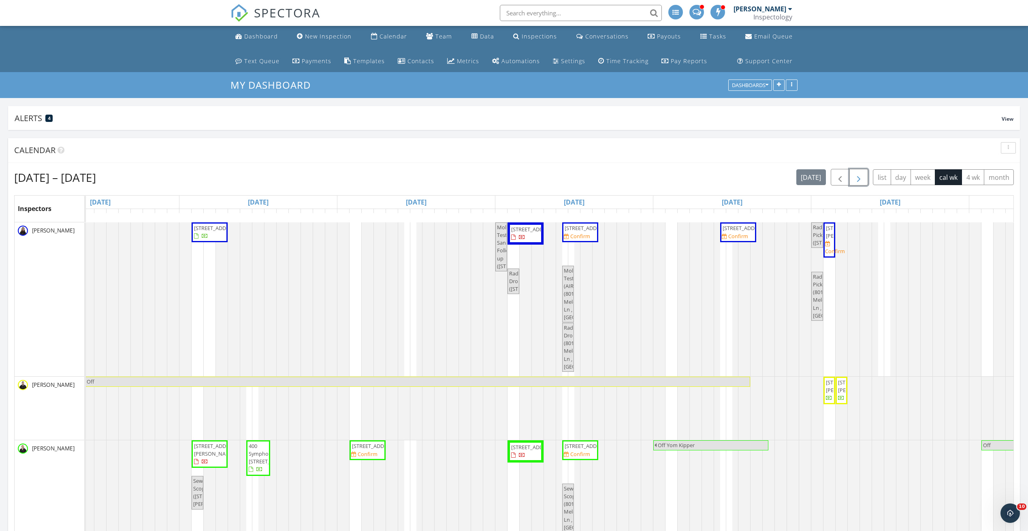
click at [860, 174] on span "button" at bounding box center [858, 177] width 10 height 10
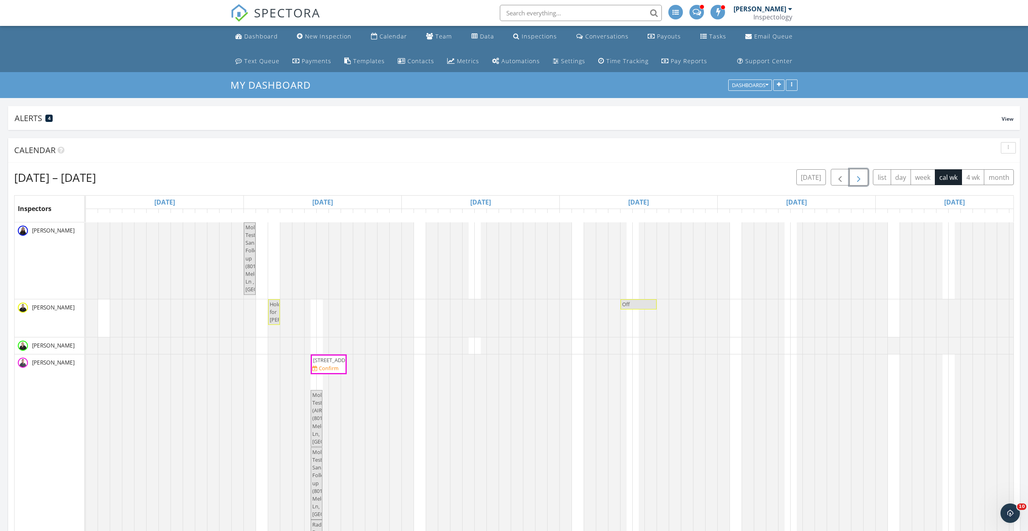
click at [337, 364] on span "8014 Melody Ln, Pikesville 21208" at bounding box center [335, 359] width 45 height 7
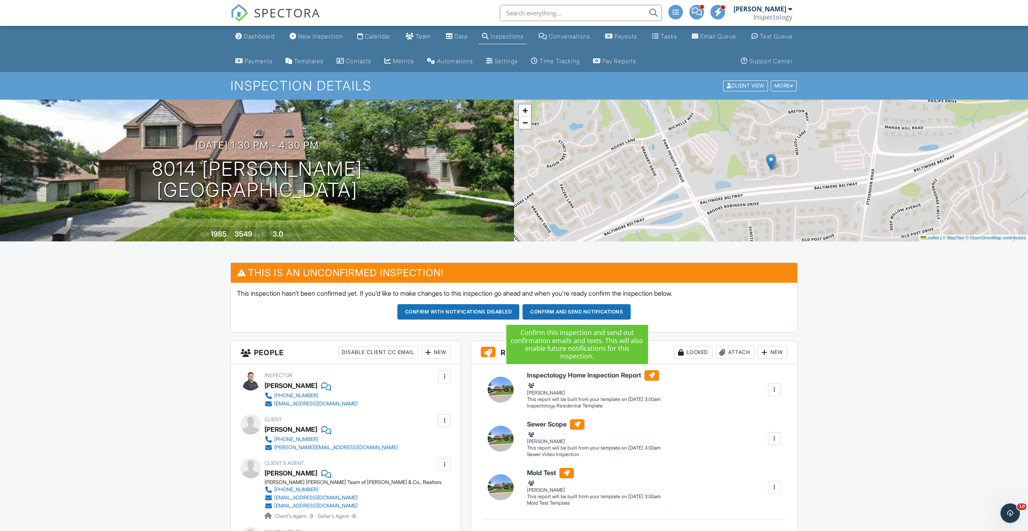
click at [567, 306] on button "Confirm and send notifications" at bounding box center [576, 311] width 108 height 15
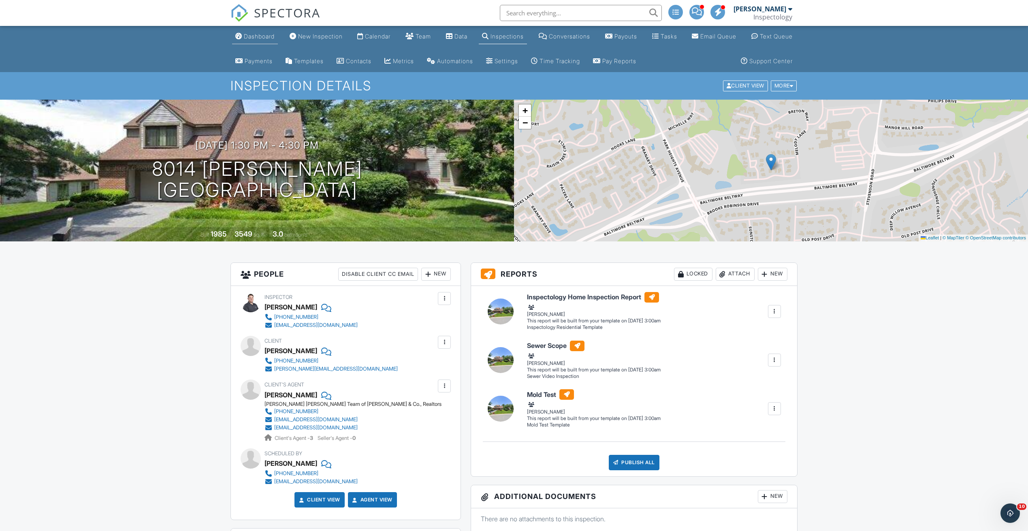
click at [269, 38] on div "Dashboard" at bounding box center [259, 36] width 31 height 7
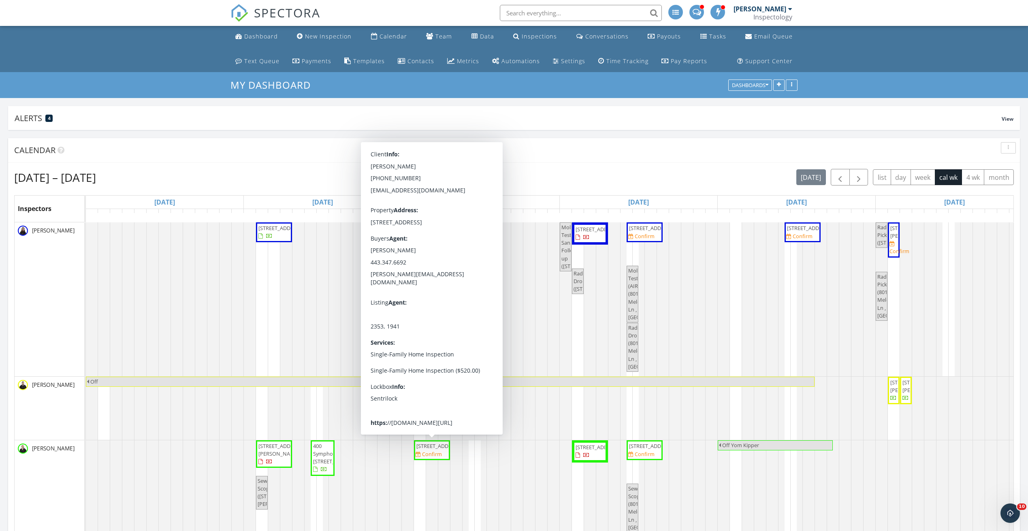
click at [439, 449] on span "9 Dunmore Rd, Catonsville 21228" at bounding box center [438, 445] width 45 height 7
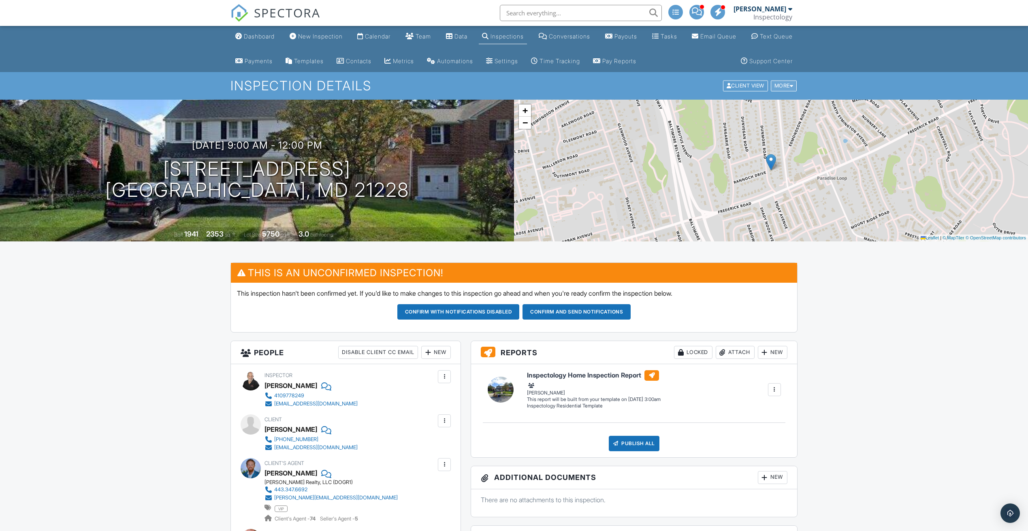
click at [788, 84] on div "More" at bounding box center [783, 86] width 26 height 11
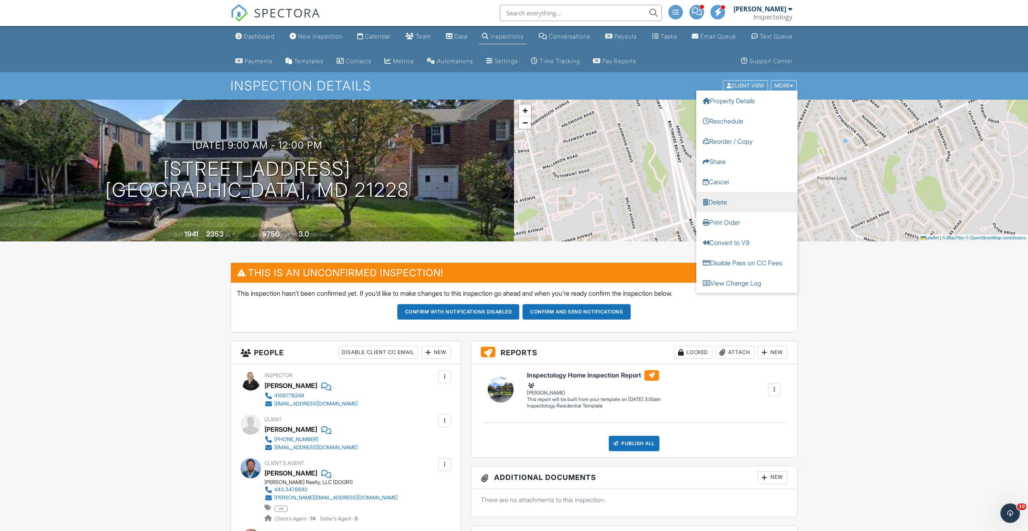
click at [768, 200] on link "Delete" at bounding box center [746, 202] width 101 height 20
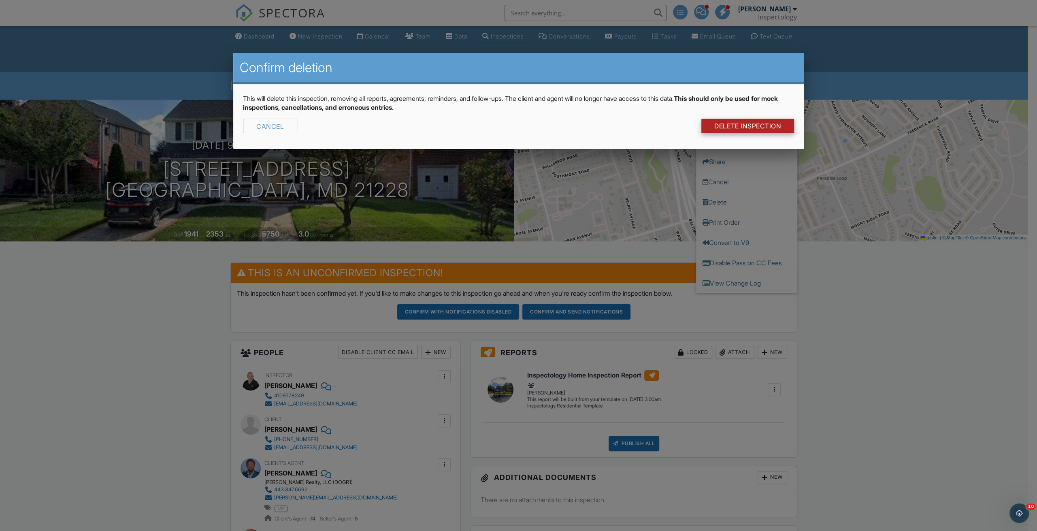
click at [759, 122] on link "DELETE Inspection" at bounding box center [747, 126] width 93 height 15
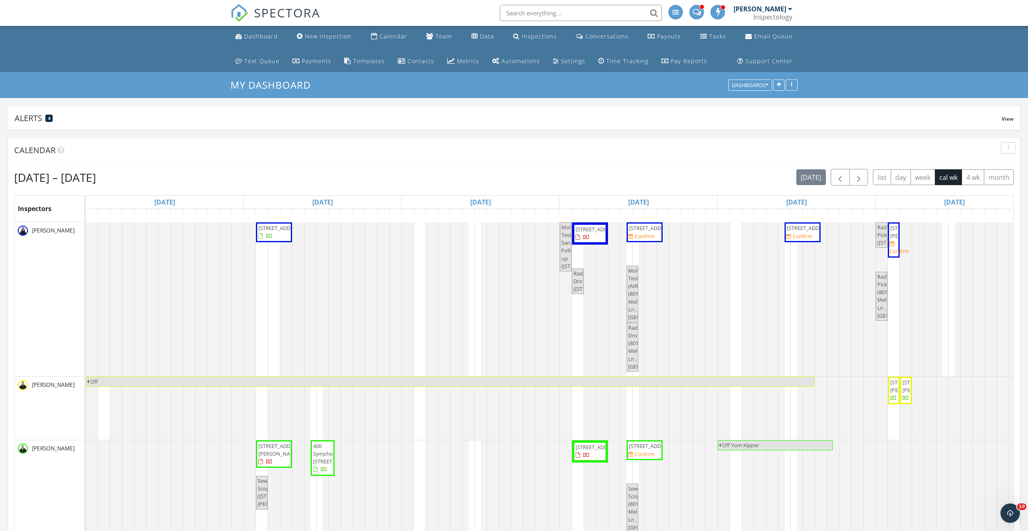
scroll to position [121, 0]
click at [861, 179] on span "button" at bounding box center [858, 177] width 10 height 10
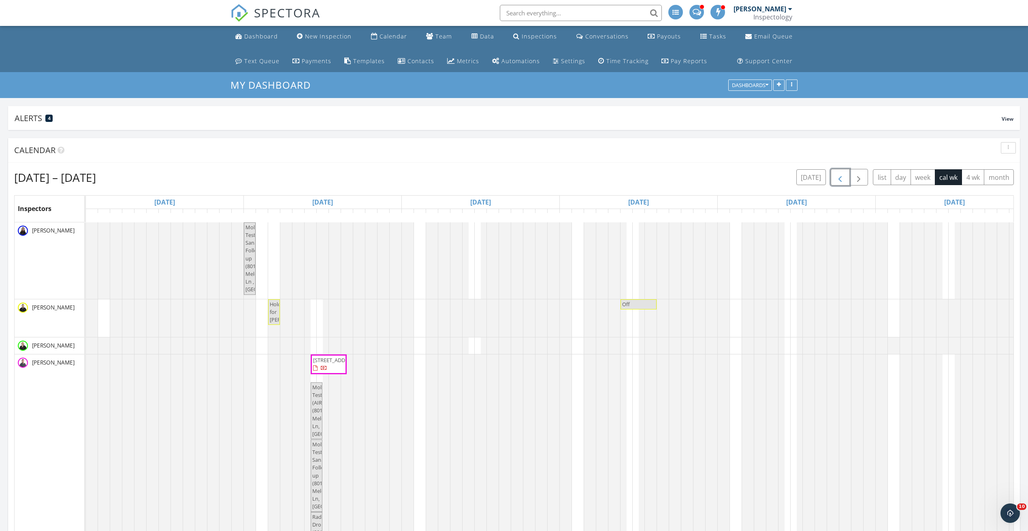
click at [836, 178] on button "button" at bounding box center [839, 177] width 19 height 17
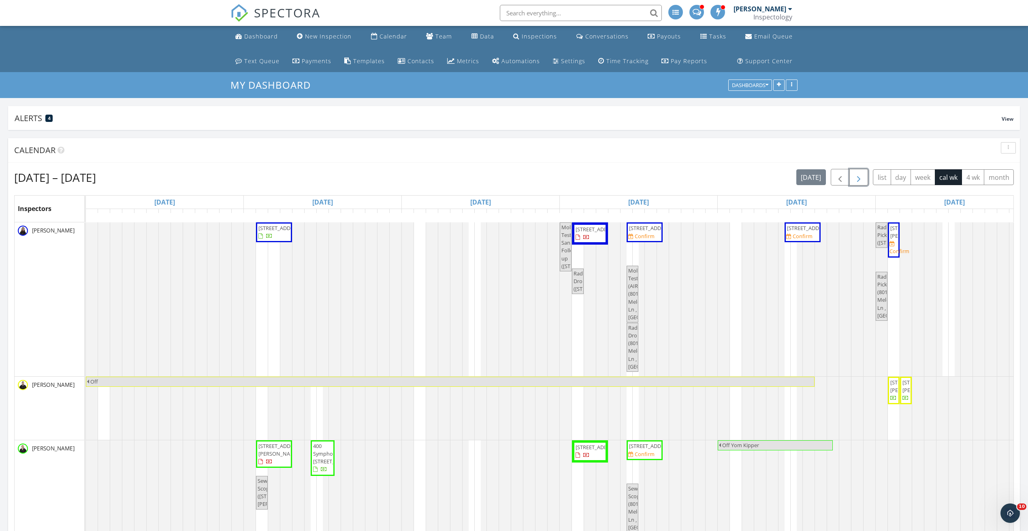
click at [863, 178] on span "button" at bounding box center [858, 177] width 10 height 10
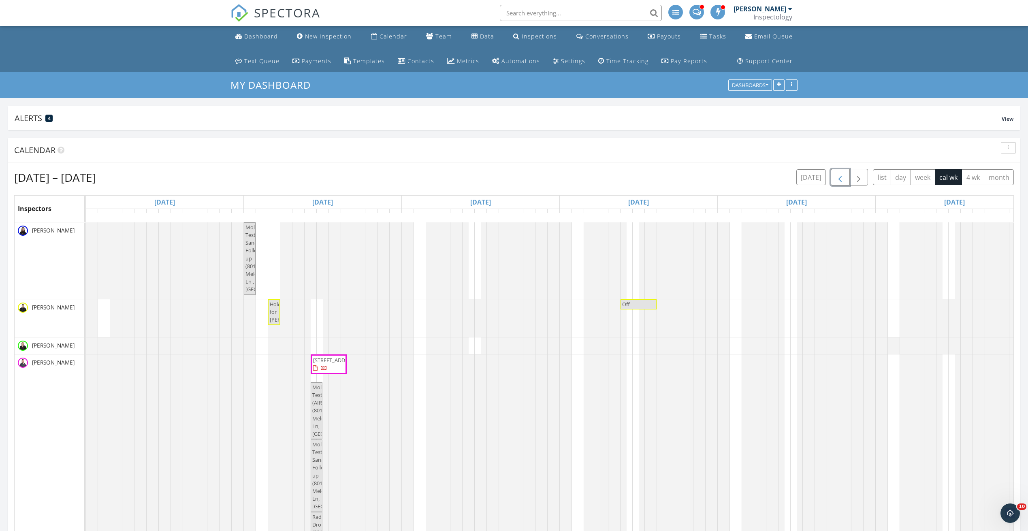
click at [836, 179] on button "button" at bounding box center [839, 177] width 19 height 17
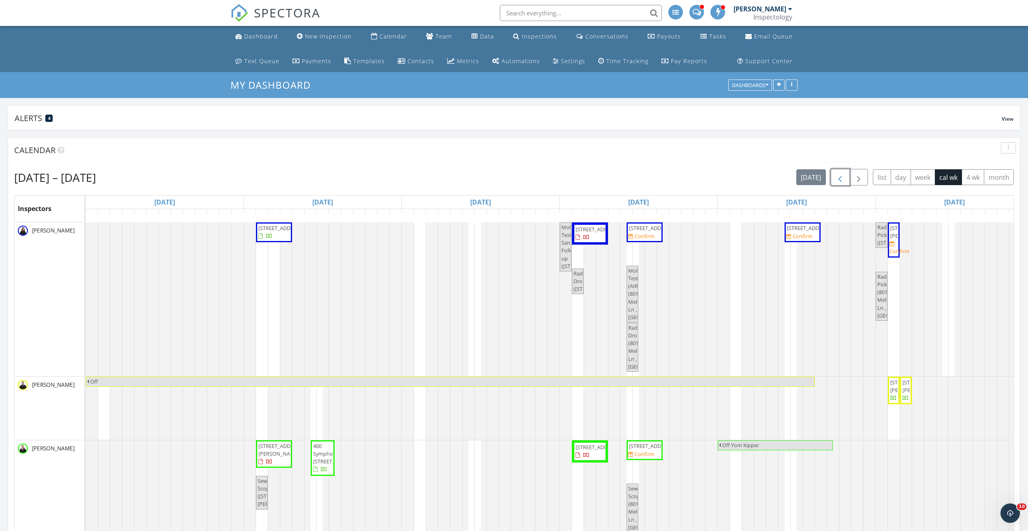
click at [648, 450] on span "8014 Melody Ln , Pikesville 21208" at bounding box center [644, 446] width 33 height 8
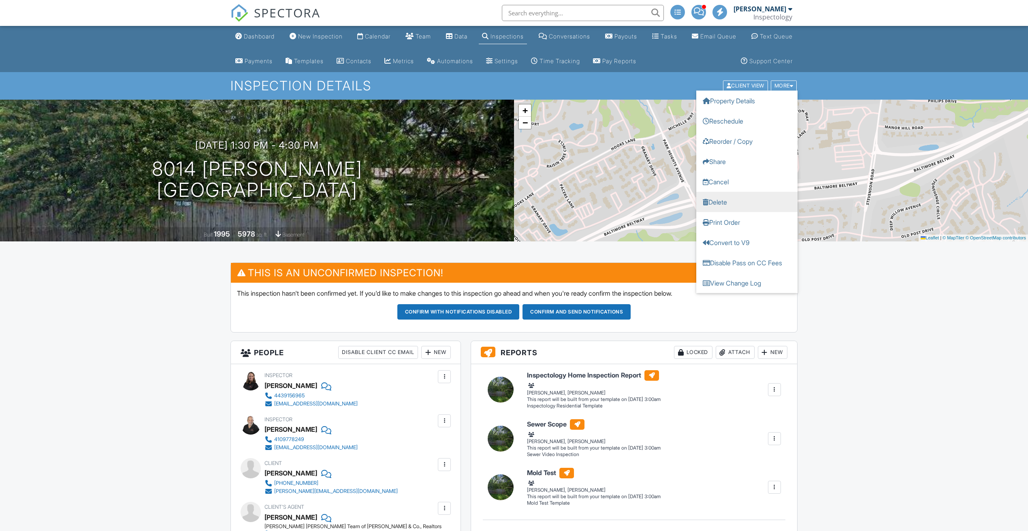
click at [750, 209] on link "Delete" at bounding box center [746, 202] width 101 height 20
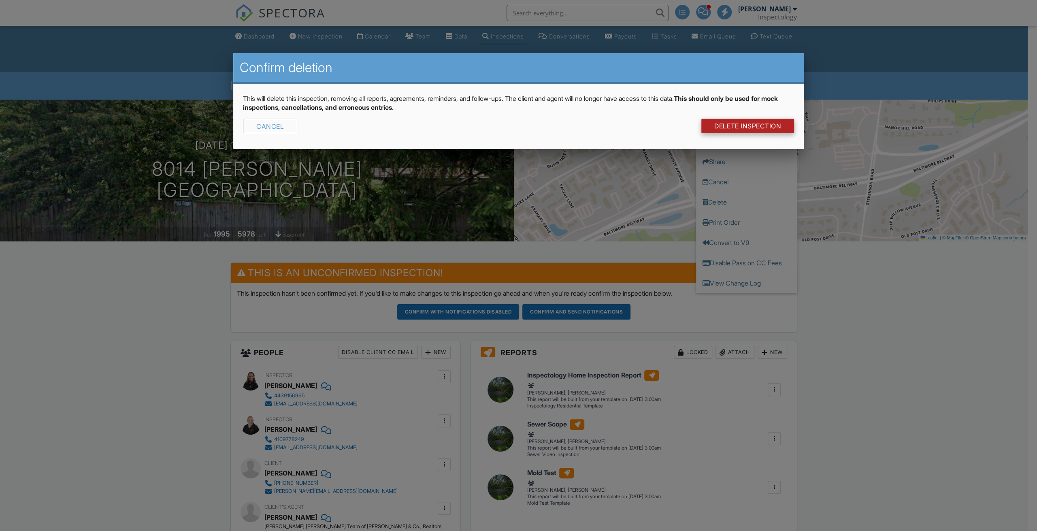
click at [734, 121] on link "DELETE Inspection" at bounding box center [747, 126] width 93 height 15
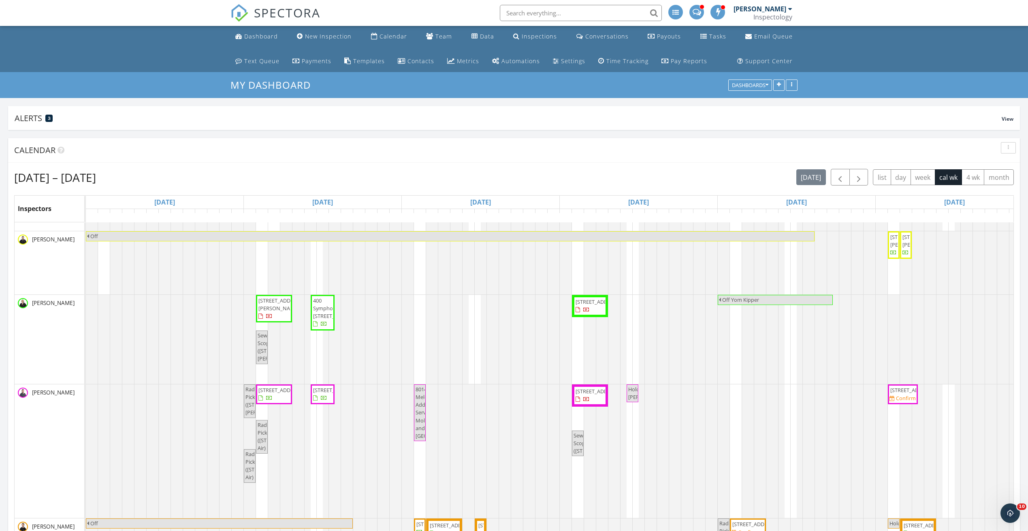
scroll to position [147, 0]
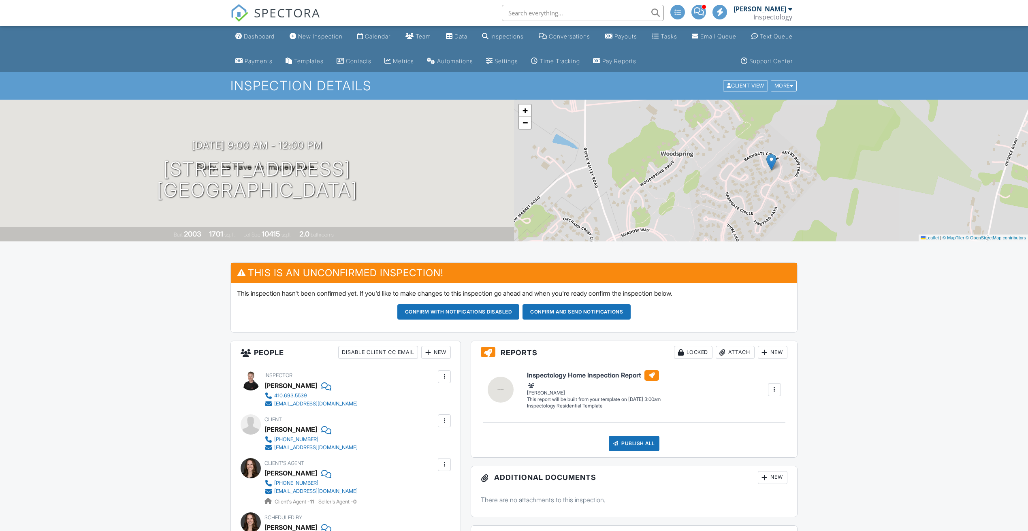
scroll to position [61, 0]
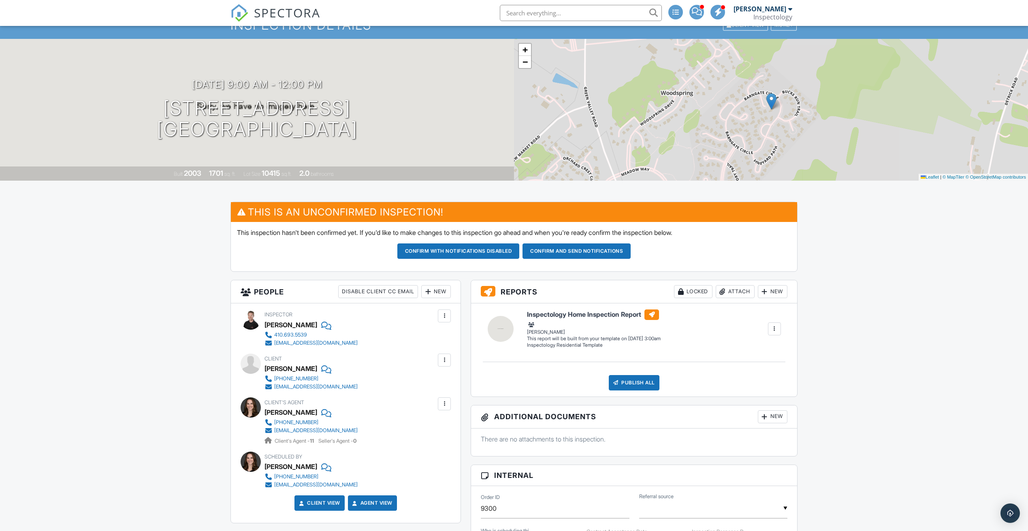
click at [329, 413] on div at bounding box center [325, 412] width 8 height 12
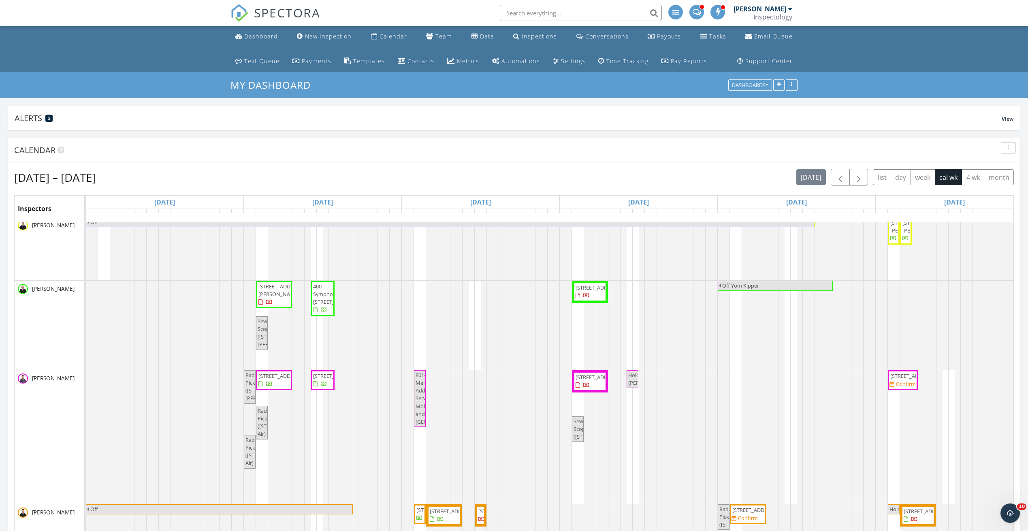
scroll to position [121, 0]
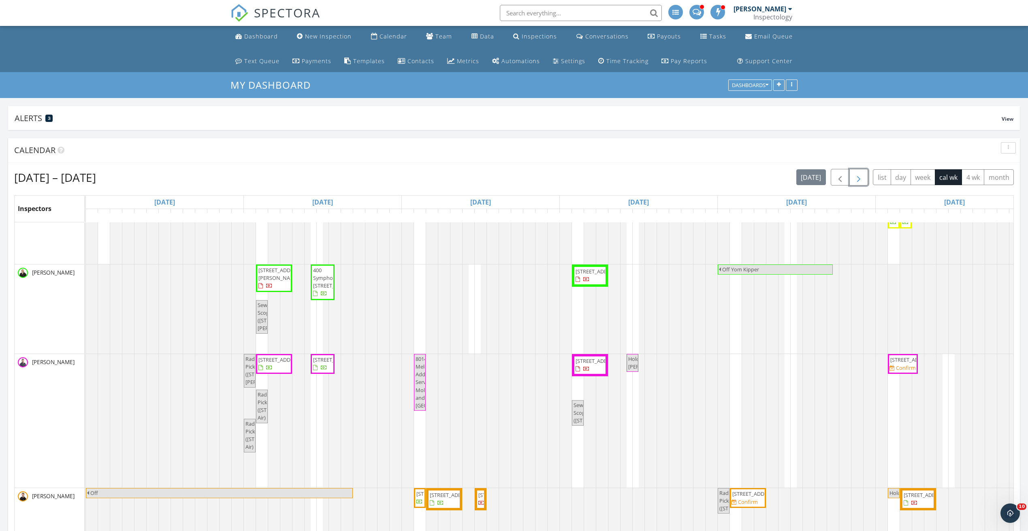
click at [859, 179] on span "button" at bounding box center [858, 177] width 10 height 10
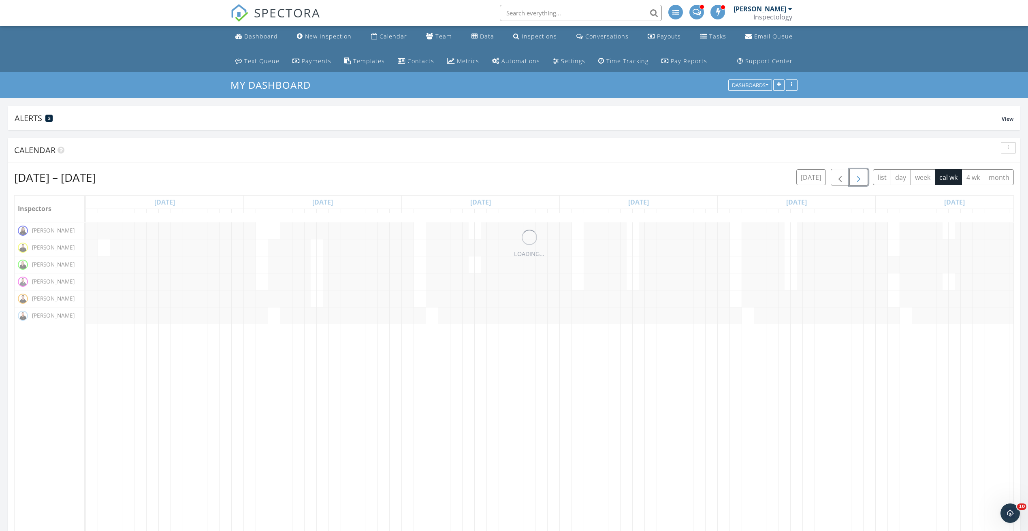
scroll to position [0, 0]
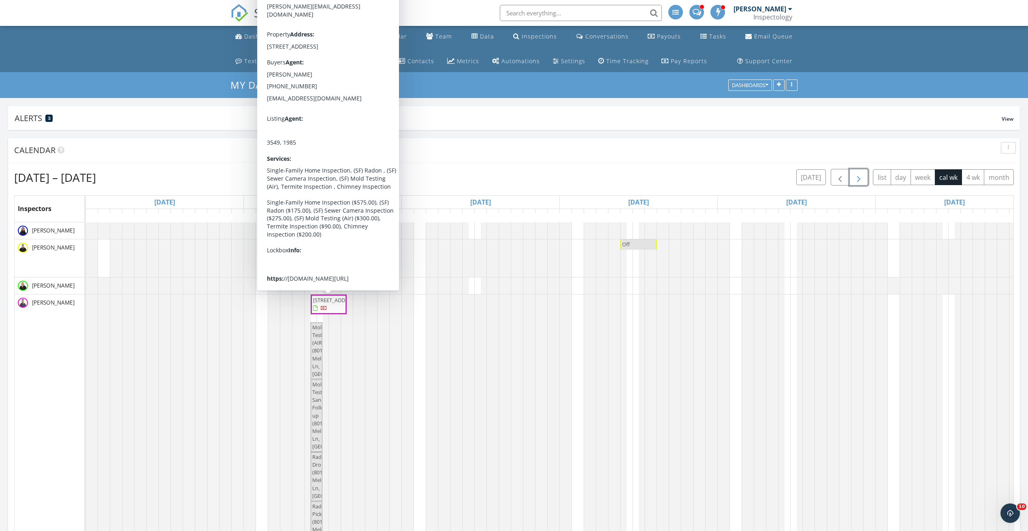
click at [335, 300] on span "8014 Melody Ln, Pikesville 21208" at bounding box center [335, 299] width 45 height 7
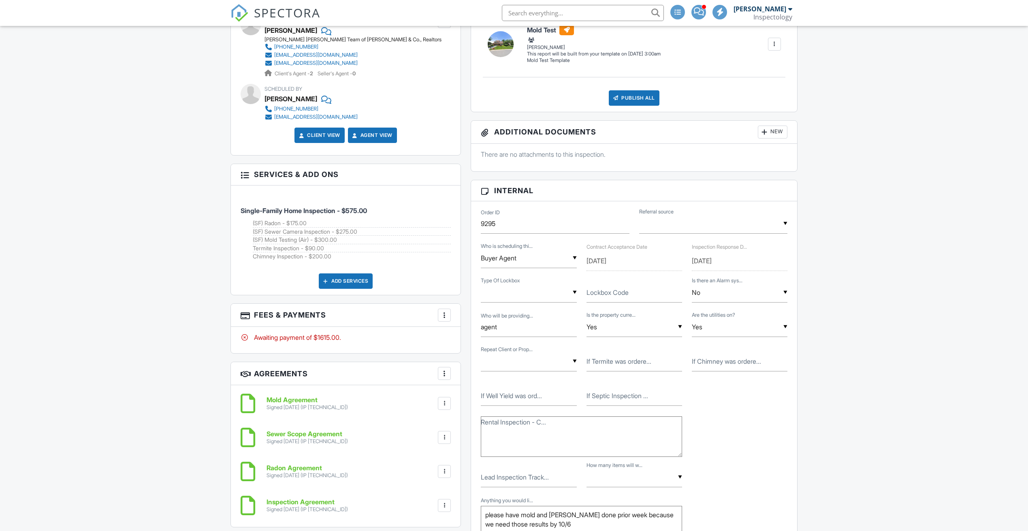
click at [443, 315] on div at bounding box center [444, 315] width 8 height 8
click at [519, 337] on li "Edit Fees & Payments" at bounding box center [485, 340] width 85 height 20
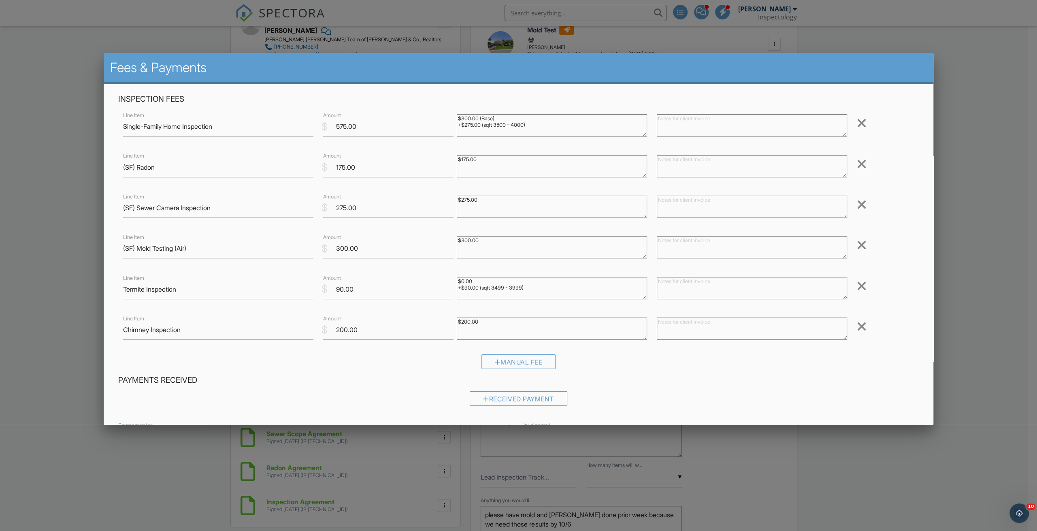
click at [963, 153] on div at bounding box center [518, 292] width 1037 height 664
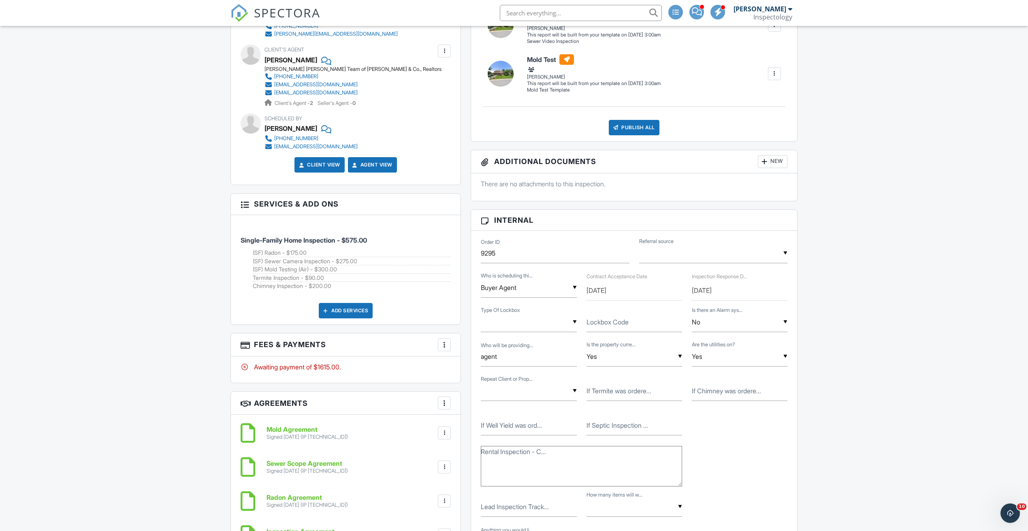
scroll to position [364, 0]
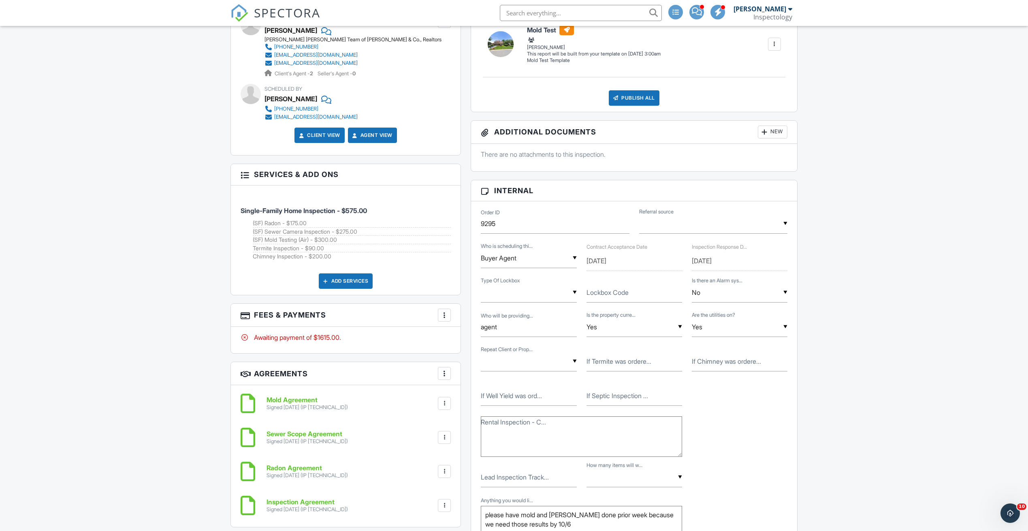
click at [624, 361] on label "If Termite was ordere..." at bounding box center [618, 361] width 65 height 9
click at [624, 361] on input "If Termite was ordere..." at bounding box center [634, 361] width 96 height 20
type input "8"
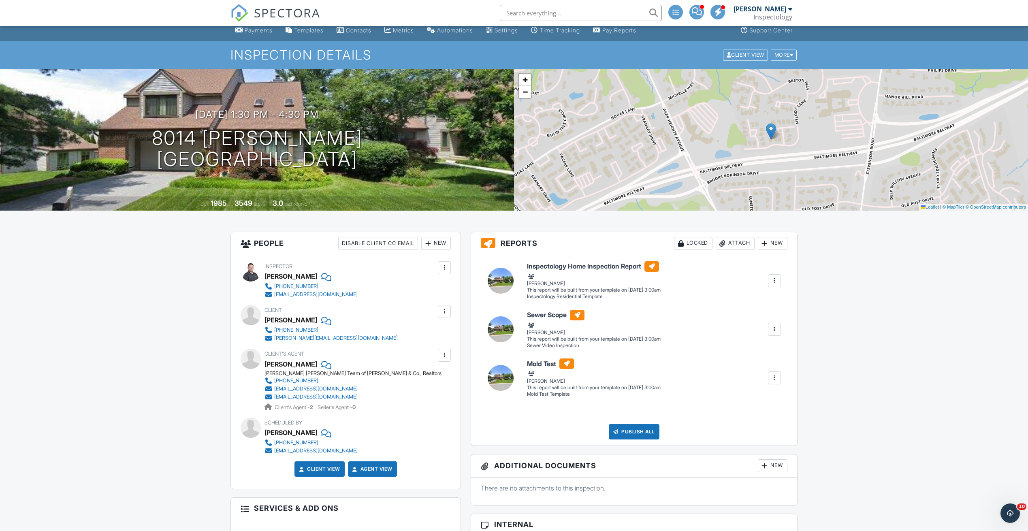
scroll to position [0, 0]
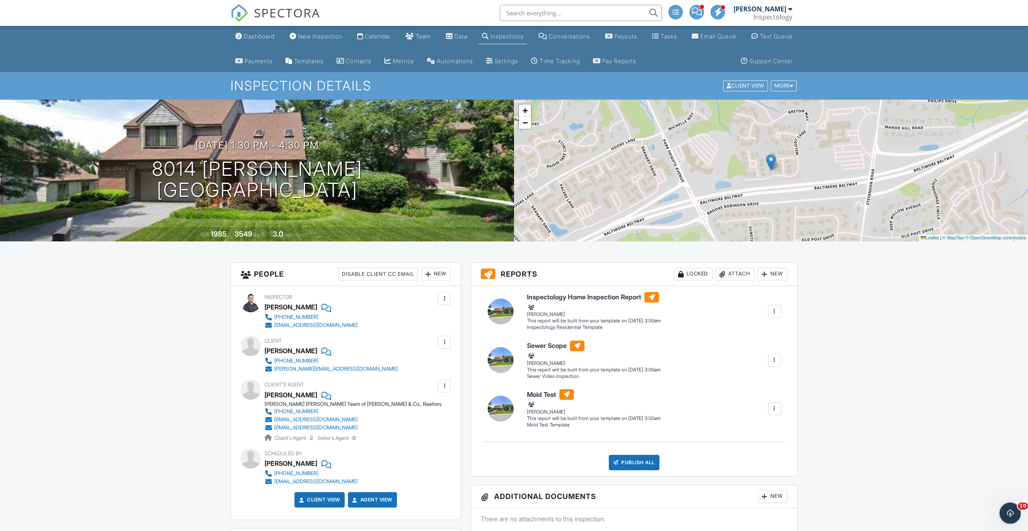
drag, startPoint x: 1006, startPoint y: 506, endPoint x: 2006, endPoint y: 1000, distance: 1115.2
click at [1005, 505] on div "Open Intercom Messenger" at bounding box center [1008, 511] width 27 height 27
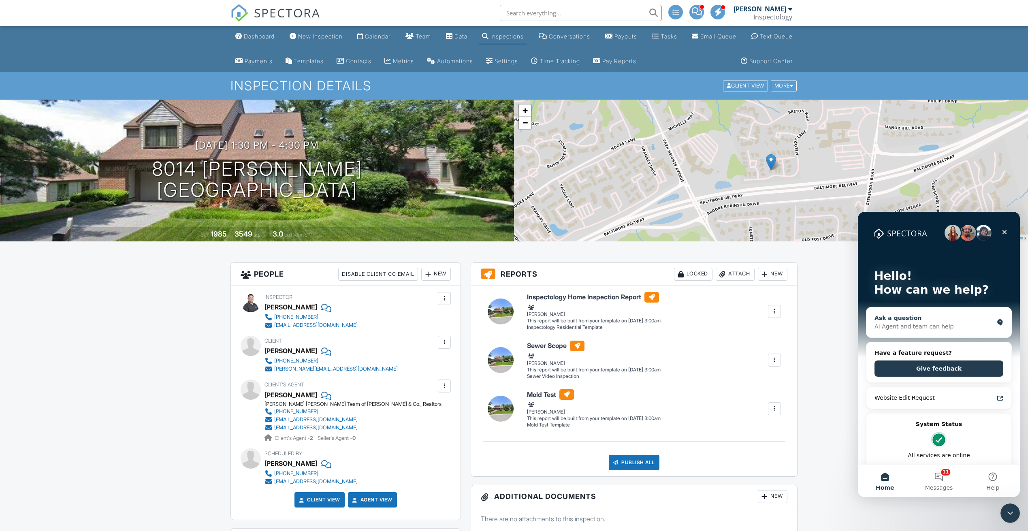
click at [951, 325] on div "AI Agent and team can help" at bounding box center [933, 326] width 119 height 9
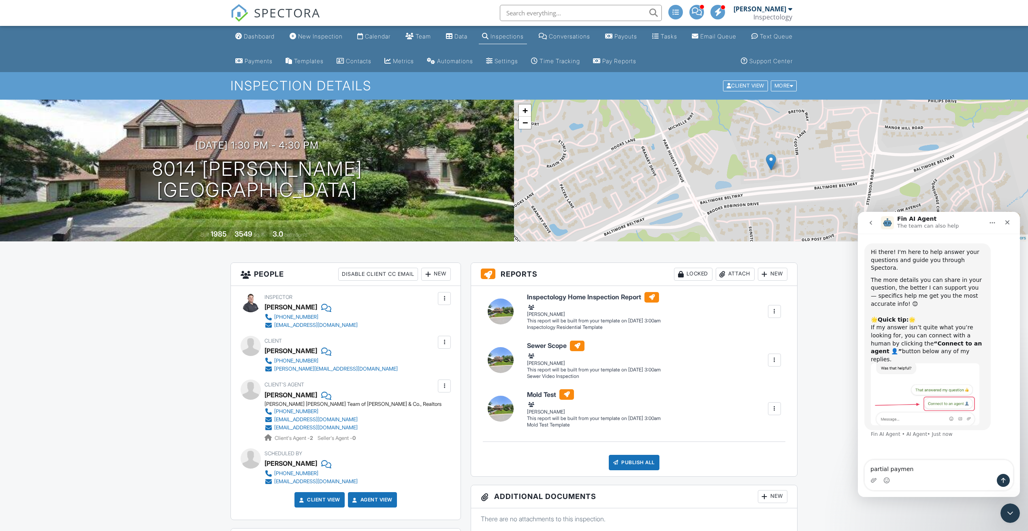
type textarea "partial payment"
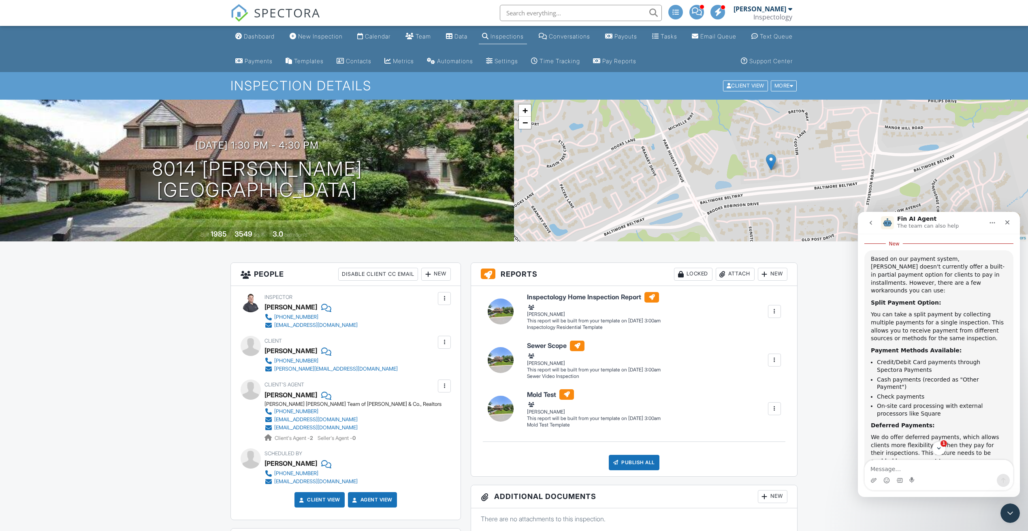
scroll to position [206, 0]
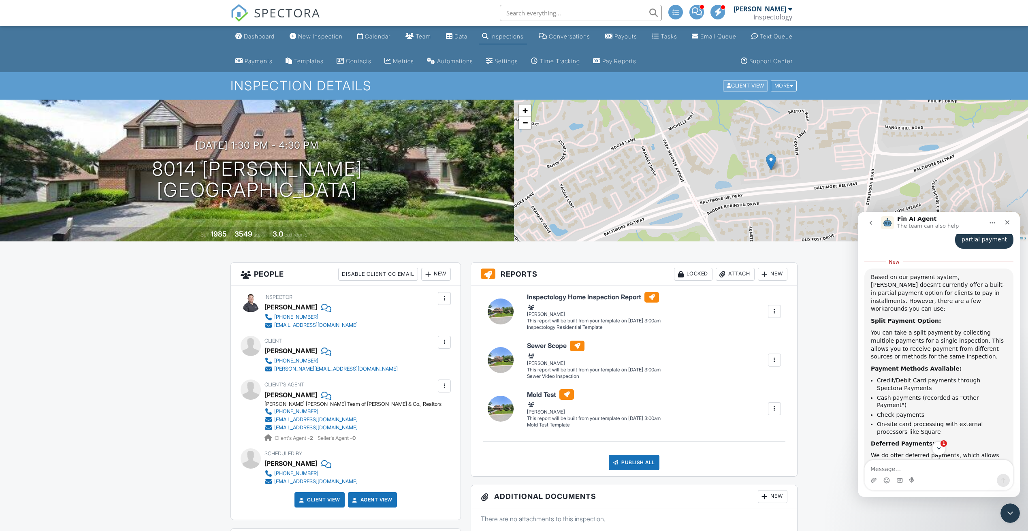
click at [746, 85] on div "Client View" at bounding box center [745, 86] width 45 height 11
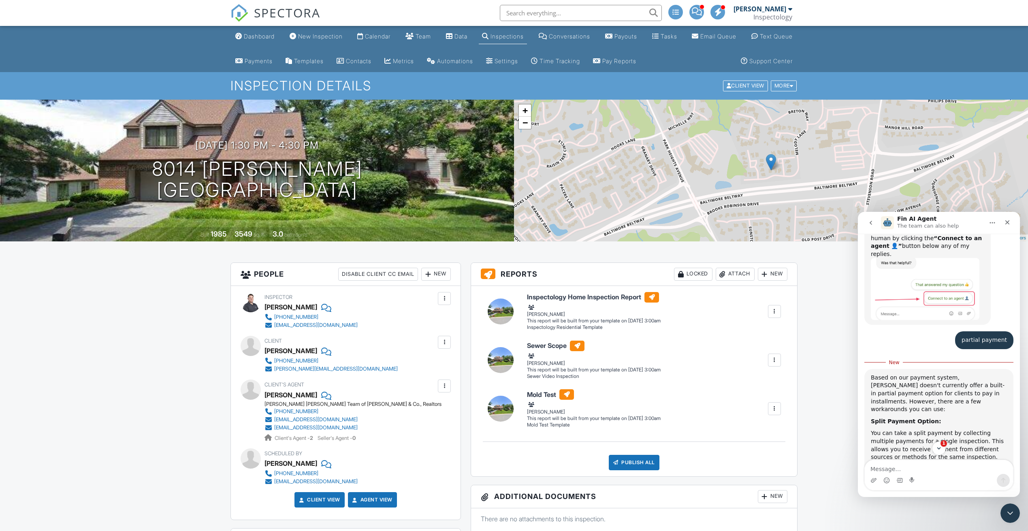
scroll to position [145, 0]
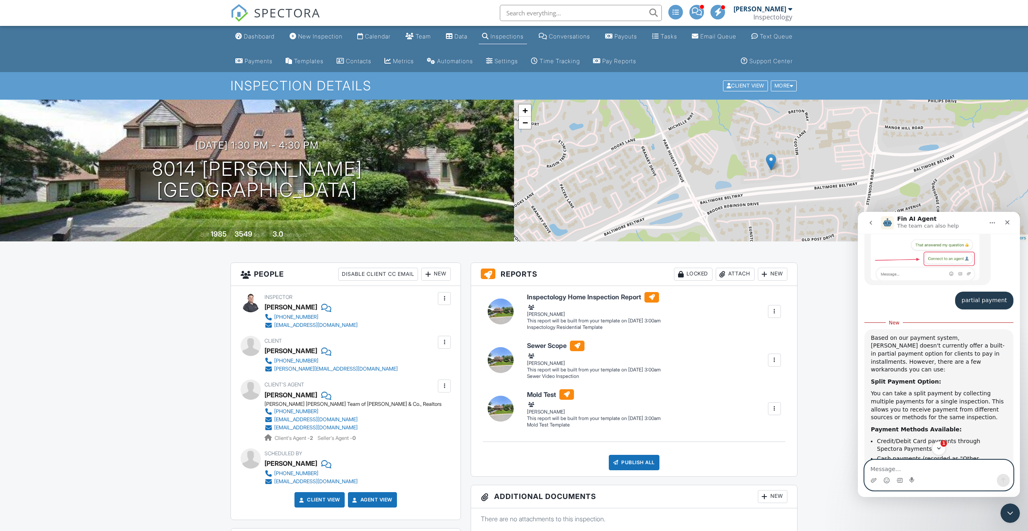
click at [923, 466] on textarea "Message…" at bounding box center [938, 467] width 148 height 14
type textarea "how can you split a payment"
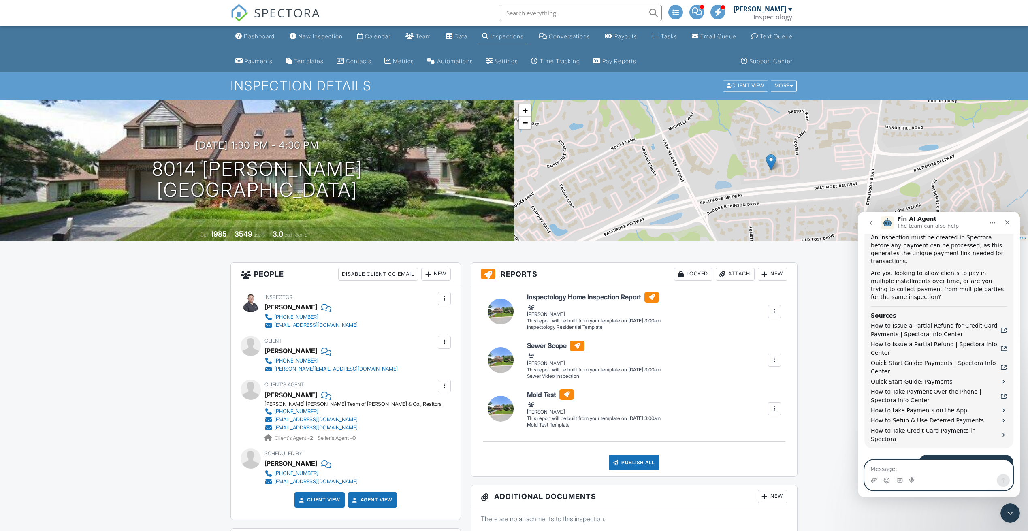
scroll to position [470, 0]
click at [924, 388] on span "How to Take Payment Over the Phone | Spectora Info Center" at bounding box center [935, 396] width 130 height 17
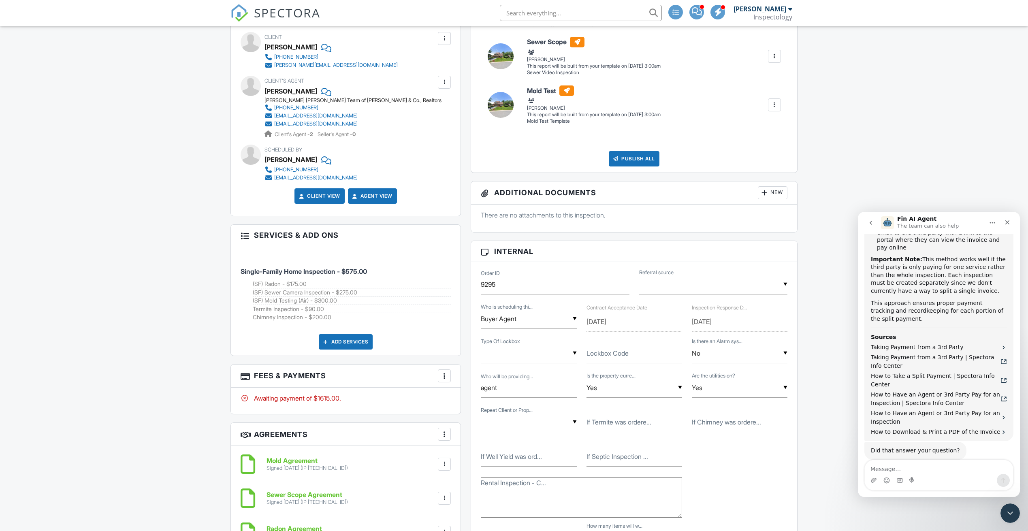
scroll to position [425, 0]
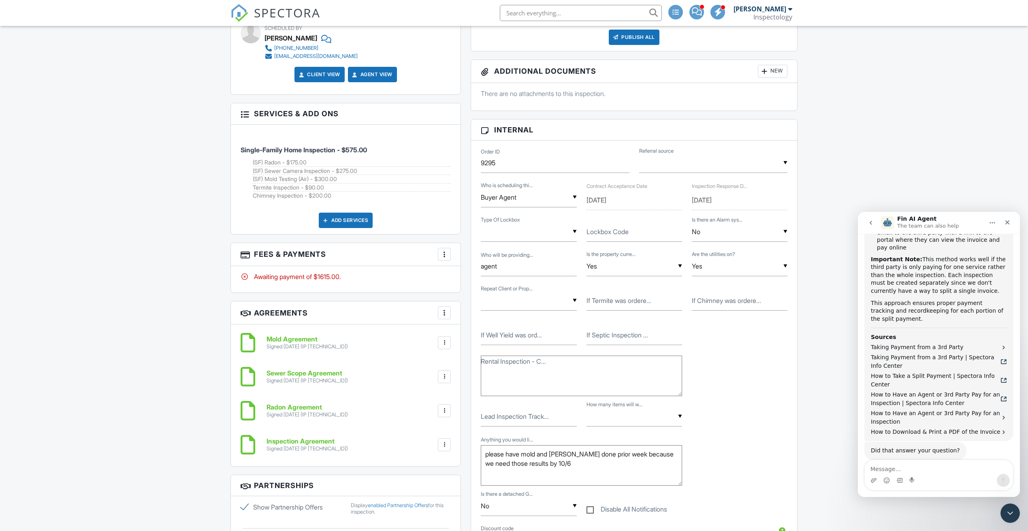
click at [440, 252] on div at bounding box center [444, 254] width 8 height 8
click at [501, 313] on li "View Invoice" at bounding box center [485, 319] width 85 height 20
click at [442, 258] on div "More" at bounding box center [444, 254] width 13 height 13
click at [482, 286] on li "Edit Fees & Payments" at bounding box center [485, 279] width 85 height 20
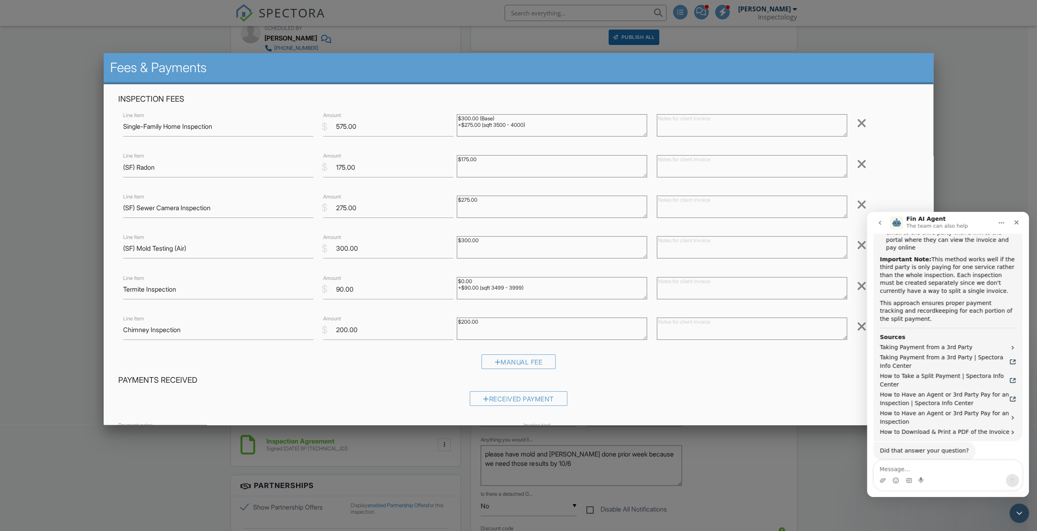
click at [857, 123] on div at bounding box center [862, 123] width 10 height 13
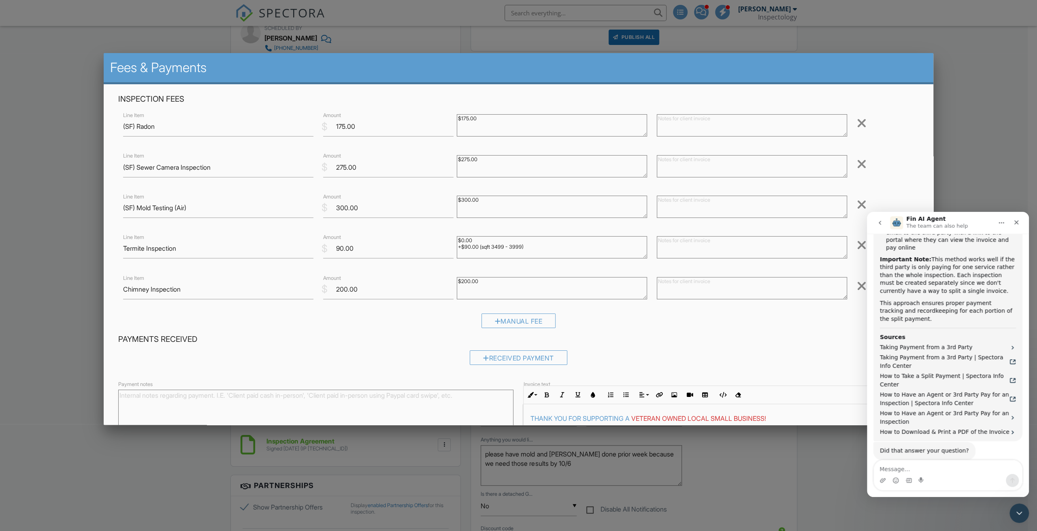
click at [857, 166] on div at bounding box center [862, 163] width 10 height 13
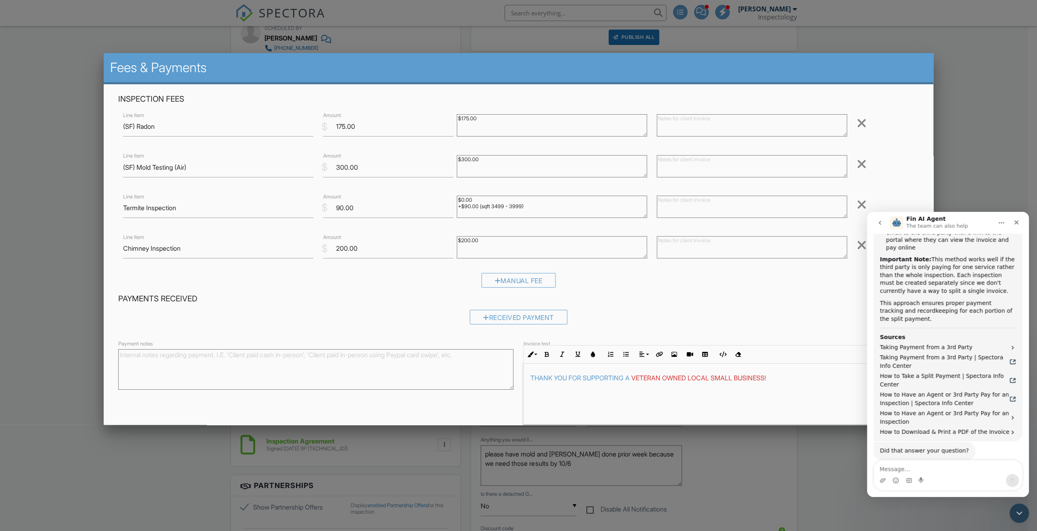
click at [857, 202] on div at bounding box center [862, 204] width 10 height 13
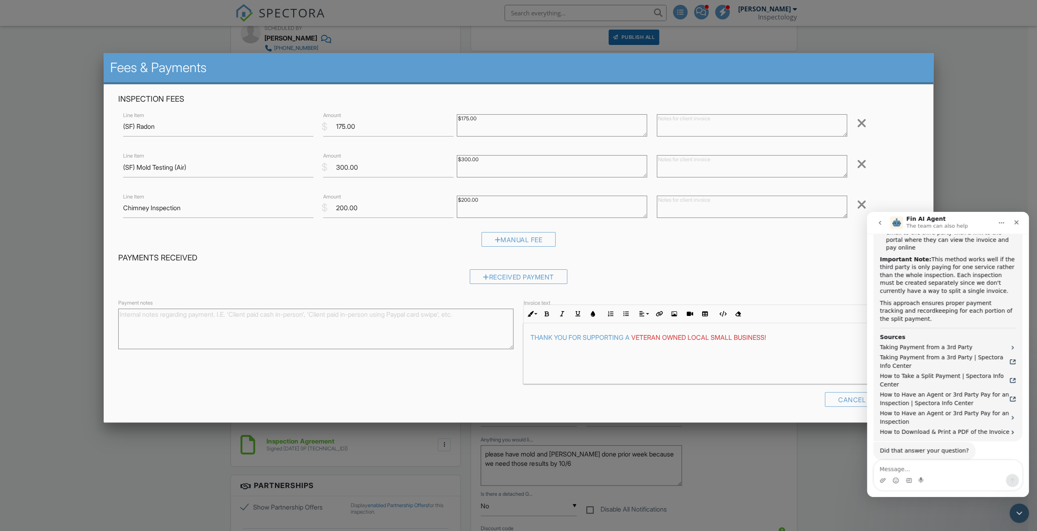
click at [857, 203] on div at bounding box center [862, 204] width 10 height 13
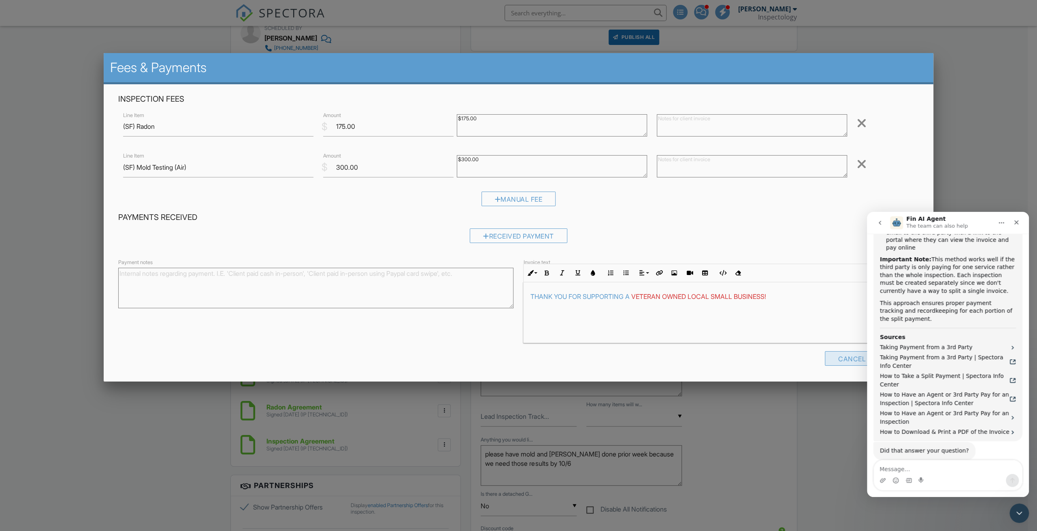
click at [828, 360] on div "Cancel" at bounding box center [852, 358] width 54 height 15
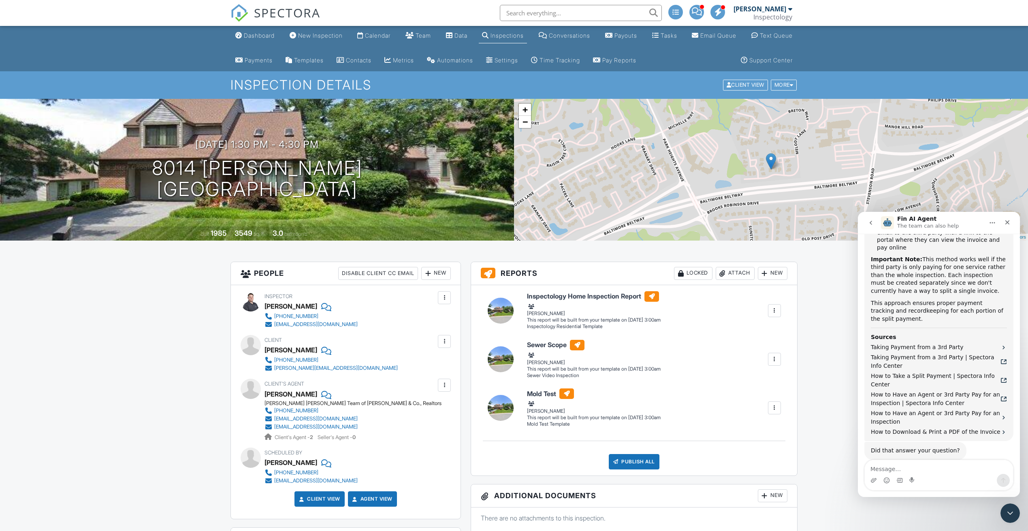
scroll to position [0, 0]
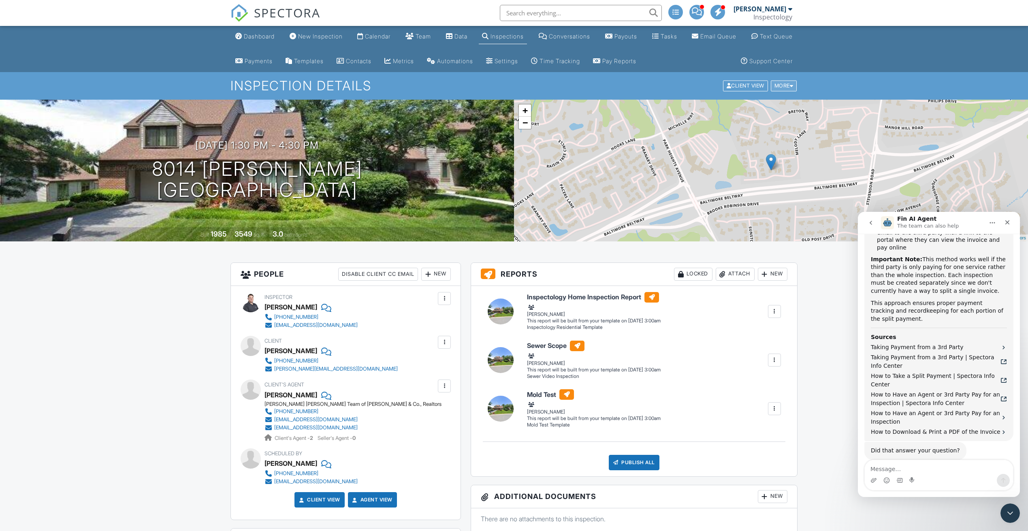
click at [780, 81] on div "More" at bounding box center [783, 86] width 26 height 11
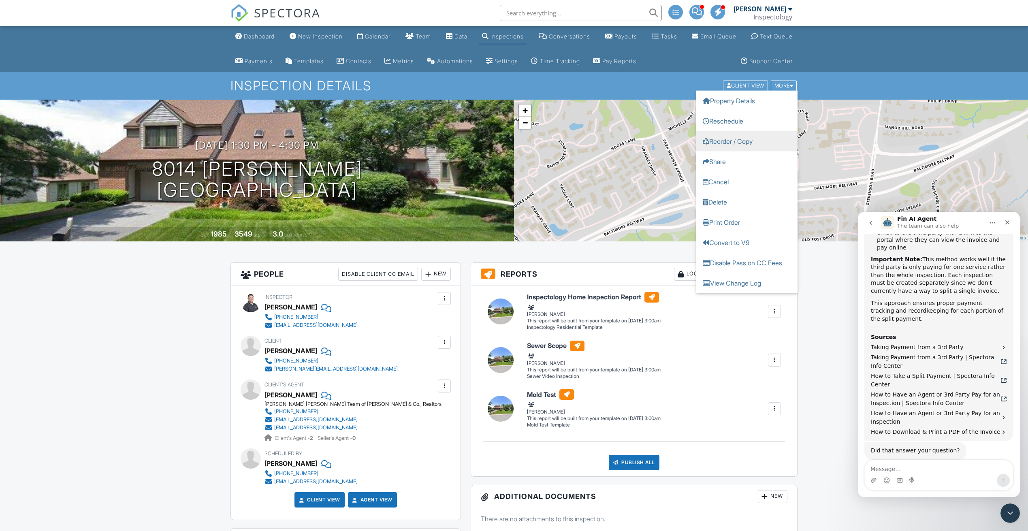
click at [770, 142] on link "Reorder / Copy" at bounding box center [746, 141] width 101 height 20
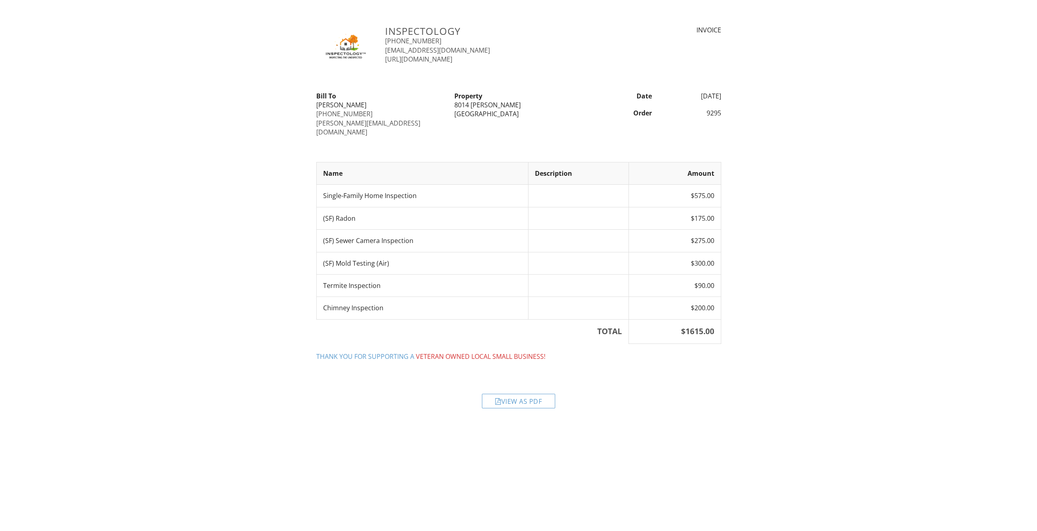
click at [786, 155] on div "Inspectology [PHONE_NUMBER] [EMAIL_ADDRESS][DOMAIN_NAME] [URL][DOMAIN_NAME] INV…" at bounding box center [518, 220] width 1037 height 389
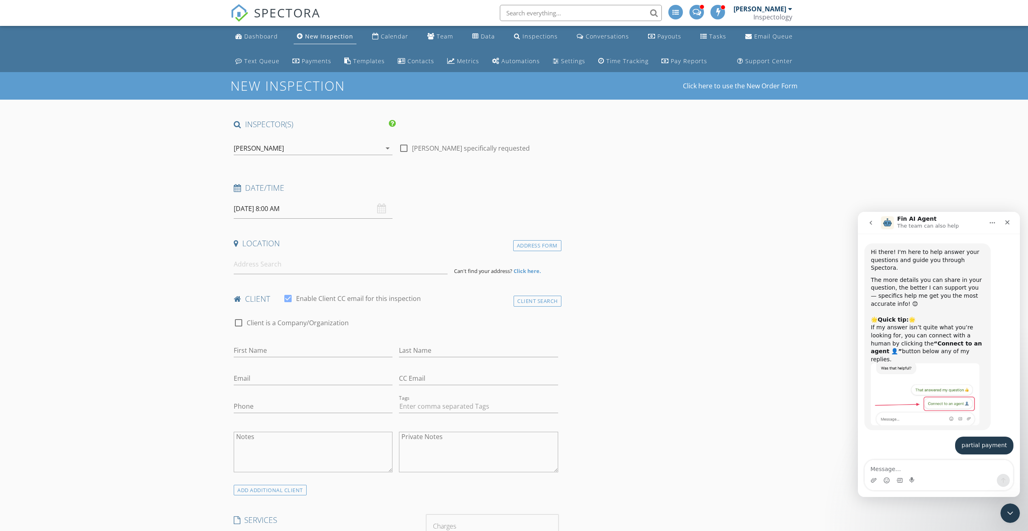
type input "[PERSON_NAME]"
type input "Passen"
type input "[PERSON_NAME][EMAIL_ADDRESS][DOMAIN_NAME]"
type input "[PHONE_NUMBER]"
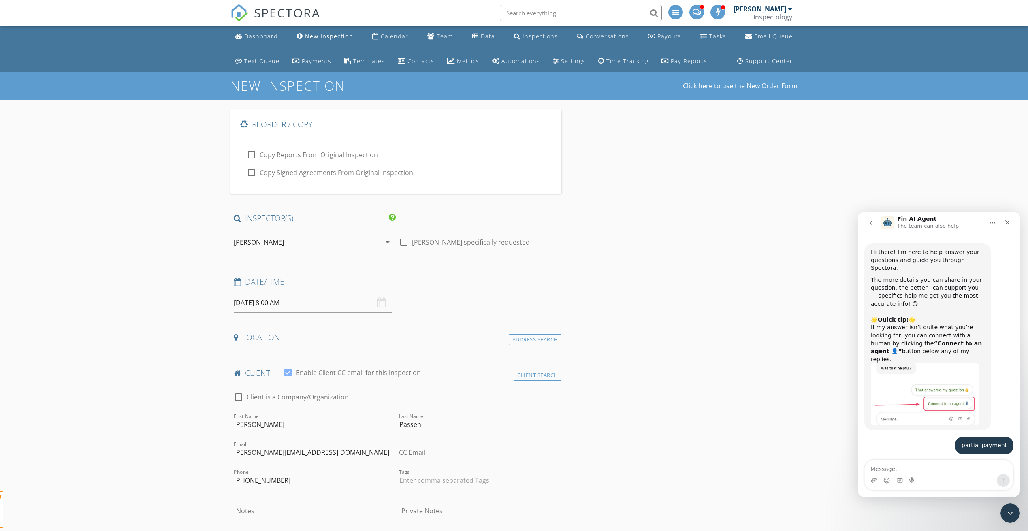
scroll to position [857, 0]
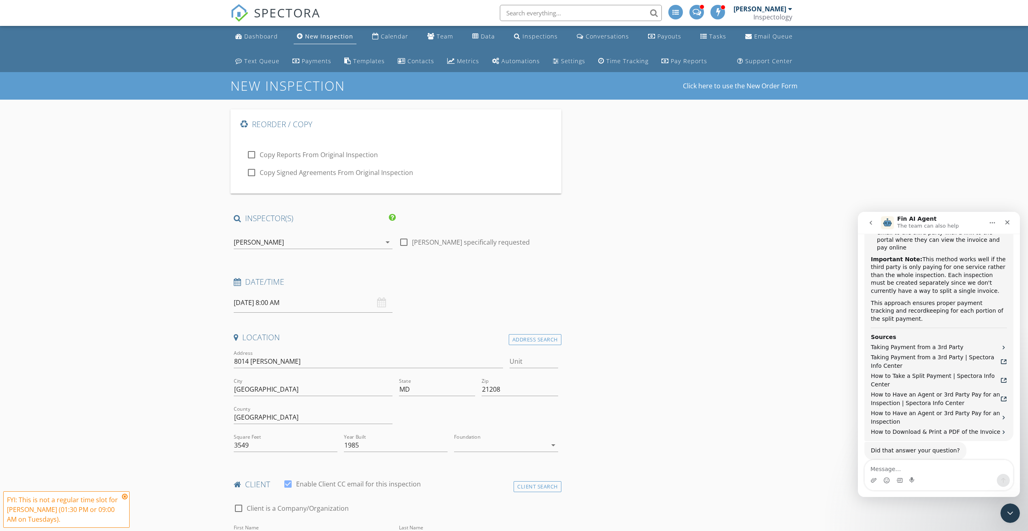
type input "[DATE]"
type input "agent"
type textarea "please have mold and [PERSON_NAME] done prior week because we need those result…"
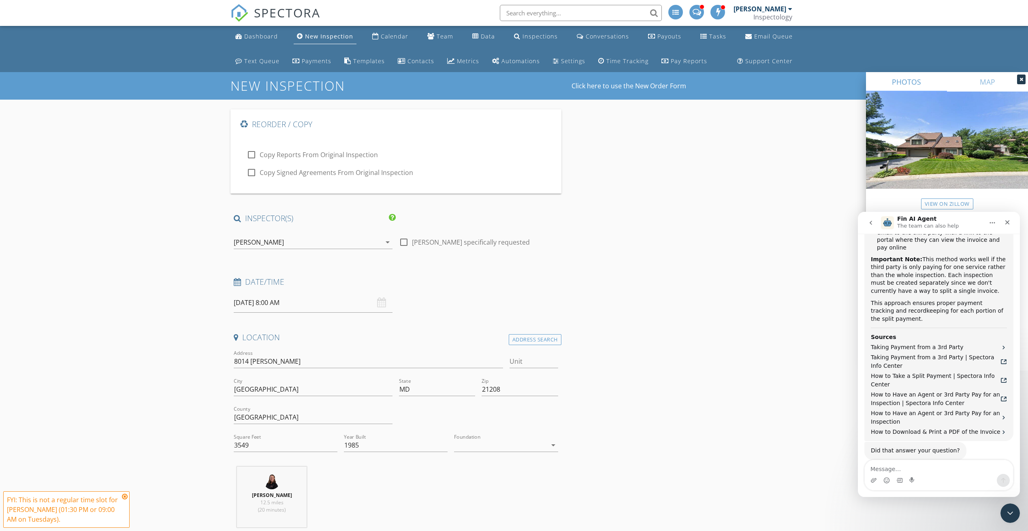
click at [248, 174] on div at bounding box center [252, 173] width 14 height 14
checkbox input "true"
click at [271, 238] on div "[PERSON_NAME]" at bounding box center [259, 241] width 50 height 7
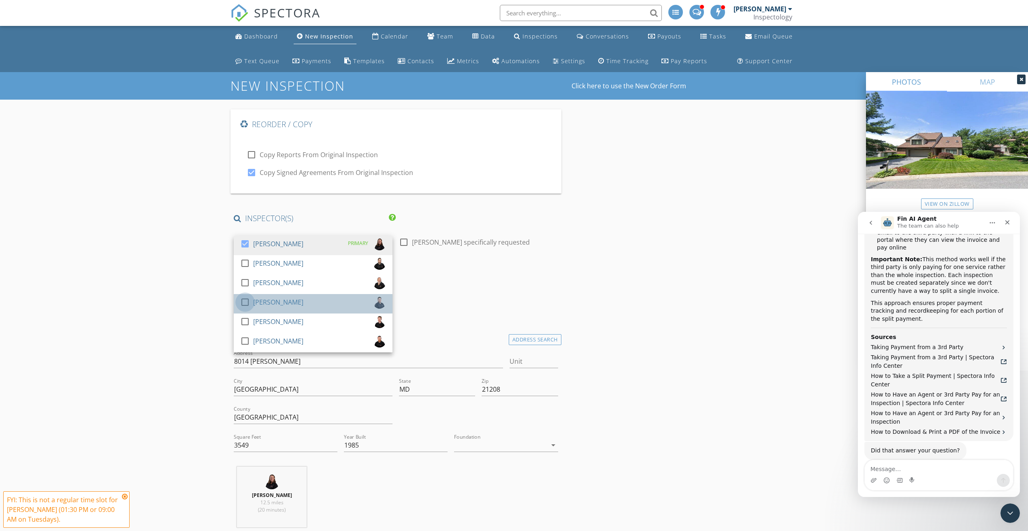
click at [242, 298] on div at bounding box center [245, 302] width 14 height 14
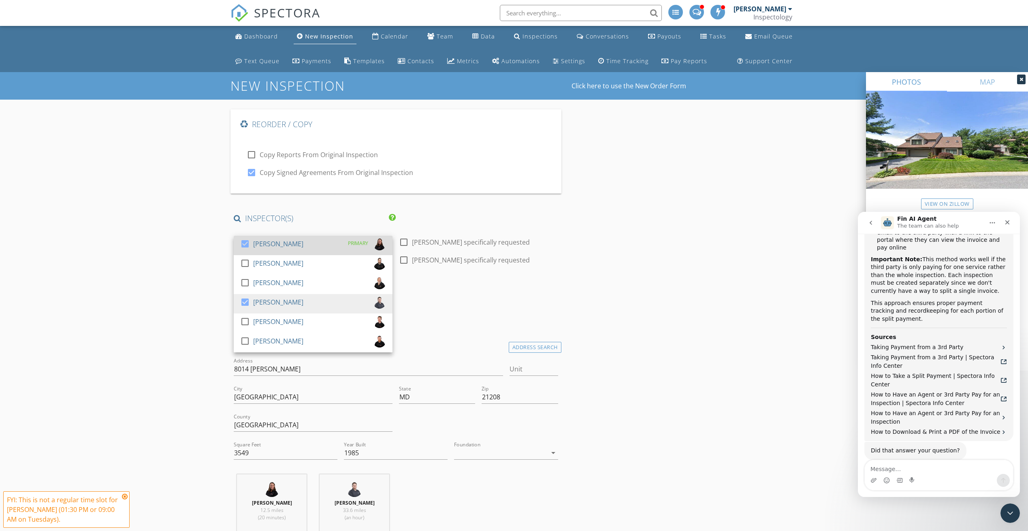
click at [246, 244] on div at bounding box center [245, 244] width 14 height 14
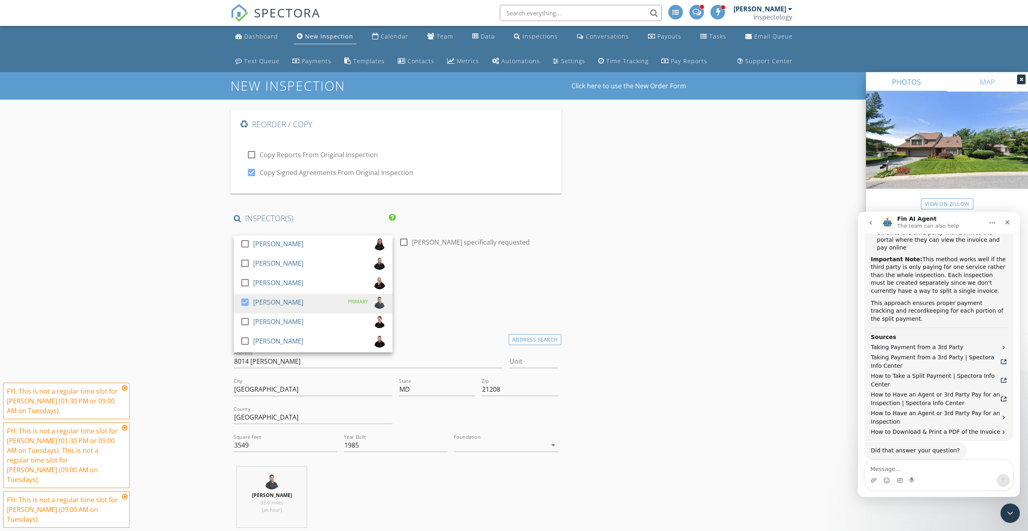
click at [502, 288] on div "Date/Time" at bounding box center [395, 285] width 331 height 16
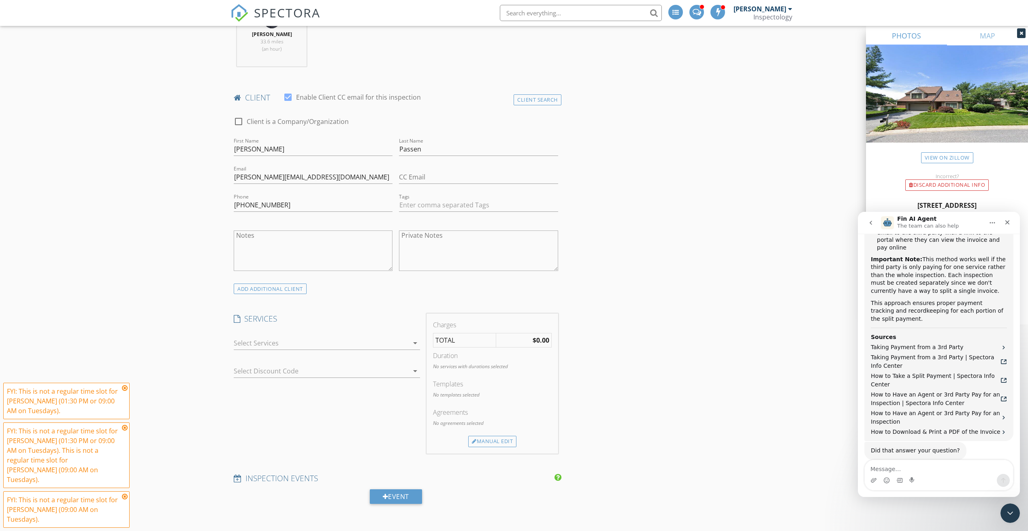
scroll to position [486, 0]
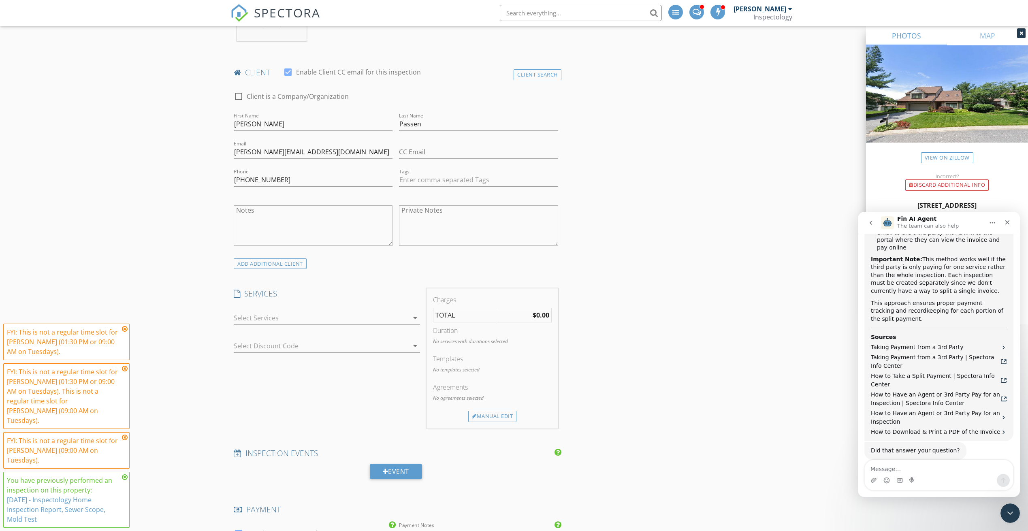
click at [312, 311] on div at bounding box center [321, 317] width 175 height 13
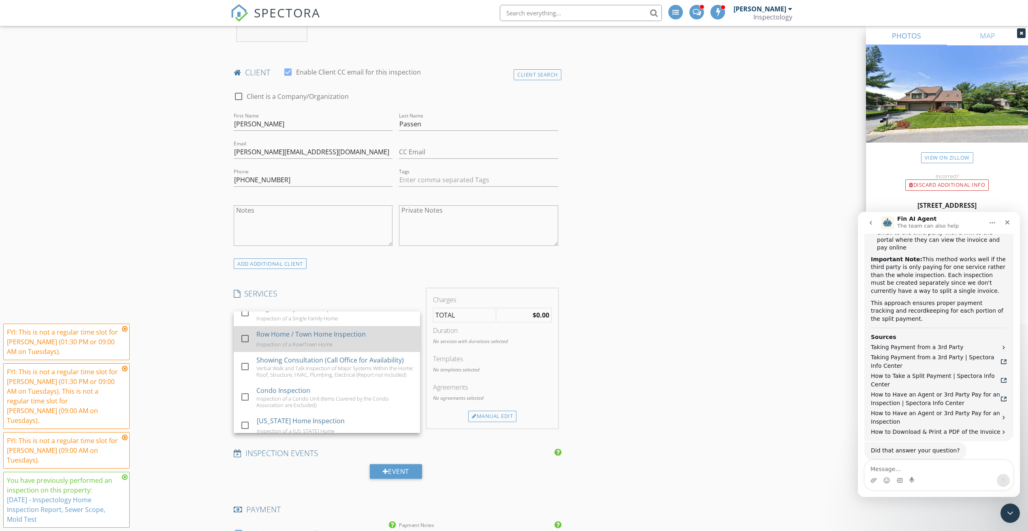
scroll to position [0, 0]
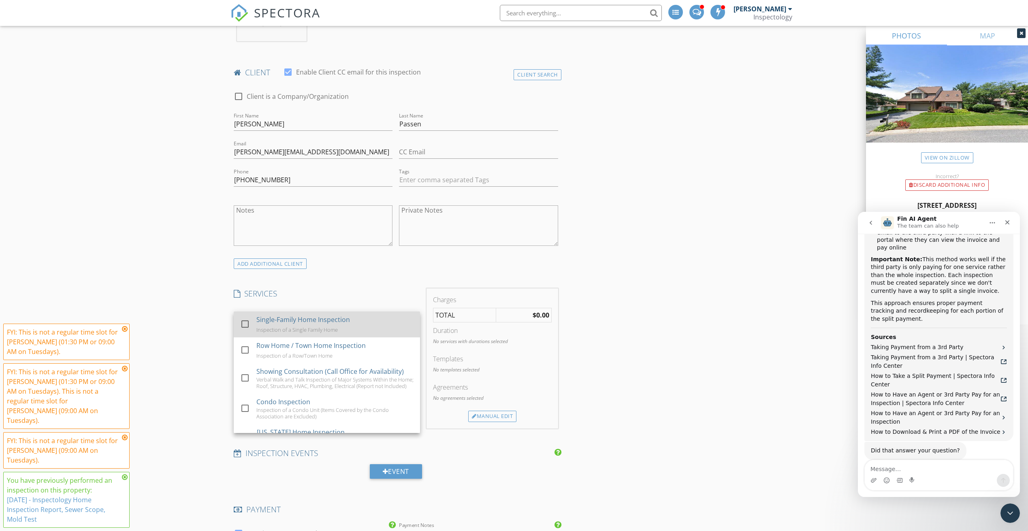
click at [257, 315] on div "Single-Family Home Inspection" at bounding box center [303, 320] width 94 height 10
checkbox input "true"
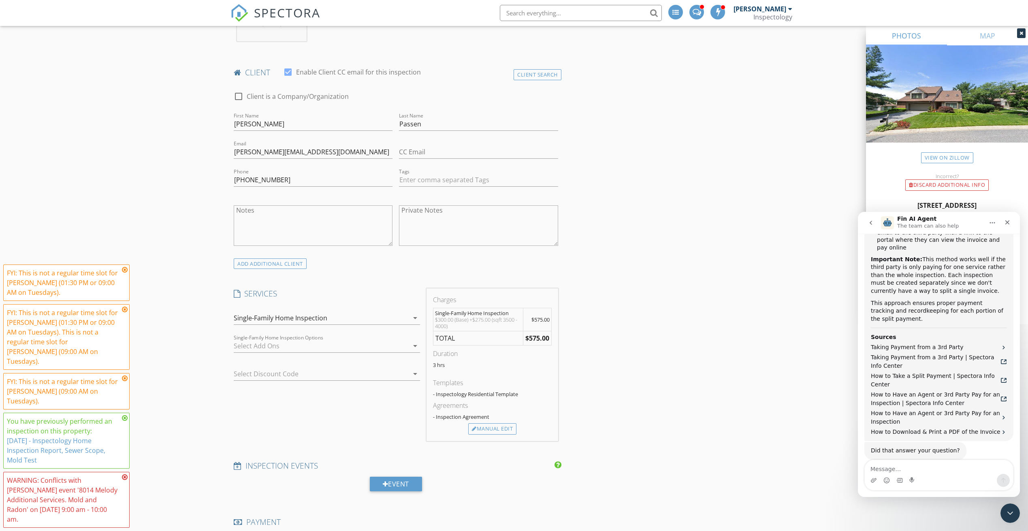
click at [318, 342] on div at bounding box center [321, 345] width 175 height 13
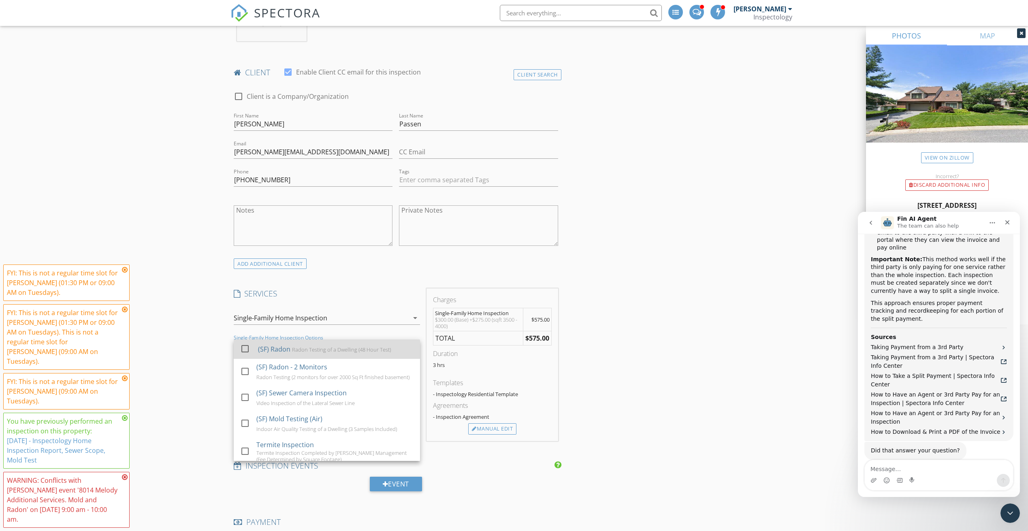
click at [306, 349] on div "Radon Testing of a Dwelling (48 Hour Test)" at bounding box center [341, 349] width 99 height 6
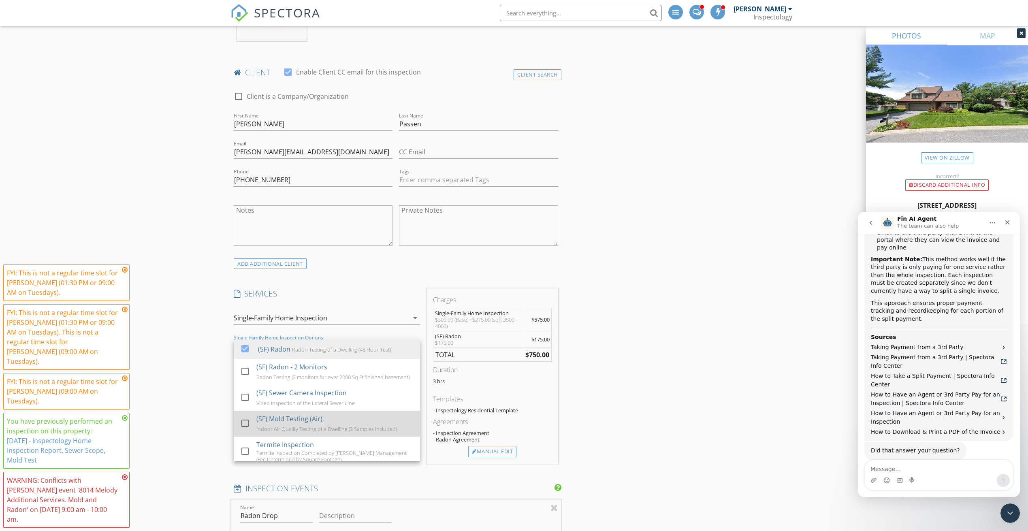
click at [349, 430] on div "Indoor Air Quality Testing of a Dwelling (3 Samples Included)" at bounding box center [326, 429] width 140 height 6
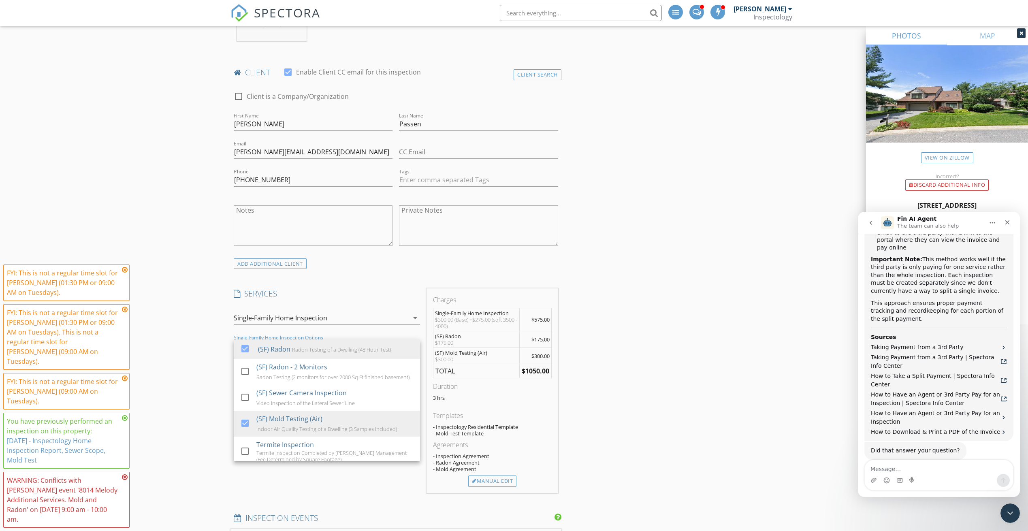
click at [396, 297] on h4 "SERVICES" at bounding box center [327, 293] width 186 height 11
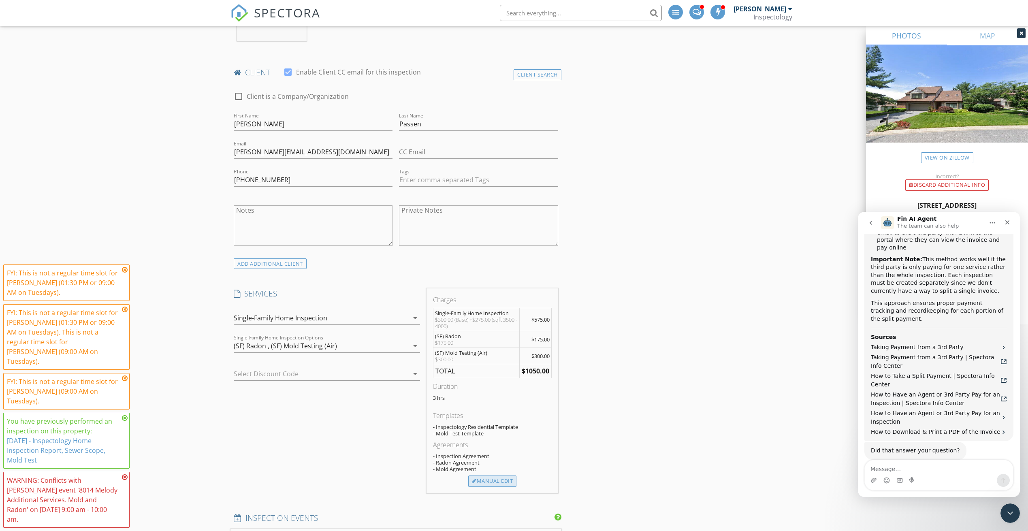
click at [486, 475] on div "Manual Edit" at bounding box center [492, 480] width 48 height 11
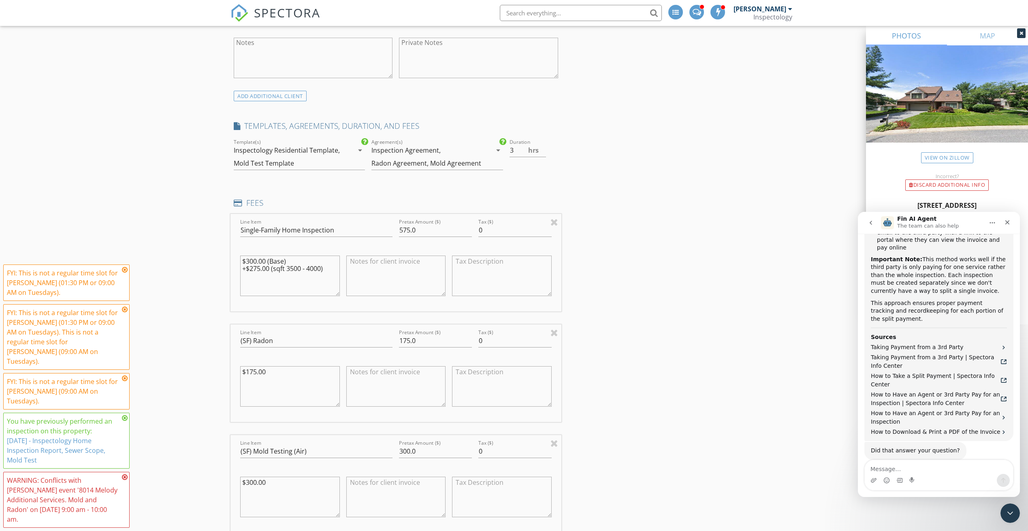
scroll to position [668, 0]
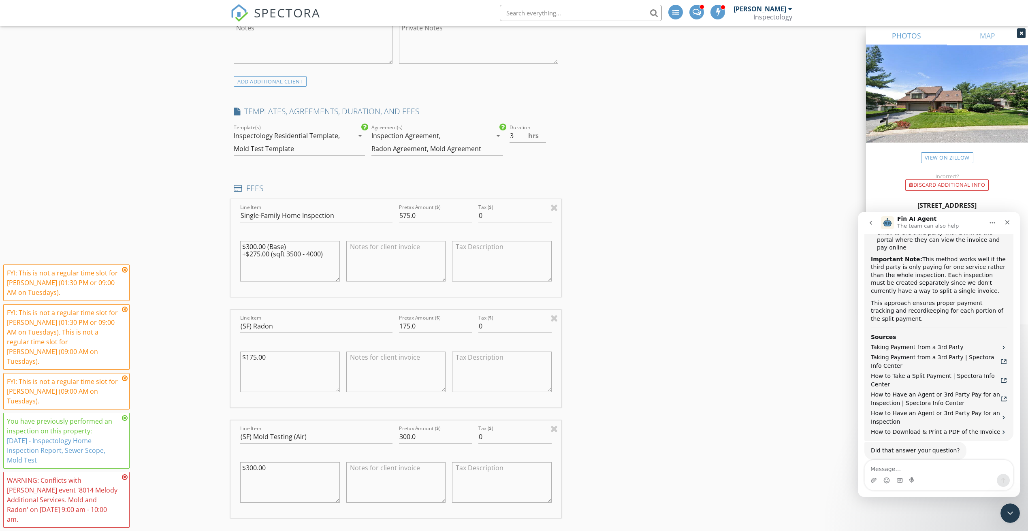
click at [558, 207] on div "Line Item Single-Family Home Inspection Pretax Amount ($) 575.0 Tax ($) 0 $300.…" at bounding box center [395, 248] width 331 height 98
click at [551, 206] on div at bounding box center [554, 207] width 8 height 10
type input "(SF) Radon"
type input "175.0"
type textarea "$175.00"
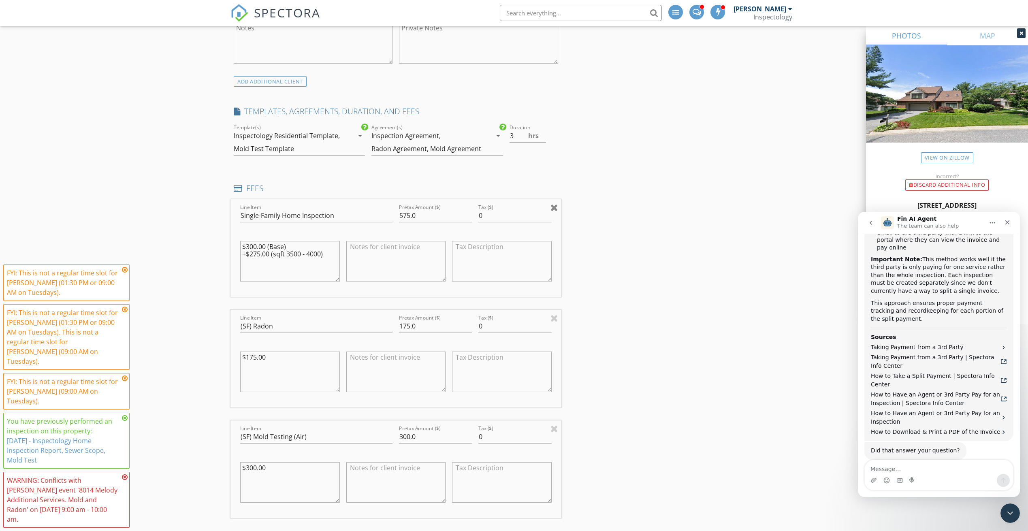
type input "(SF) Mold Testing (Air)"
type input "300.0"
type textarea "$300.00"
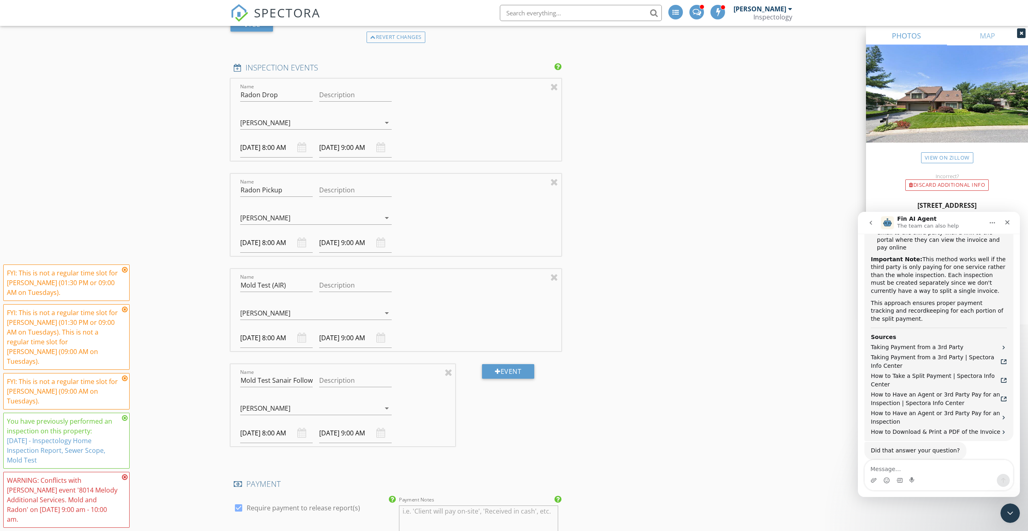
scroll to position [1032, 0]
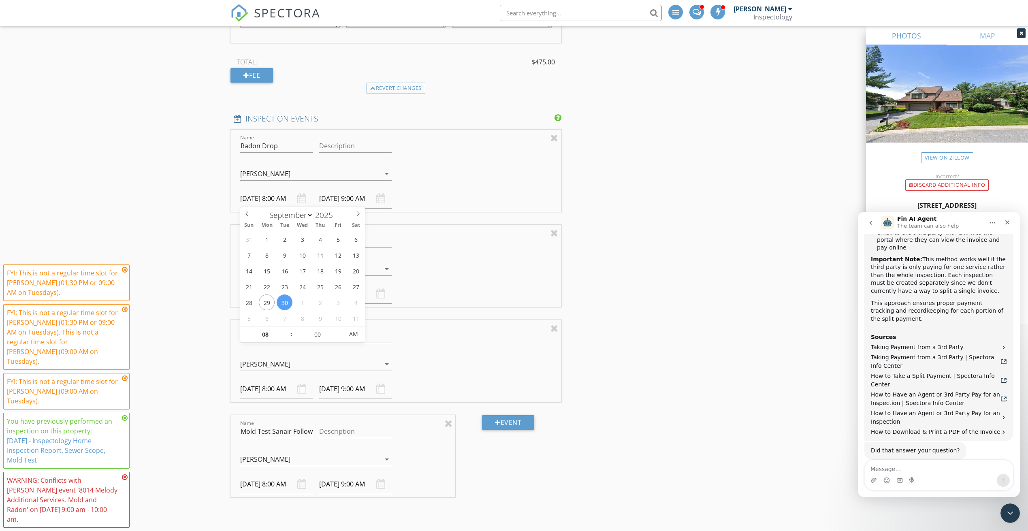
click at [291, 197] on input "[DATE] 8:00 AM" at bounding box center [276, 199] width 72 height 20
type input "09"
type input "[DATE] 9:00 AM"
click at [286, 330] on span at bounding box center [287, 330] width 6 height 8
type input "[DATE] 10:00 AM"
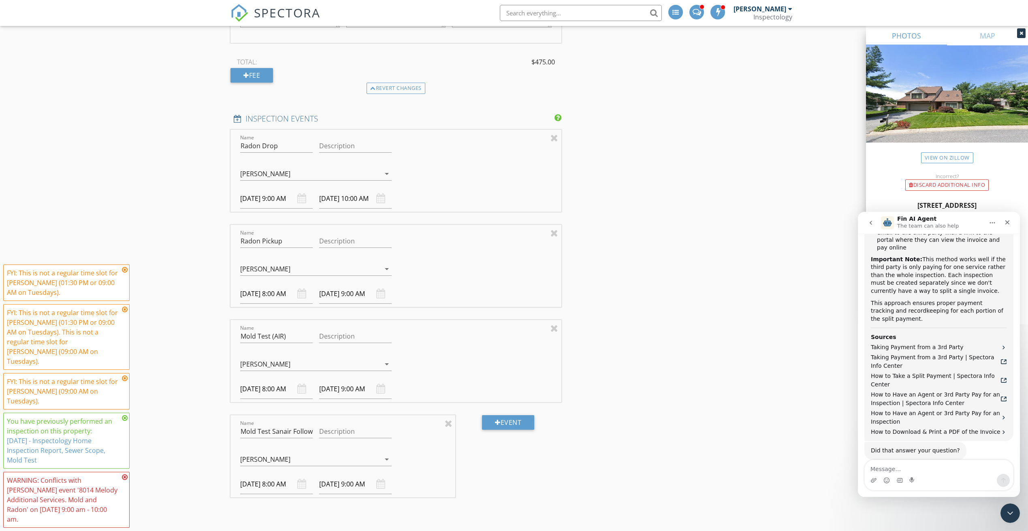
click at [434, 328] on div "Name Mold Test (AIR) Description Tiffany Mercer Gregg Rhodes Mark Kahan Joe Hey…" at bounding box center [395, 361] width 331 height 82
click at [283, 285] on input "[DATE] 8:00 AM" at bounding box center [276, 294] width 72 height 20
select select "9"
type input "[DATE] 8:00 AM"
type input "[DATE] 9:00 AM"
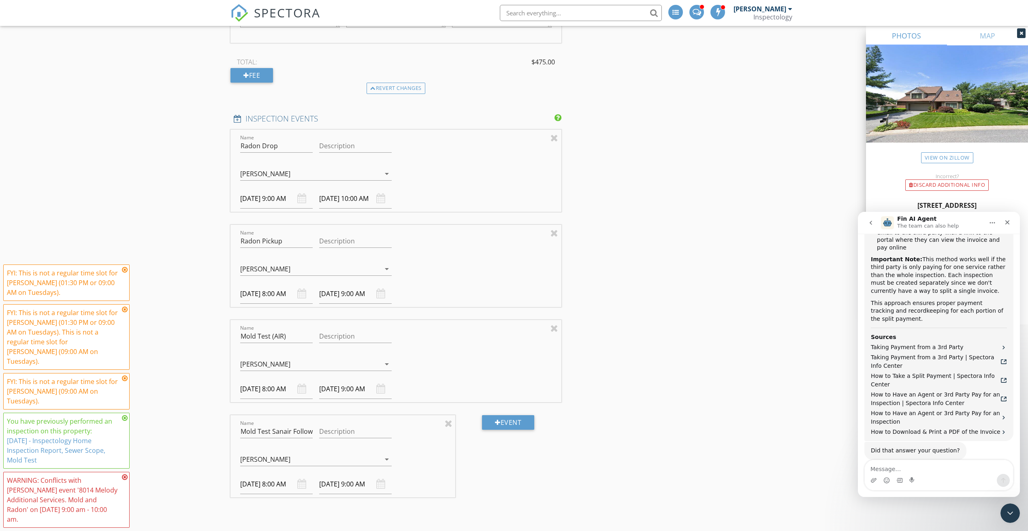
click at [626, 346] on div "Reorder / Copy check_box_outline_blank Copy Reports From Original Inspection ch…" at bounding box center [513, 389] width 567 height 2624
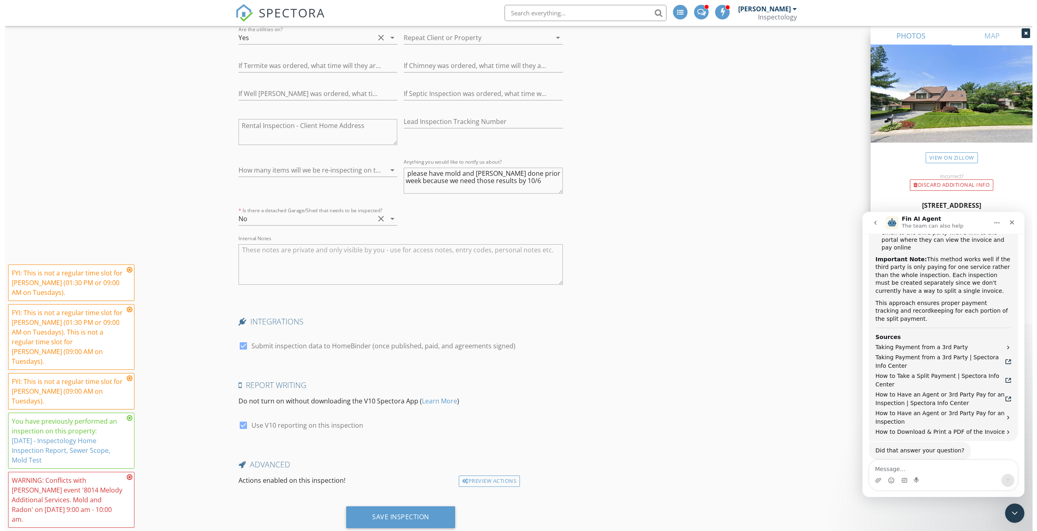
scroll to position [2215, 0]
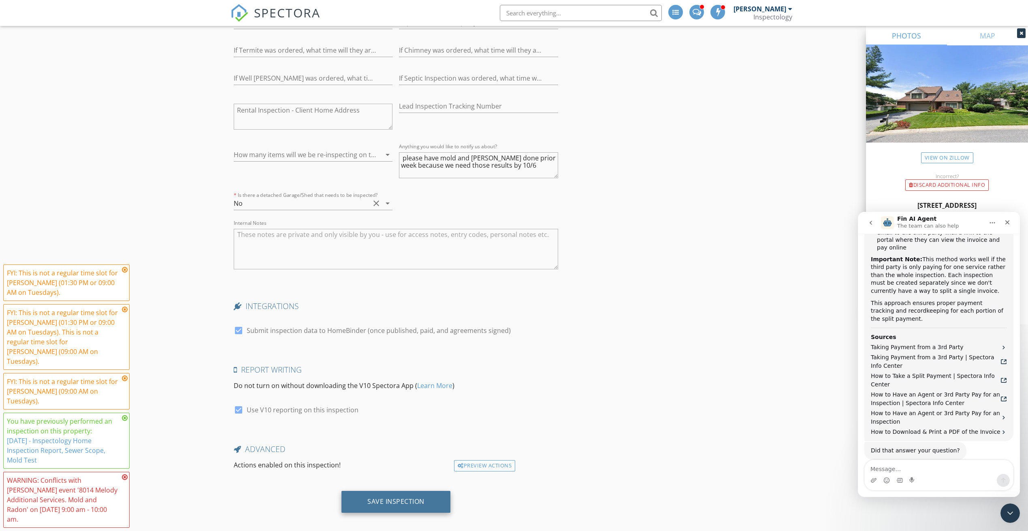
click at [386, 504] on div "Save Inspection" at bounding box center [395, 502] width 109 height 22
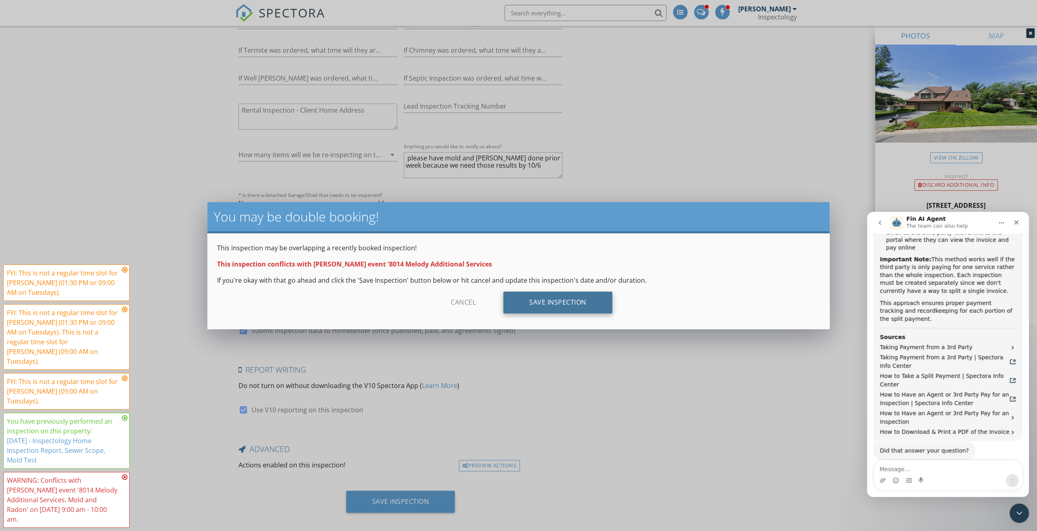
click at [579, 305] on div "Save Inspection" at bounding box center [557, 303] width 109 height 22
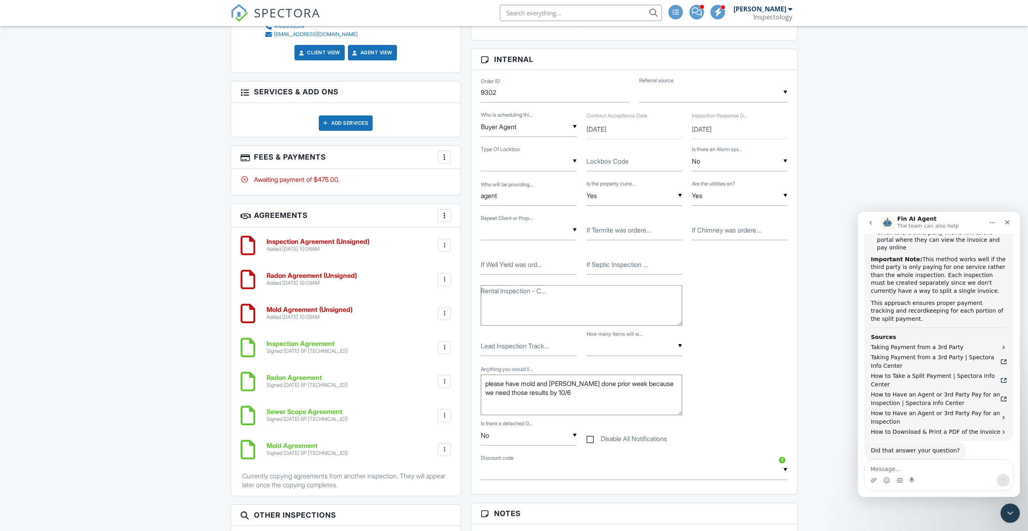
scroll to position [486, 0]
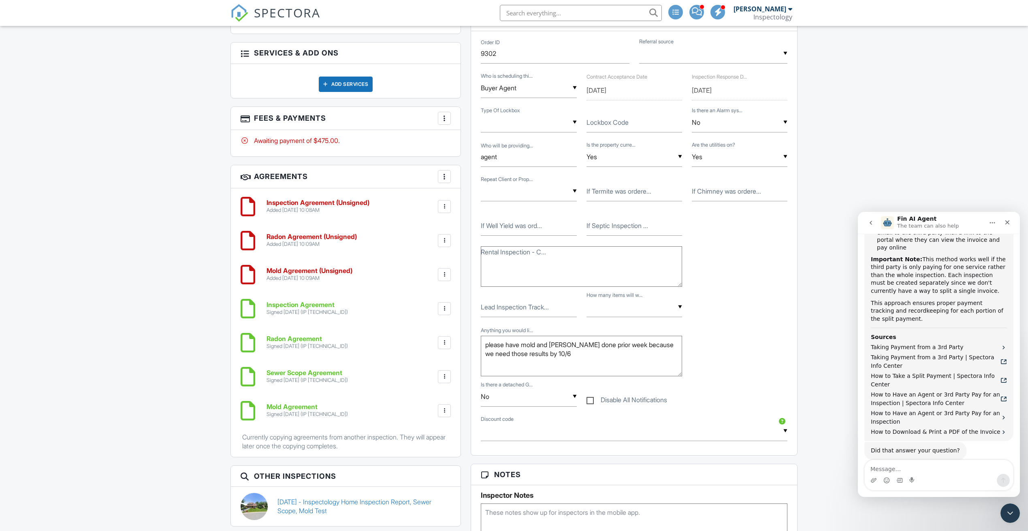
click at [452, 271] on div "Inspection Agreement (Unsigned) Added 09/29/2025 10:08AM Edit File Delete Downl…" at bounding box center [346, 322] width 230 height 268
click at [442, 273] on div at bounding box center [444, 274] width 8 height 8
click at [429, 334] on li "Delete" at bounding box center [423, 337] width 46 height 20
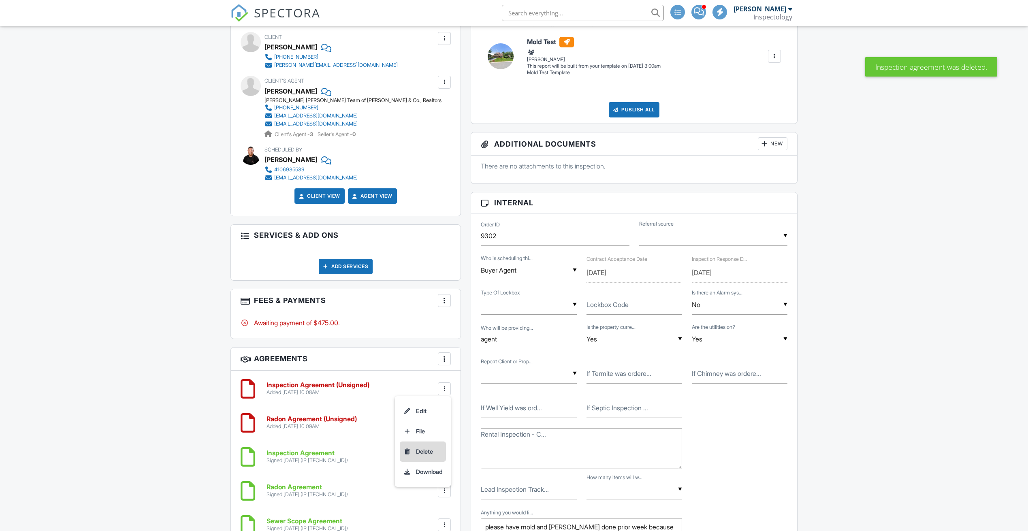
drag, startPoint x: 426, startPoint y: 447, endPoint x: 444, endPoint y: 263, distance: 185.1
click at [426, 447] on li "Delete" at bounding box center [423, 451] width 46 height 20
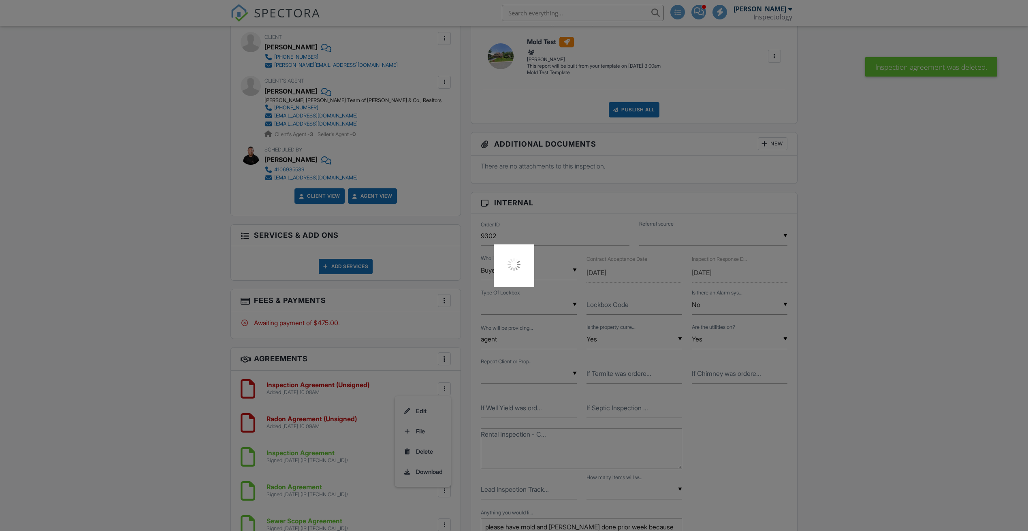
scroll to position [0, 0]
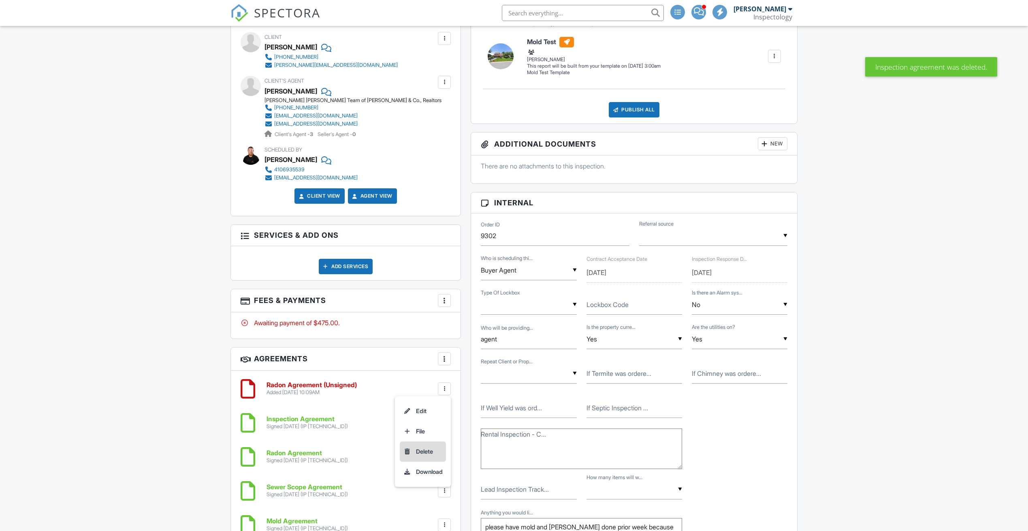
click at [432, 447] on li "Delete" at bounding box center [423, 451] width 46 height 20
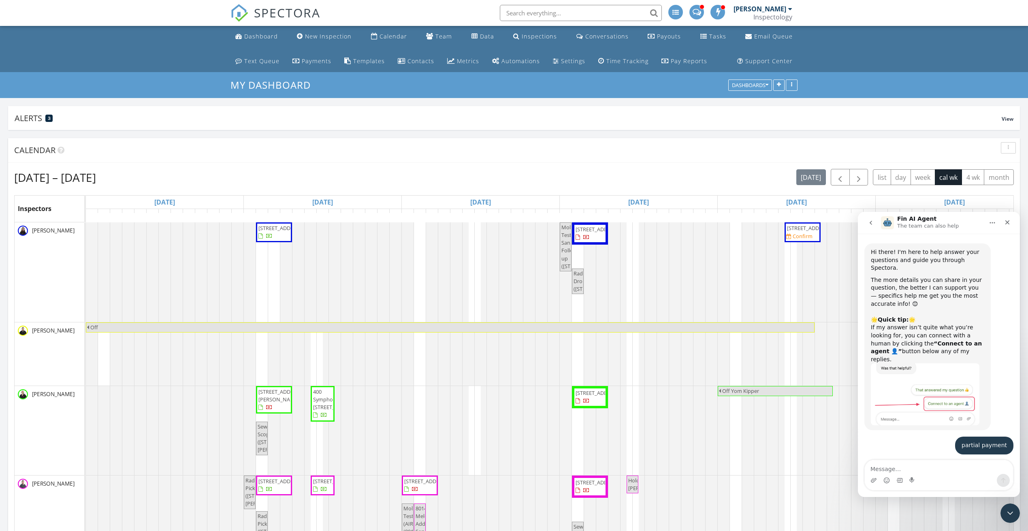
scroll to position [857, 0]
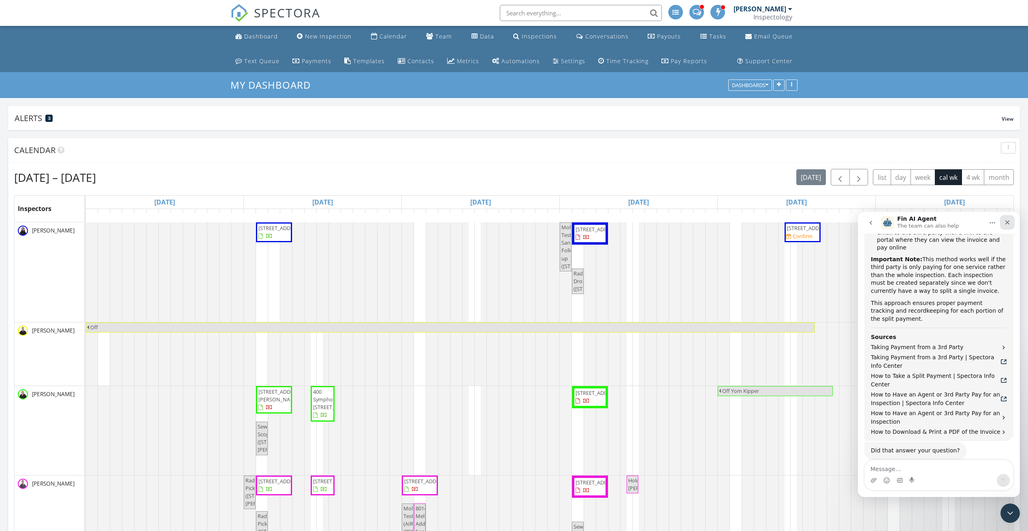
click at [1006, 226] on div "Close" at bounding box center [1007, 222] width 15 height 15
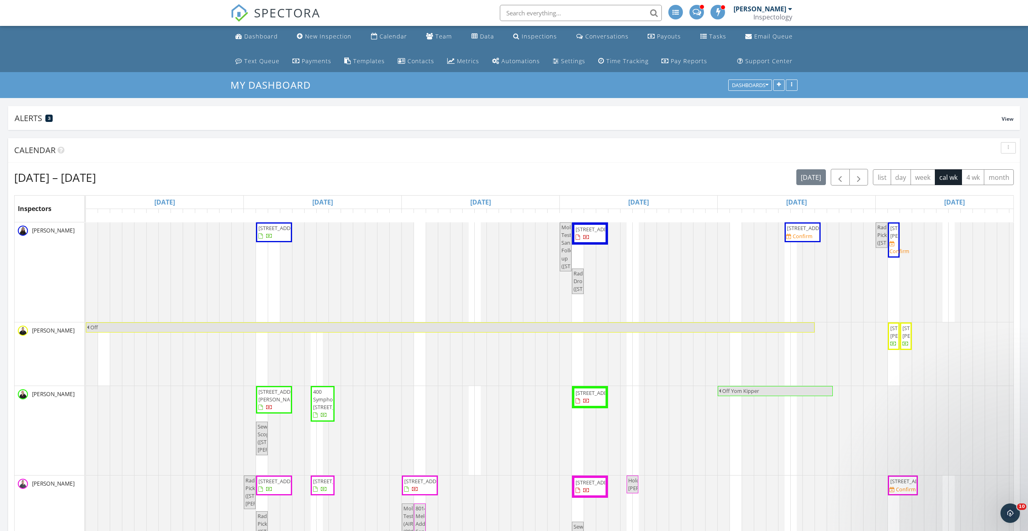
scroll to position [174, 0]
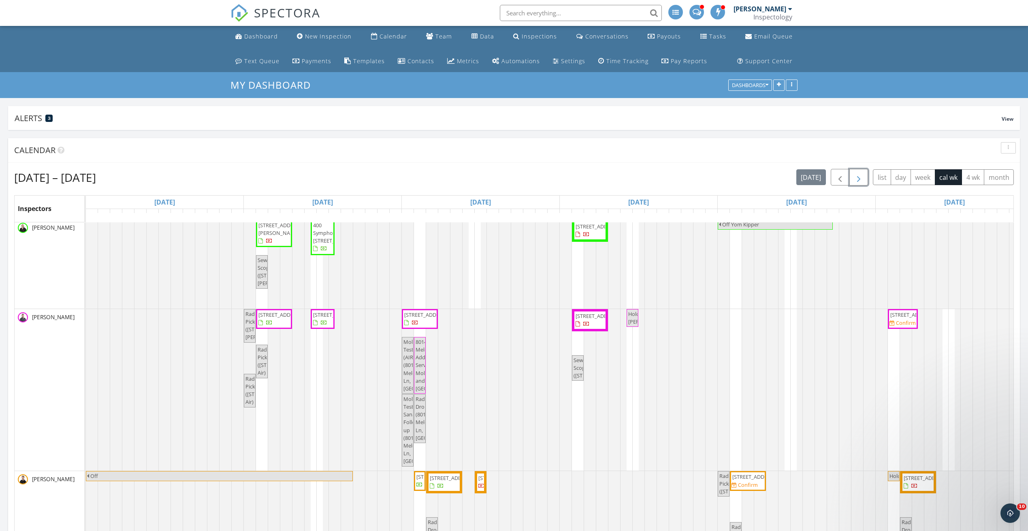
click at [861, 180] on span "button" at bounding box center [858, 177] width 10 height 10
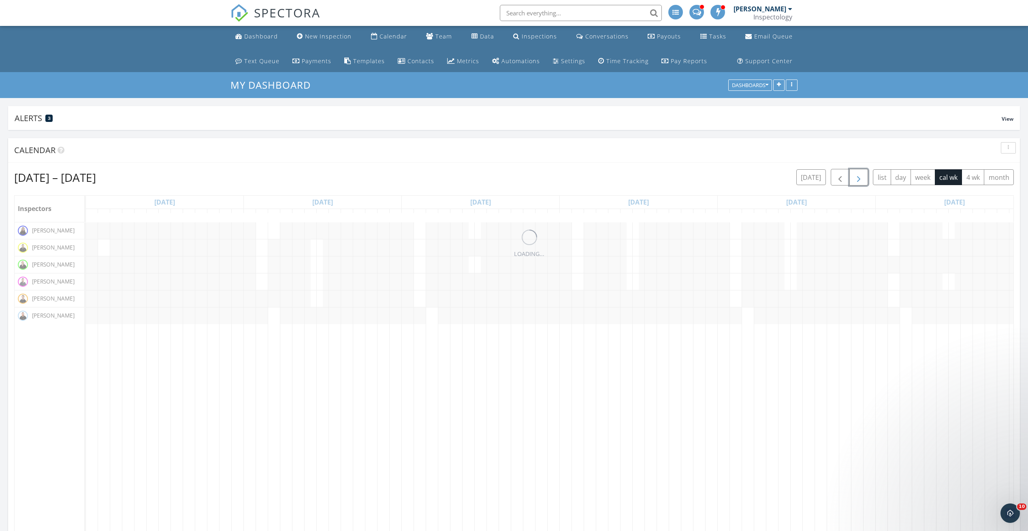
scroll to position [0, 0]
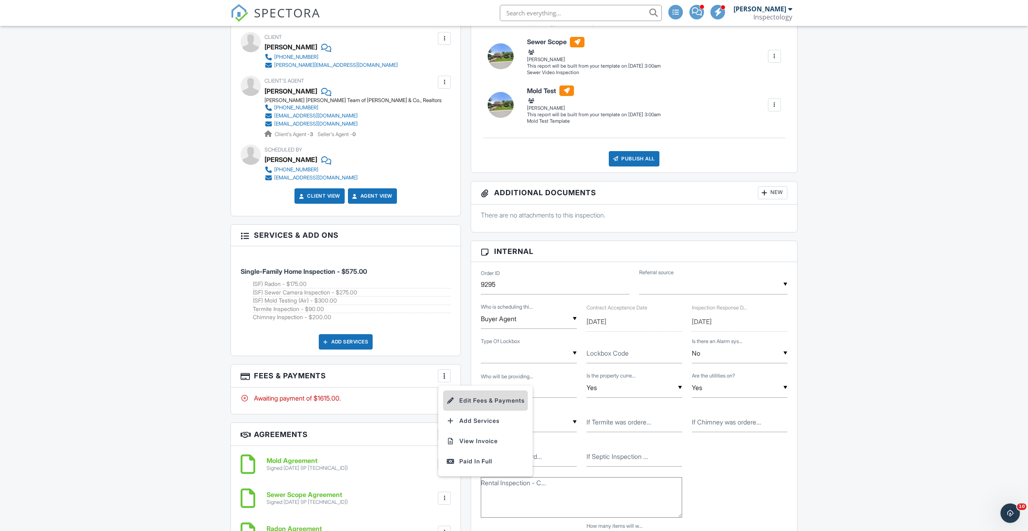
click at [511, 399] on li "Edit Fees & Payments" at bounding box center [485, 400] width 85 height 20
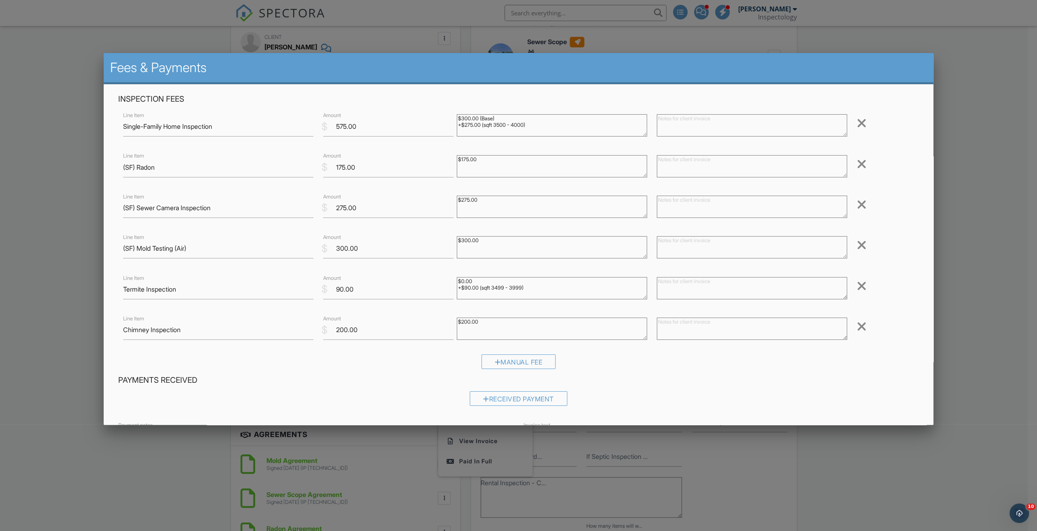
click at [857, 243] on div at bounding box center [862, 244] width 10 height 13
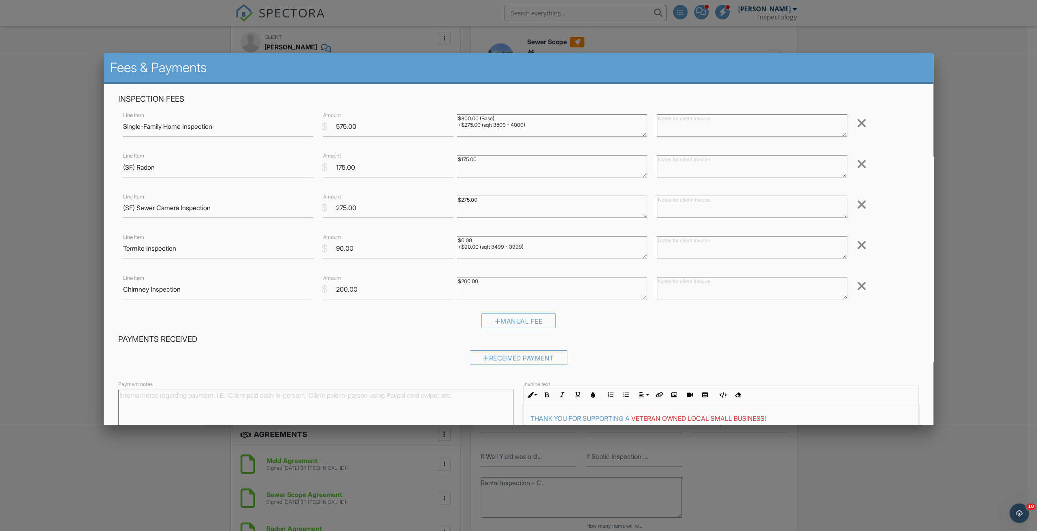
click at [857, 165] on div at bounding box center [862, 163] width 10 height 13
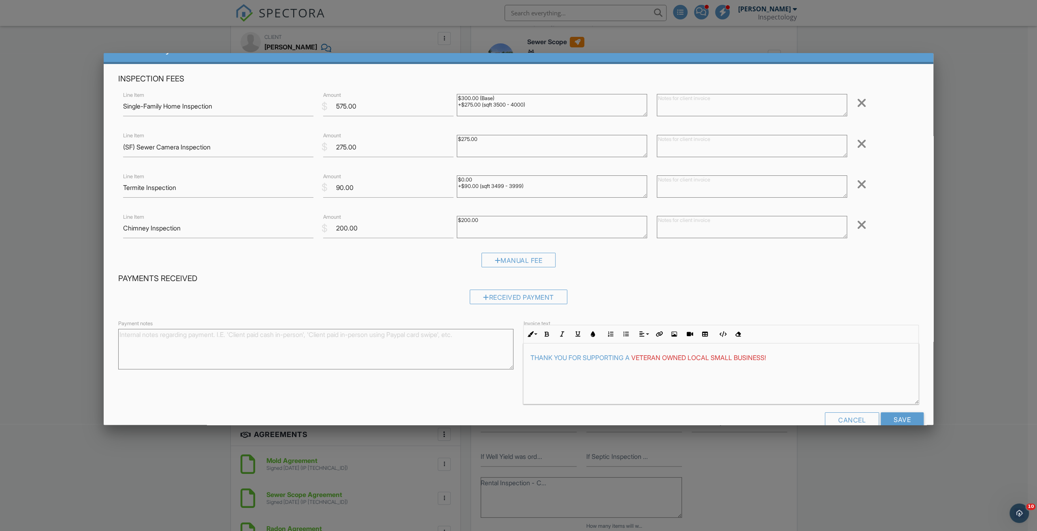
scroll to position [38, 0]
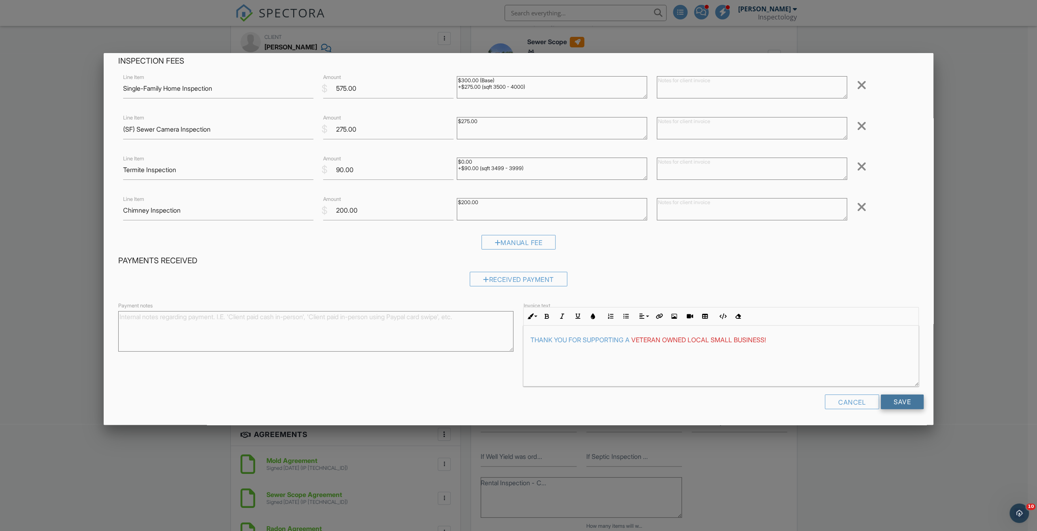
click at [891, 404] on input "Save" at bounding box center [902, 401] width 43 height 15
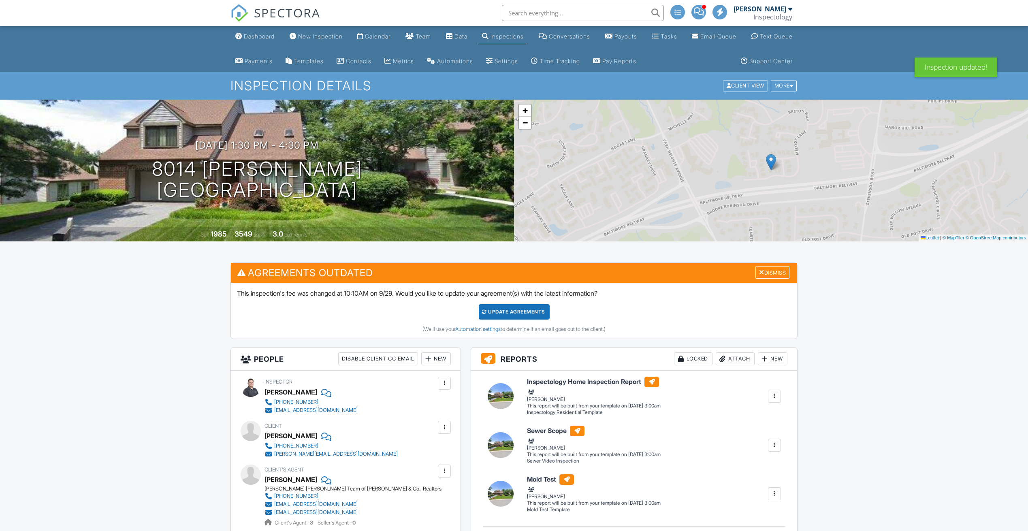
scroll to position [182, 0]
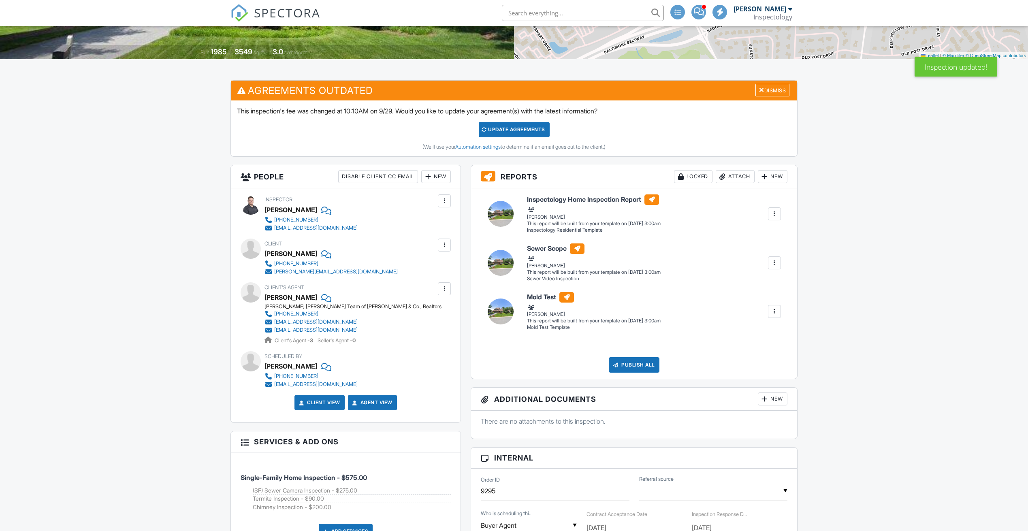
click at [776, 98] on h3 "Agreements Outdated Dismiss" at bounding box center [514, 91] width 566 height 20
click at [762, 89] on div "Dismiss" at bounding box center [772, 90] width 34 height 13
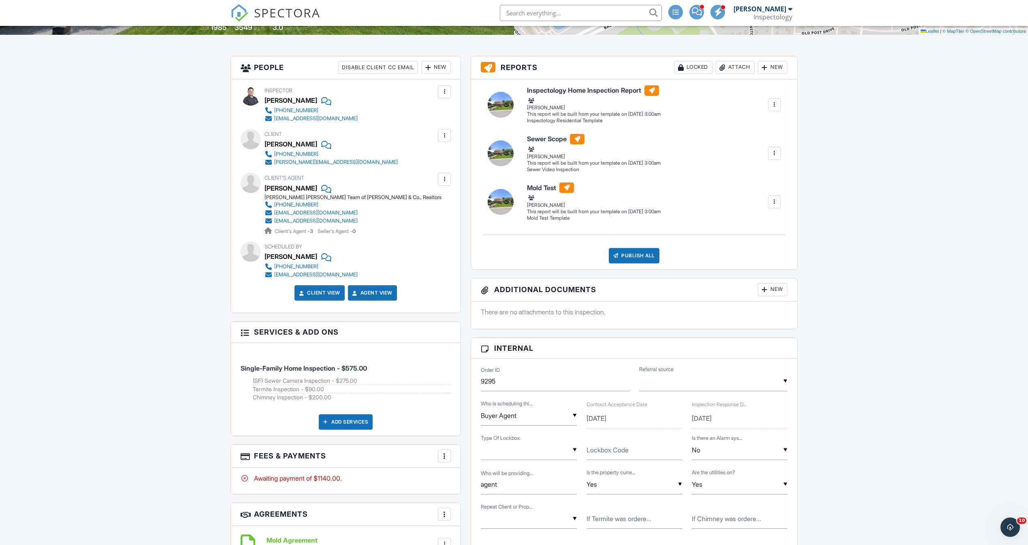
scroll to position [121, 0]
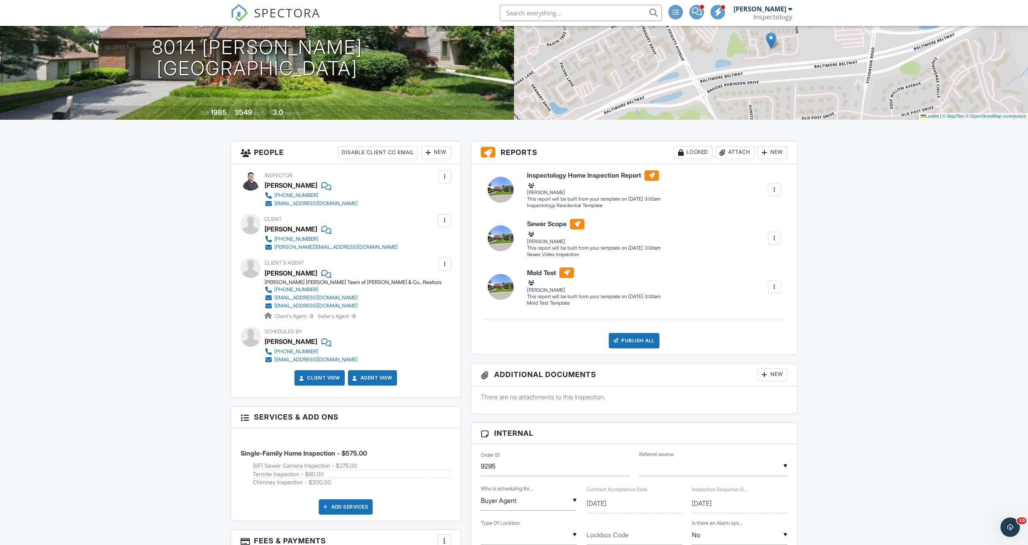
click at [267, 13] on span "SPECTORA" at bounding box center [287, 12] width 66 height 17
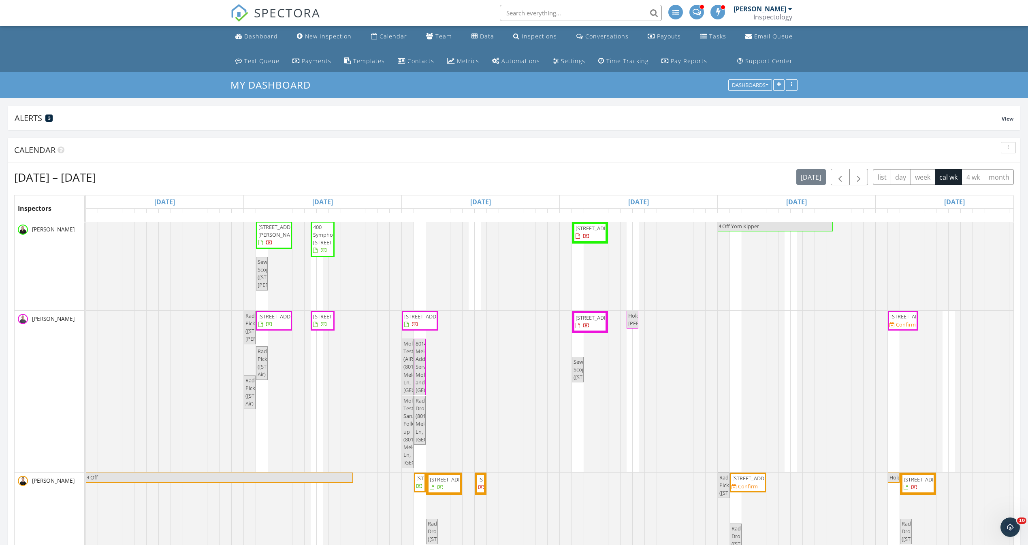
scroll to position [174, 0]
click at [430, 311] on span "[STREET_ADDRESS]" at bounding box center [426, 314] width 45 height 7
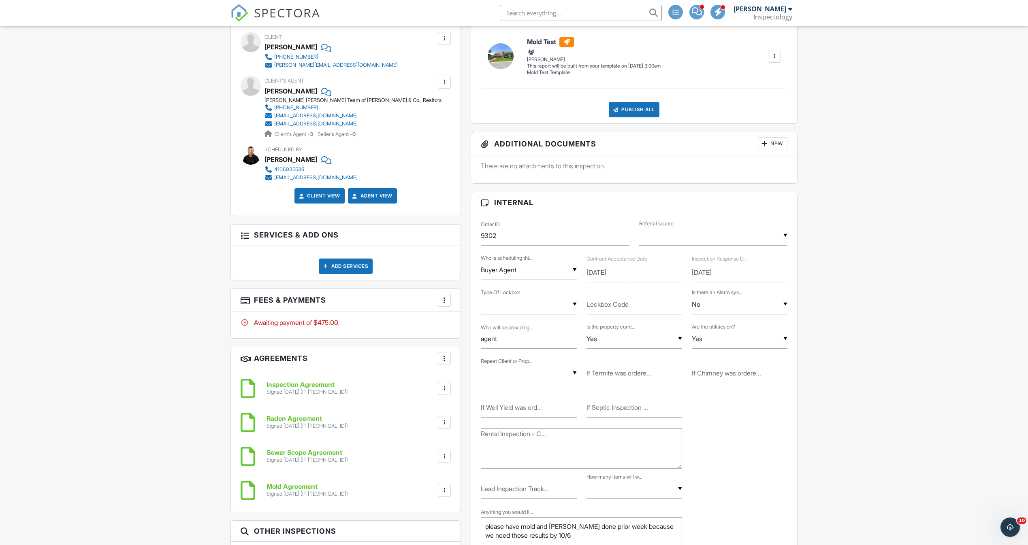
scroll to position [486, 0]
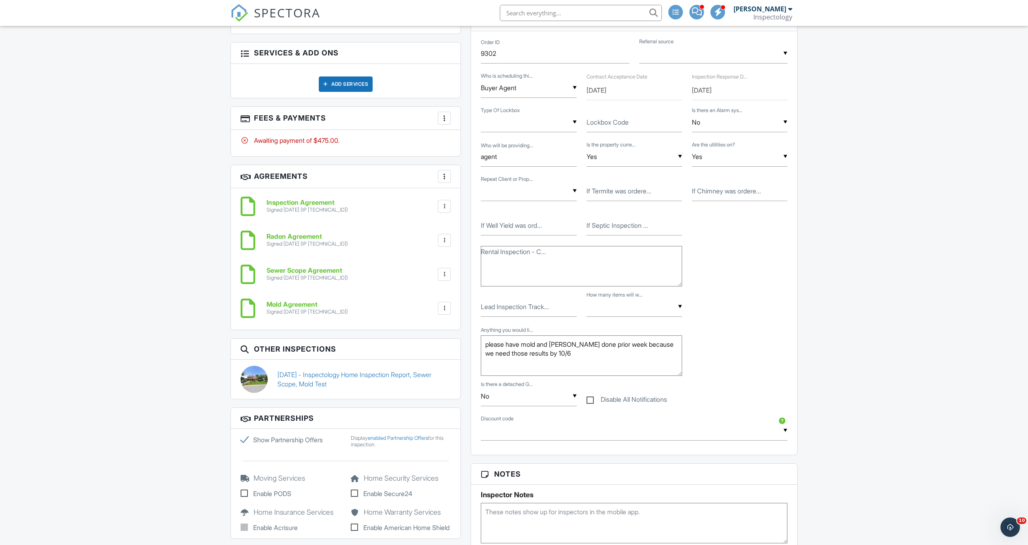
click at [450, 120] on div "More" at bounding box center [444, 118] width 13 height 13
click at [875, 187] on div "Dashboard New Inspection Calendar Team Data Inspections Conversations Payouts T…" at bounding box center [514, 395] width 1028 height 1711
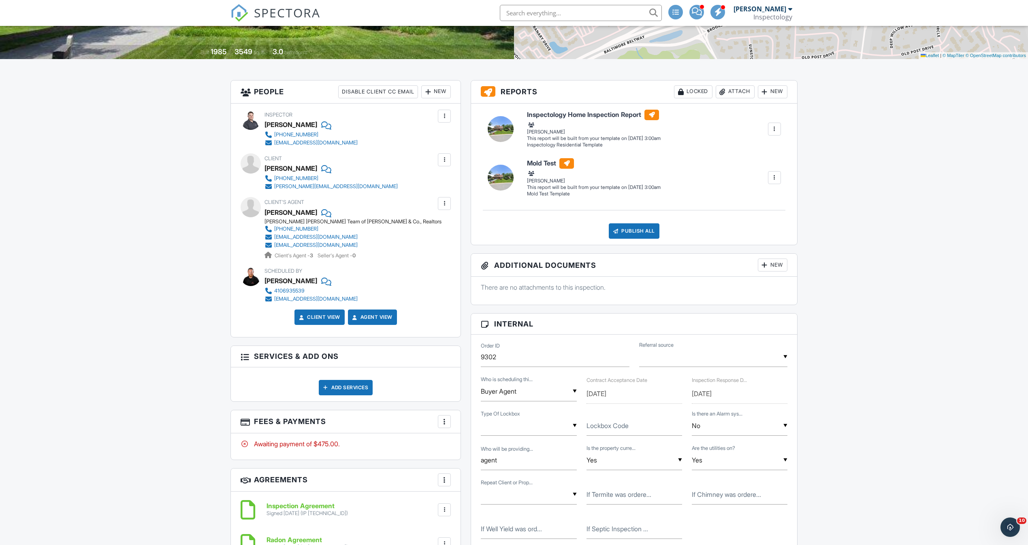
scroll to position [0, 0]
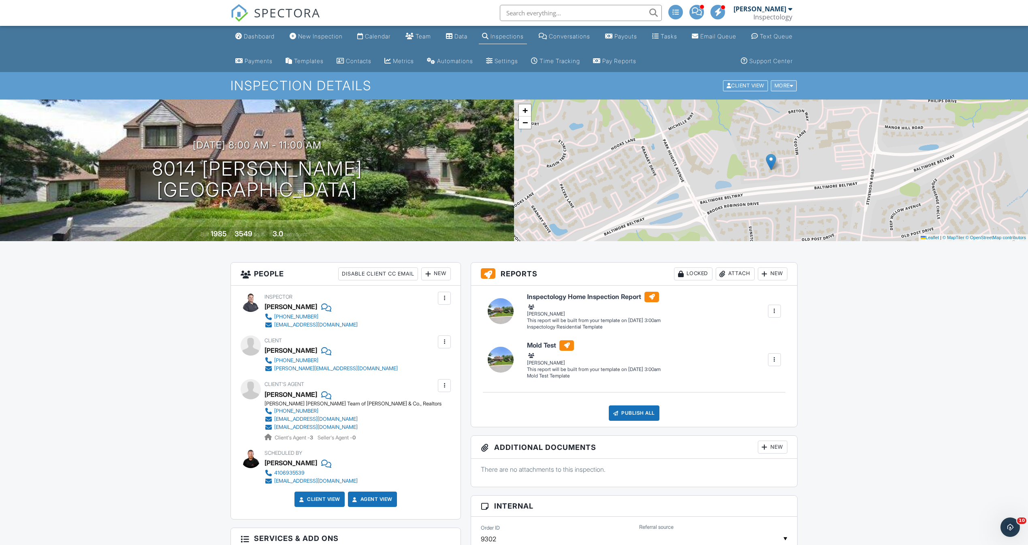
click at [788, 81] on div "More" at bounding box center [783, 86] width 26 height 11
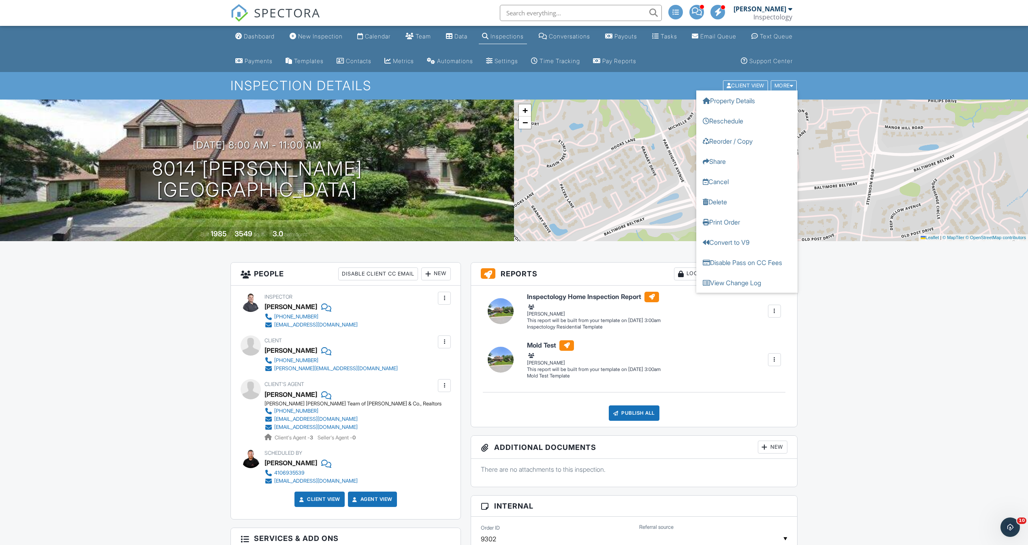
click at [406, 337] on div "Client Martin Passen 410-336-3012 martus@aol.com" at bounding box center [345, 354] width 210 height 37
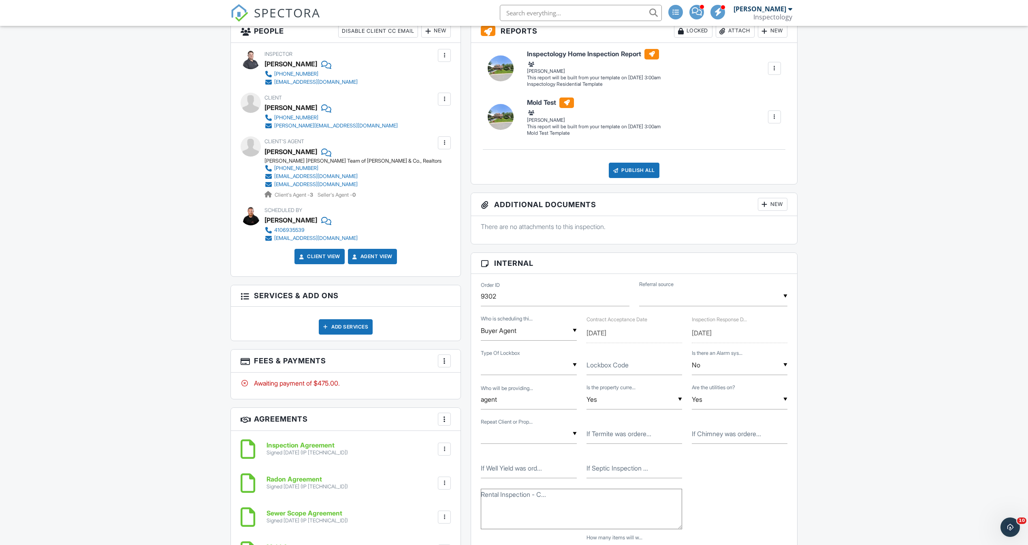
scroll to position [304, 0]
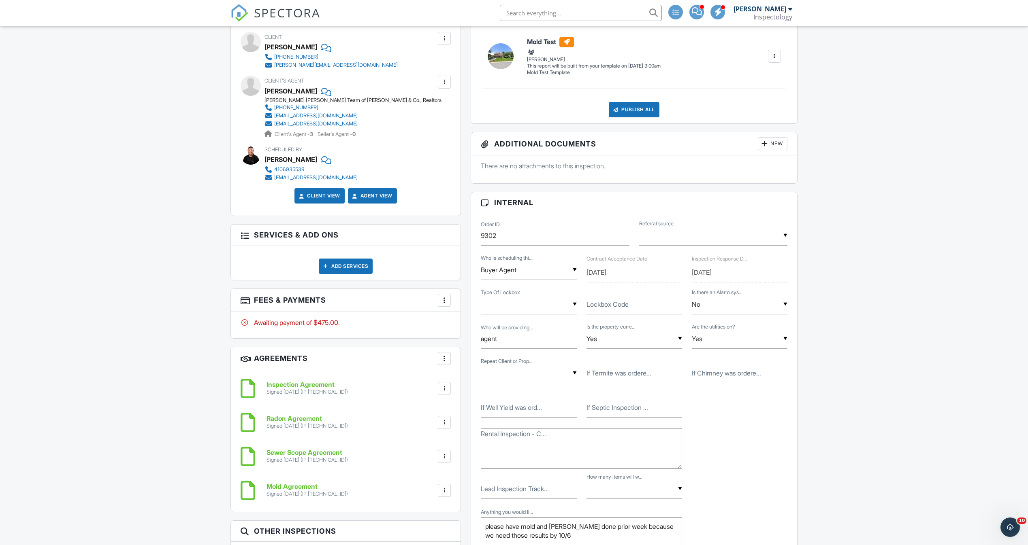
click at [451, 306] on h3 "Fees & Payments More Edit Fees & Payments Add Services View Invoice Paid In Full" at bounding box center [346, 300] width 230 height 23
click at [449, 304] on div "More" at bounding box center [444, 300] width 13 height 13
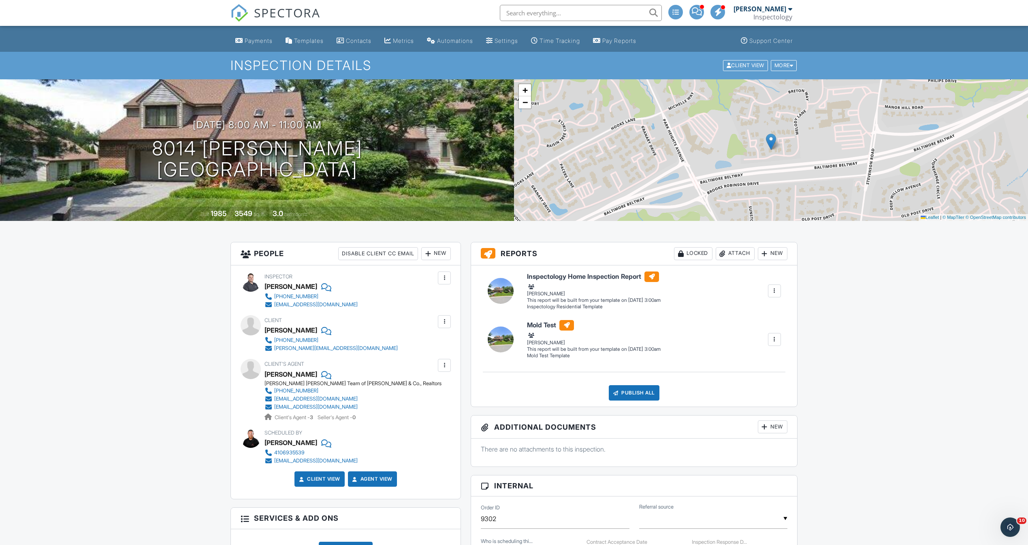
scroll to position [0, 0]
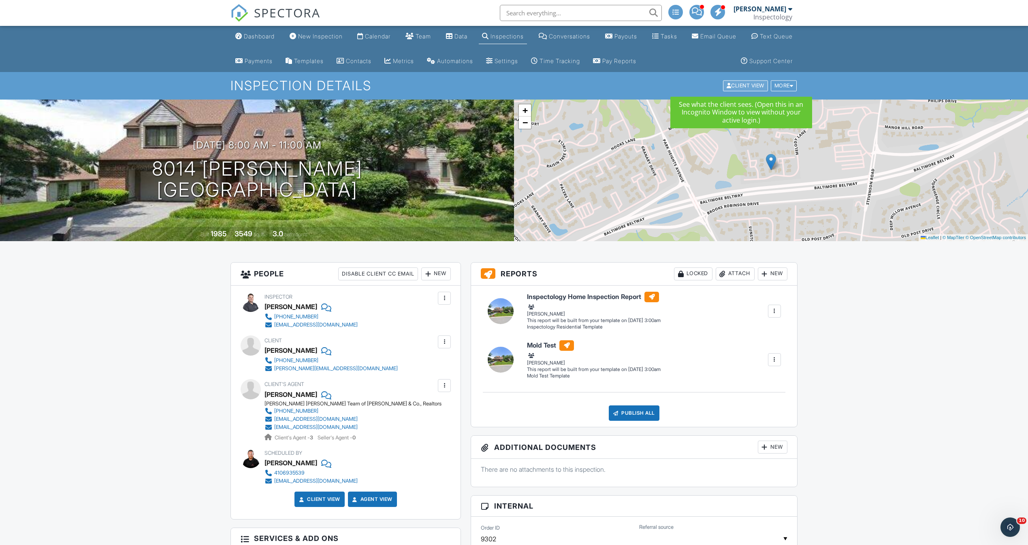
click at [761, 87] on div "Client View" at bounding box center [745, 86] width 45 height 11
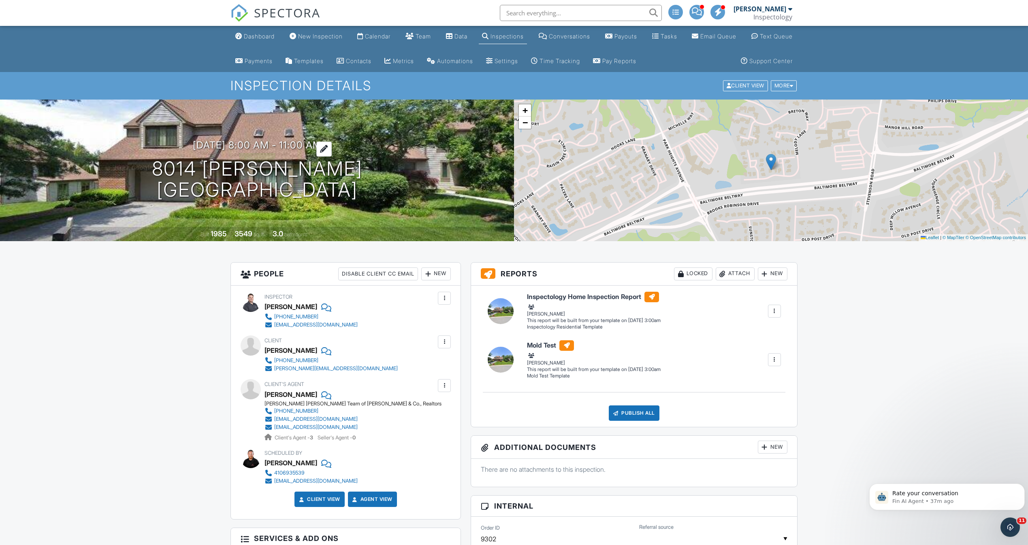
click at [332, 149] on div at bounding box center [323, 149] width 15 height 15
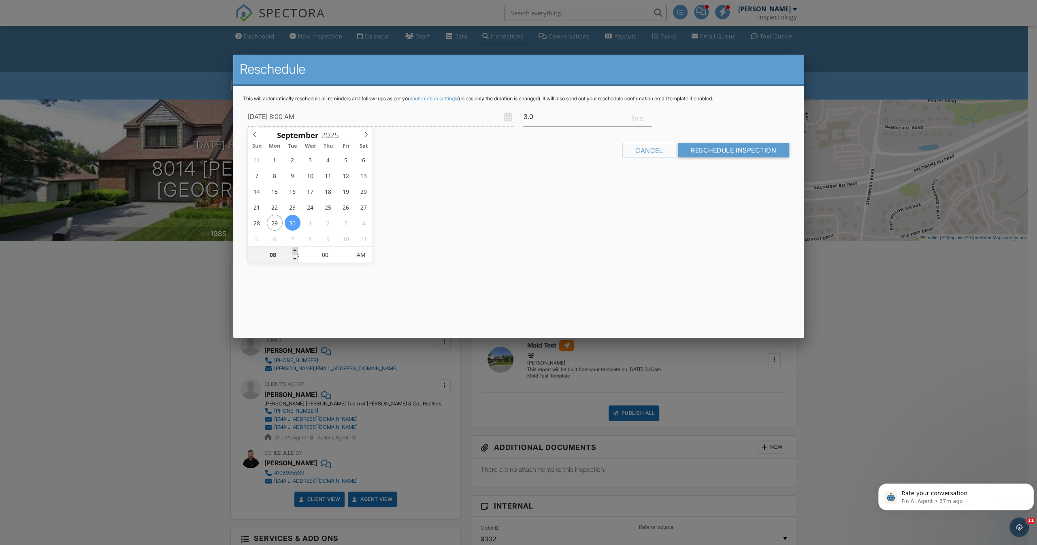
click at [292, 247] on span at bounding box center [295, 251] width 6 height 8
type input "09/30/2025 9:00 AM"
type input "09"
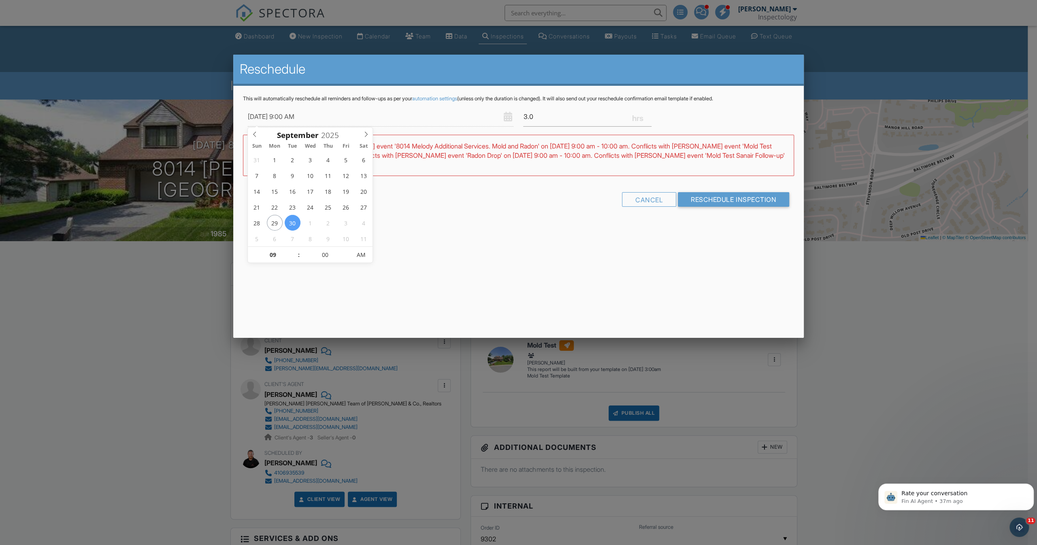
click at [422, 221] on div "This will automatically reschedule all reminders and follow-ups as per your aut…" at bounding box center [518, 158] width 570 height 145
click at [546, 121] on input "3.0" at bounding box center [587, 117] width 128 height 20
click at [651, 119] on input "2.75" at bounding box center [587, 117] width 128 height 20
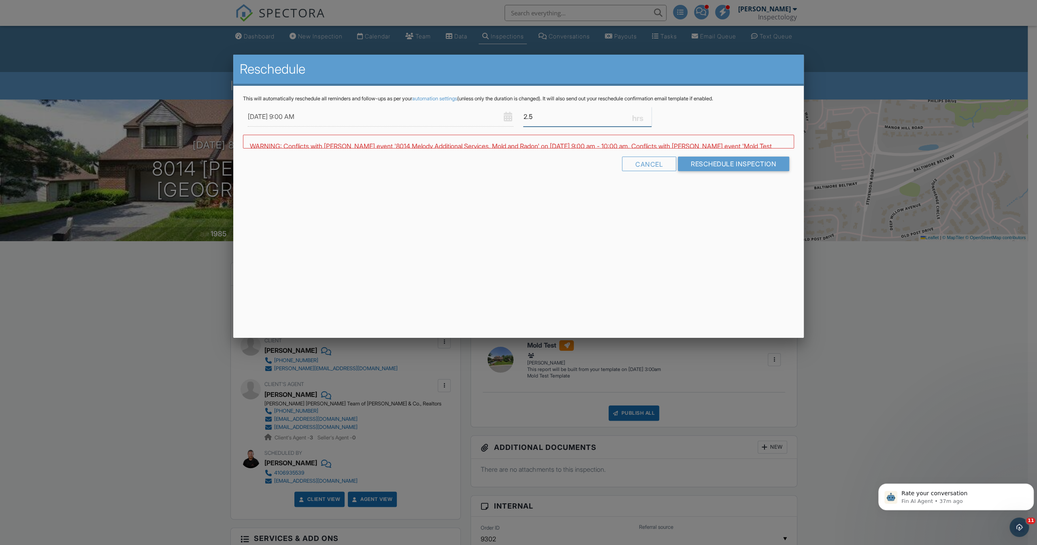
click at [649, 119] on input "2.5" at bounding box center [587, 117] width 128 height 20
click at [649, 119] on input "2.25" at bounding box center [587, 117] width 128 height 20
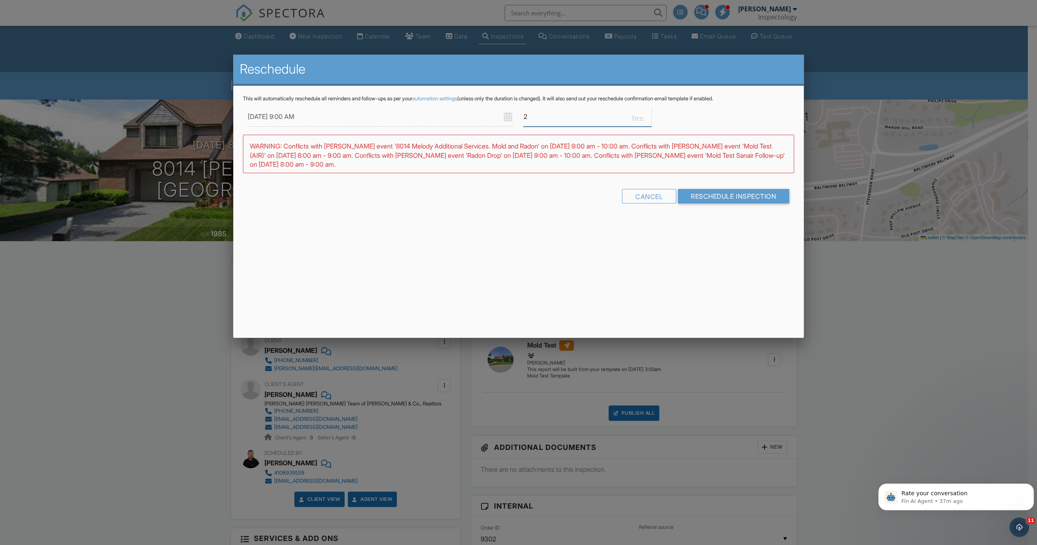
click at [649, 119] on input "2" at bounding box center [587, 117] width 128 height 20
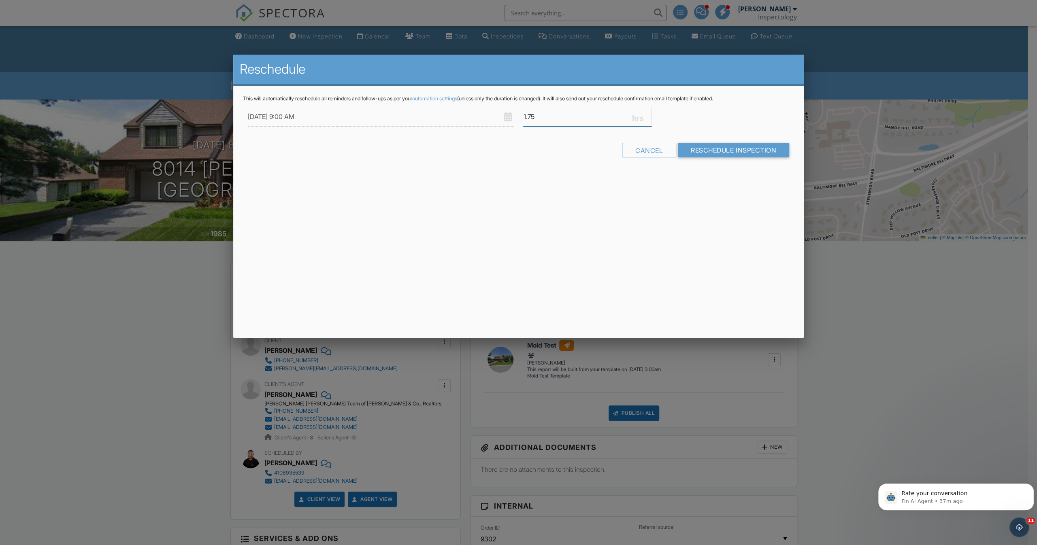
click at [647, 120] on input "1.75" at bounding box center [587, 117] width 128 height 20
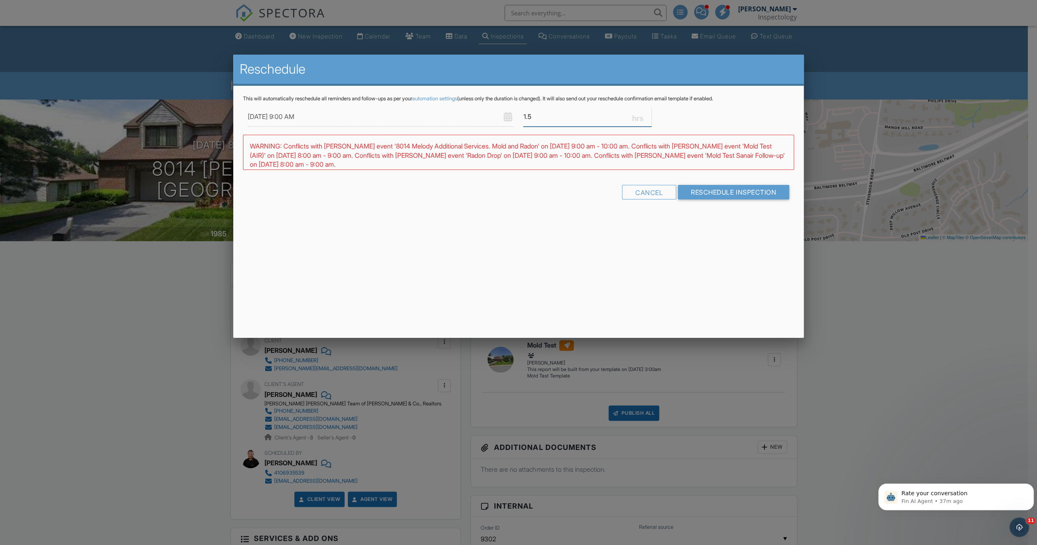
click at [646, 120] on input "1.5" at bounding box center [587, 117] width 128 height 20
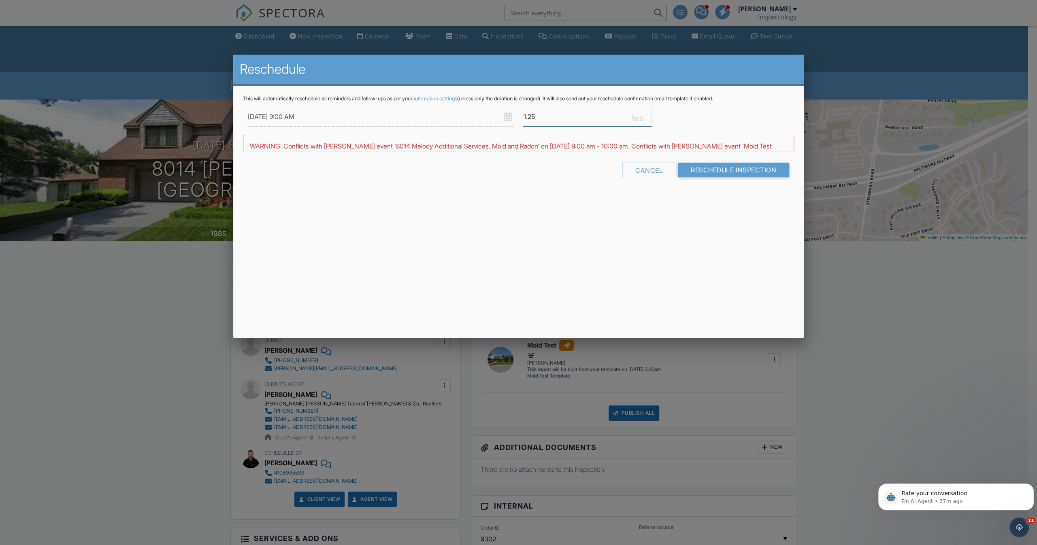
click at [646, 120] on input "1.25" at bounding box center [587, 117] width 128 height 20
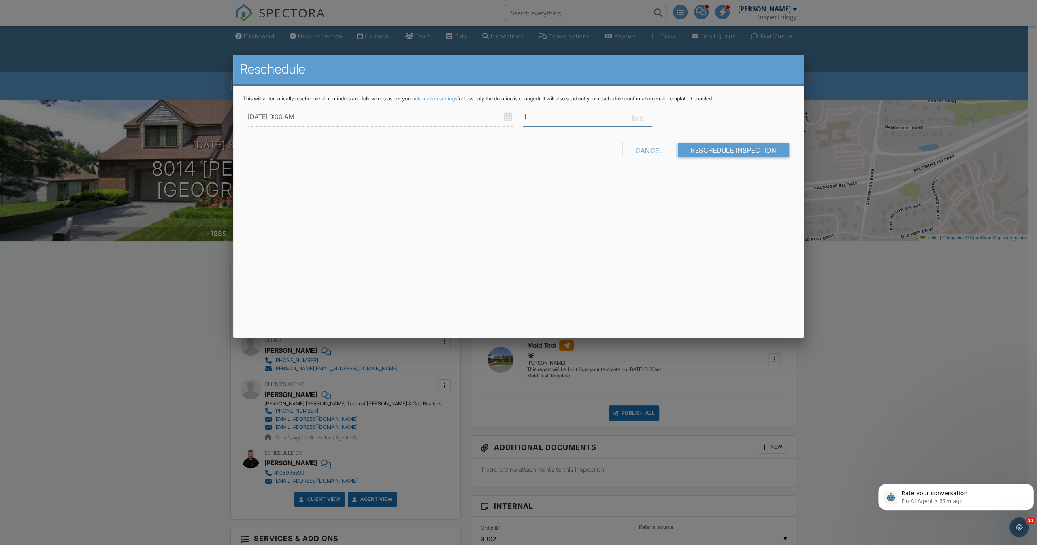
type input "1"
click at [646, 120] on input "1" at bounding box center [587, 117] width 128 height 20
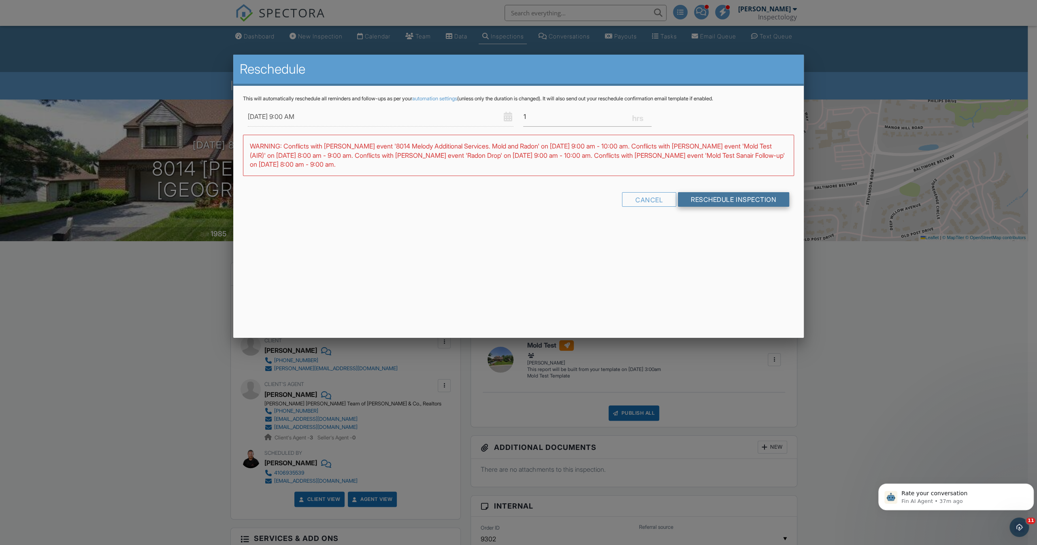
click at [713, 200] on input "Reschedule Inspection" at bounding box center [733, 199] width 111 height 15
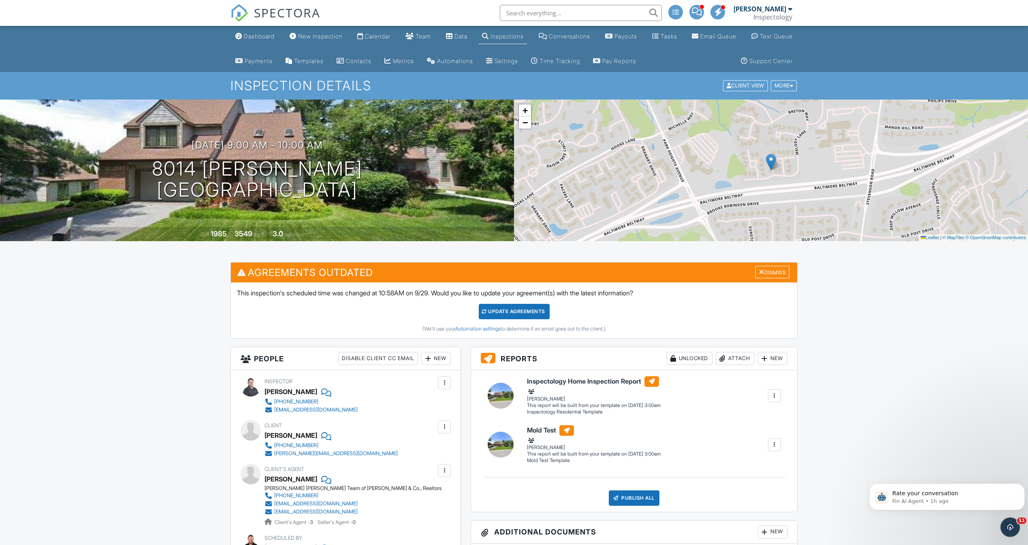
click at [585, 13] on input "text" at bounding box center [581, 13] width 162 height 16
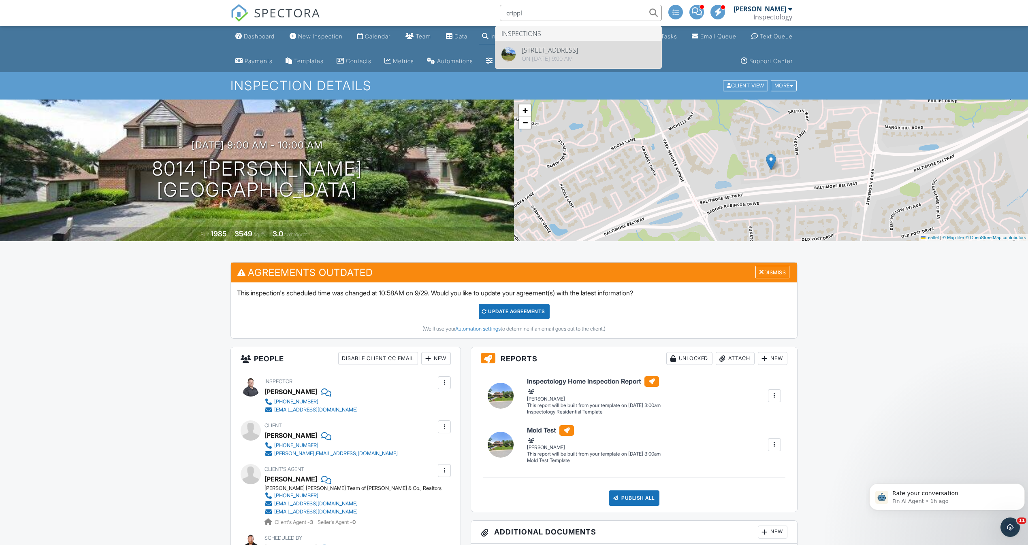
type input "crippl"
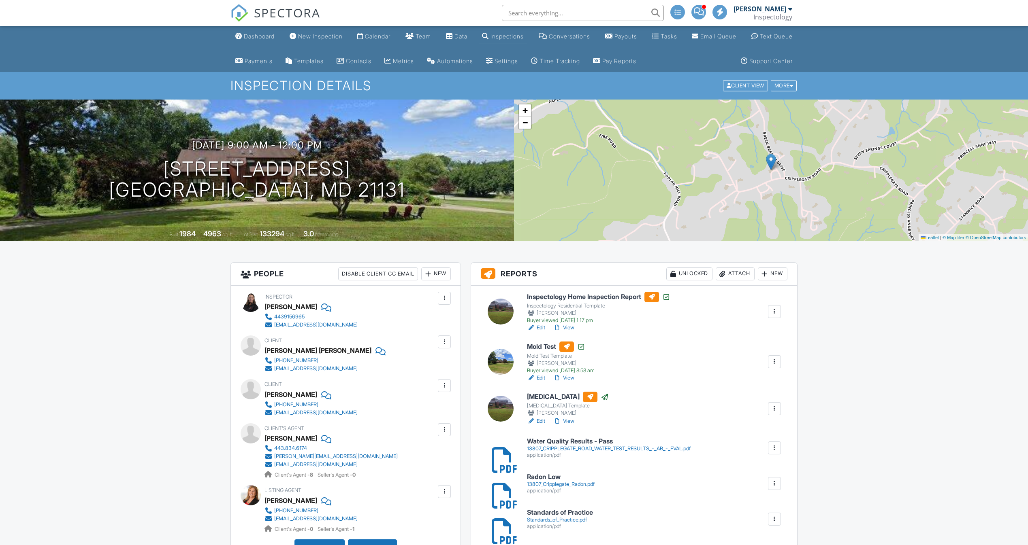
click at [738, 268] on div "Attach" at bounding box center [734, 274] width 39 height 13
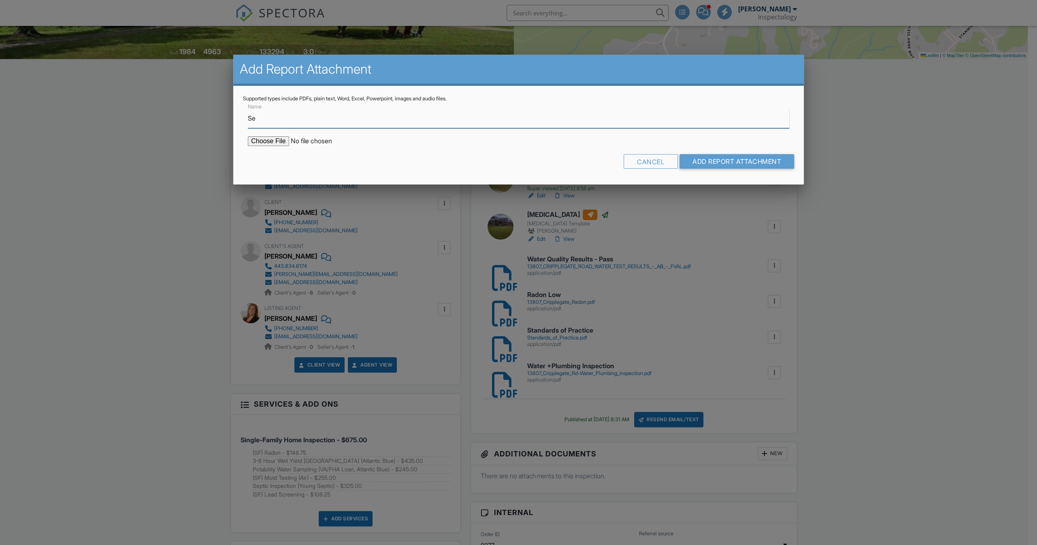
type input "Septic Report"
click at [262, 139] on input "file" at bounding box center [317, 141] width 138 height 10
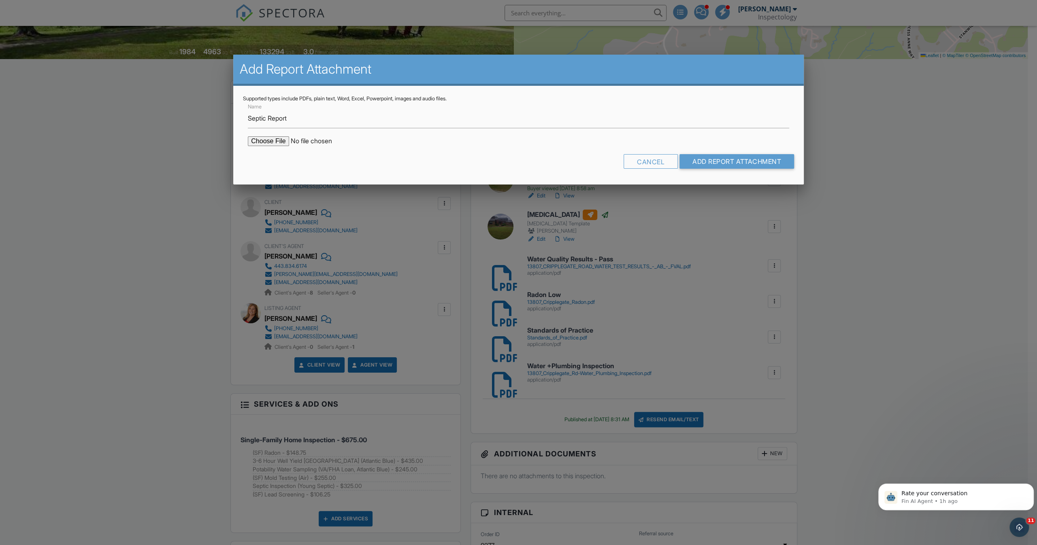
type input "C:\fakepath\13807 Cripplegate Road.pdf"
click at [731, 160] on input "Add Report Attachment" at bounding box center [736, 161] width 115 height 15
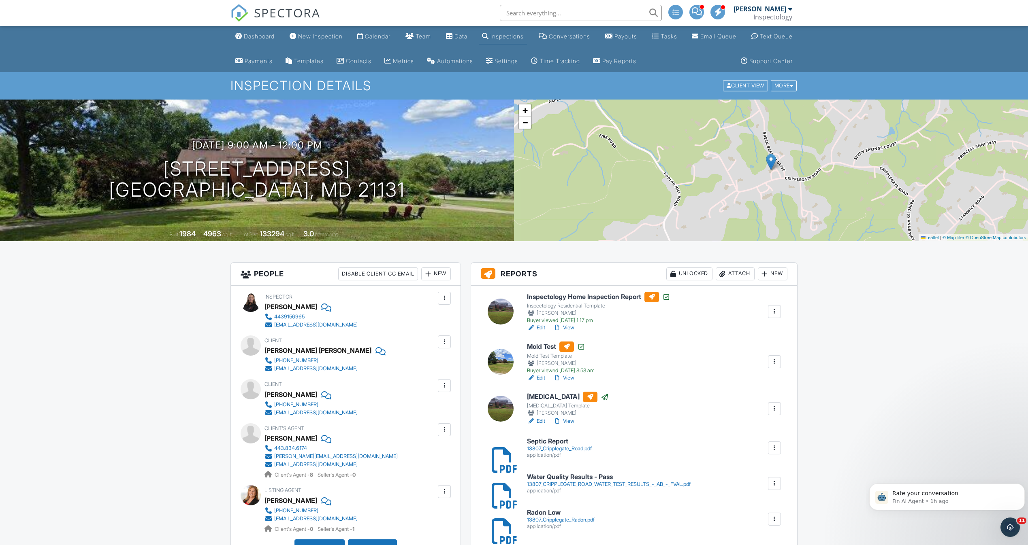
click at [538, 6] on input "text" at bounding box center [581, 13] width 162 height 16
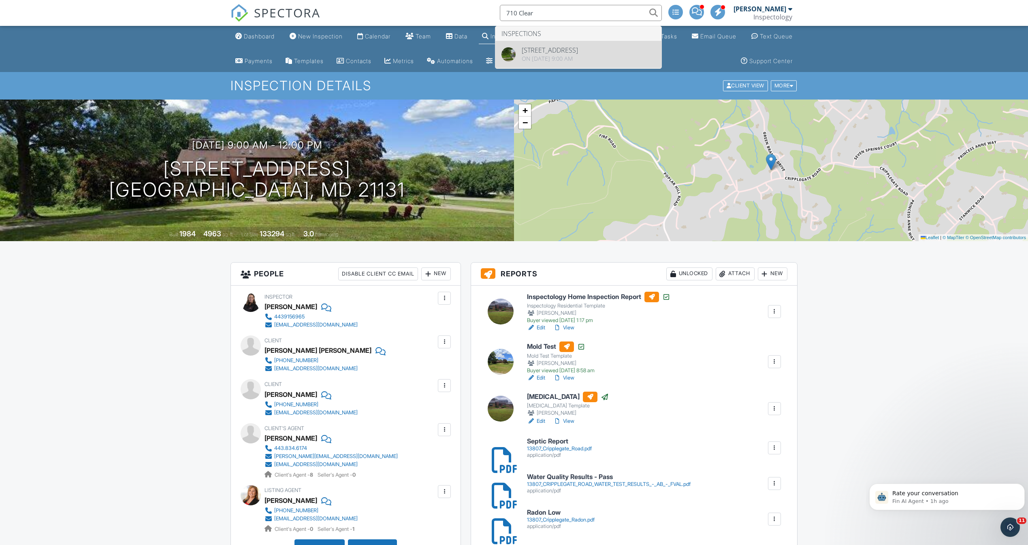
type input "710 Clear"
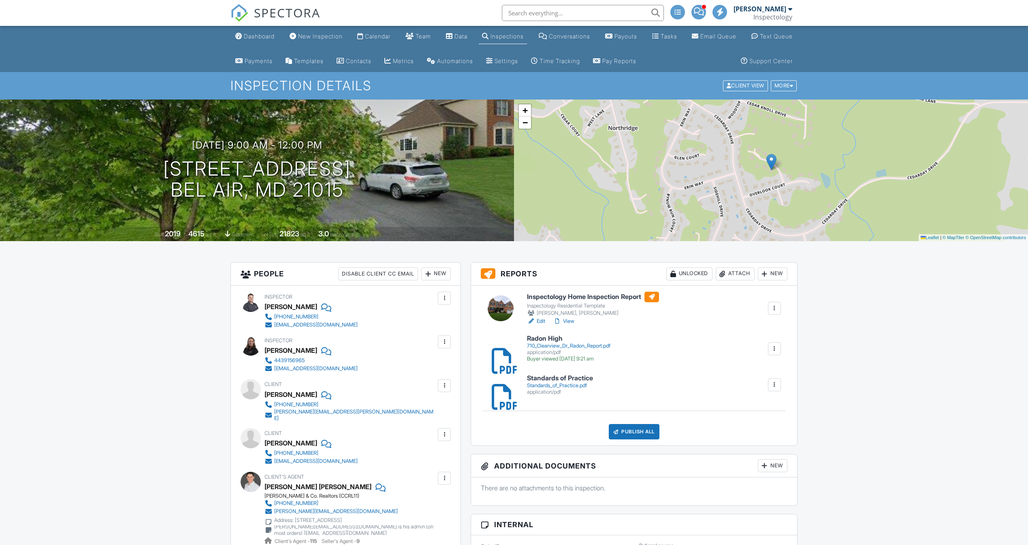
click at [739, 273] on div "Attach" at bounding box center [734, 274] width 39 height 13
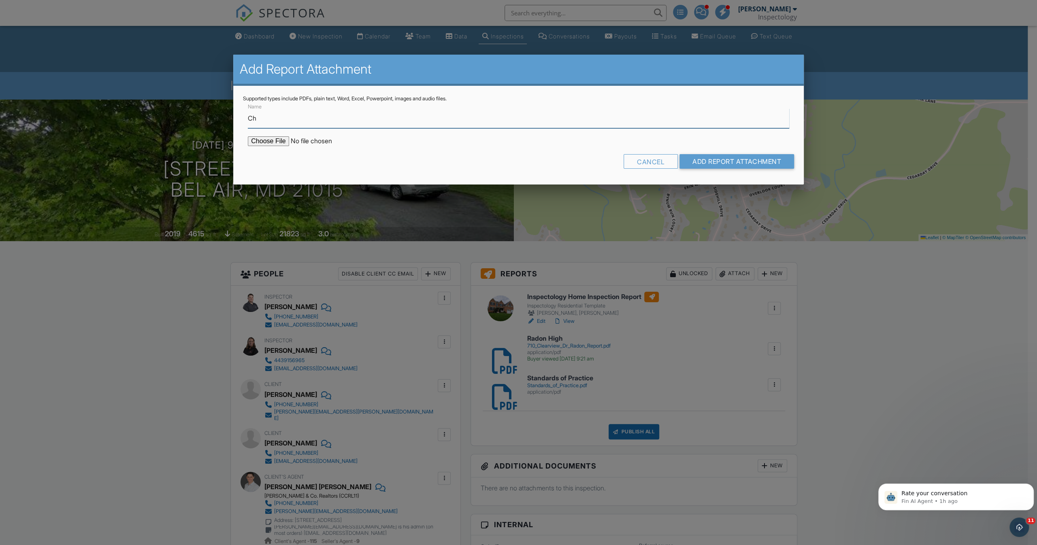
type input "Chimney Report"
click at [250, 138] on input "file" at bounding box center [317, 141] width 138 height 10
type input "C:\fakepath\710 Clearview Dr CH Insp.pdf"
click at [735, 166] on input "Add Report Attachment" at bounding box center [736, 161] width 115 height 15
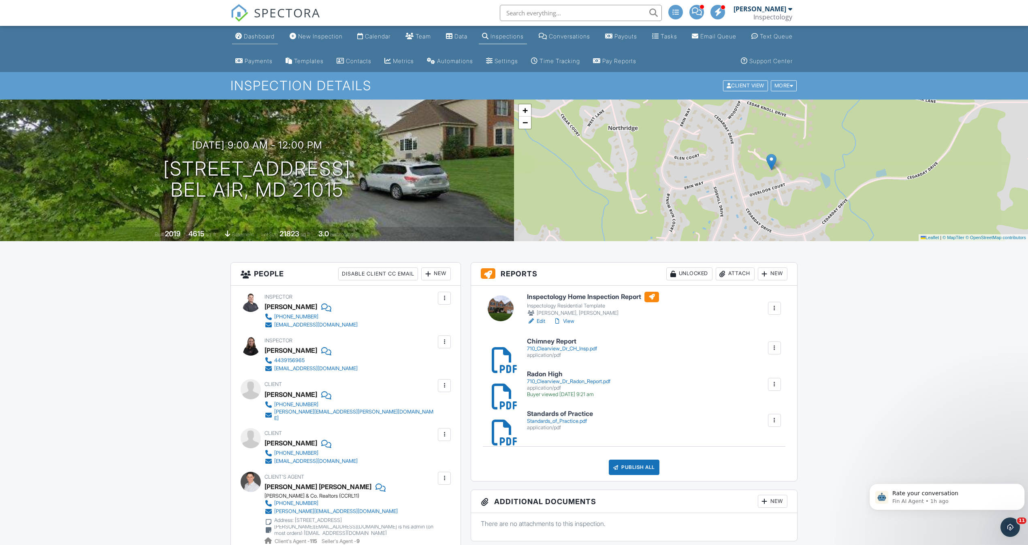
click at [257, 41] on link "Dashboard" at bounding box center [255, 36] width 46 height 15
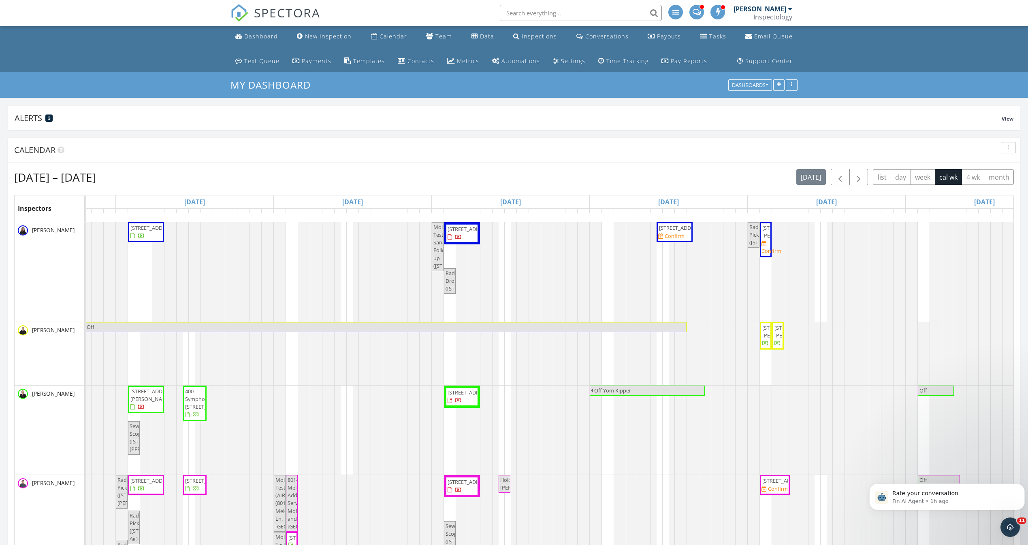
click at [701, 13] on span at bounding box center [696, 11] width 9 height 7
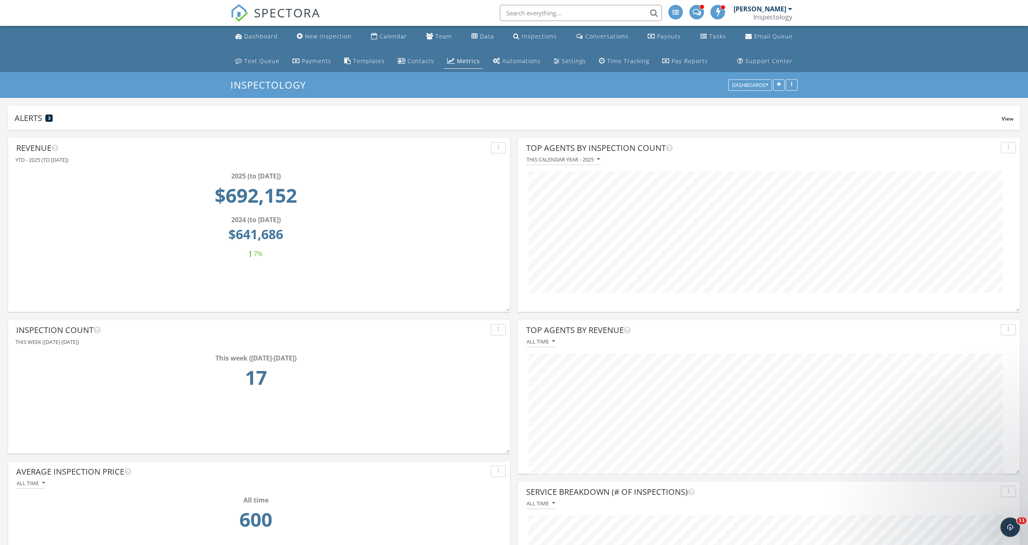
click at [701, 10] on span at bounding box center [696, 11] width 9 height 7
